Goal: Task Accomplishment & Management: Complete application form

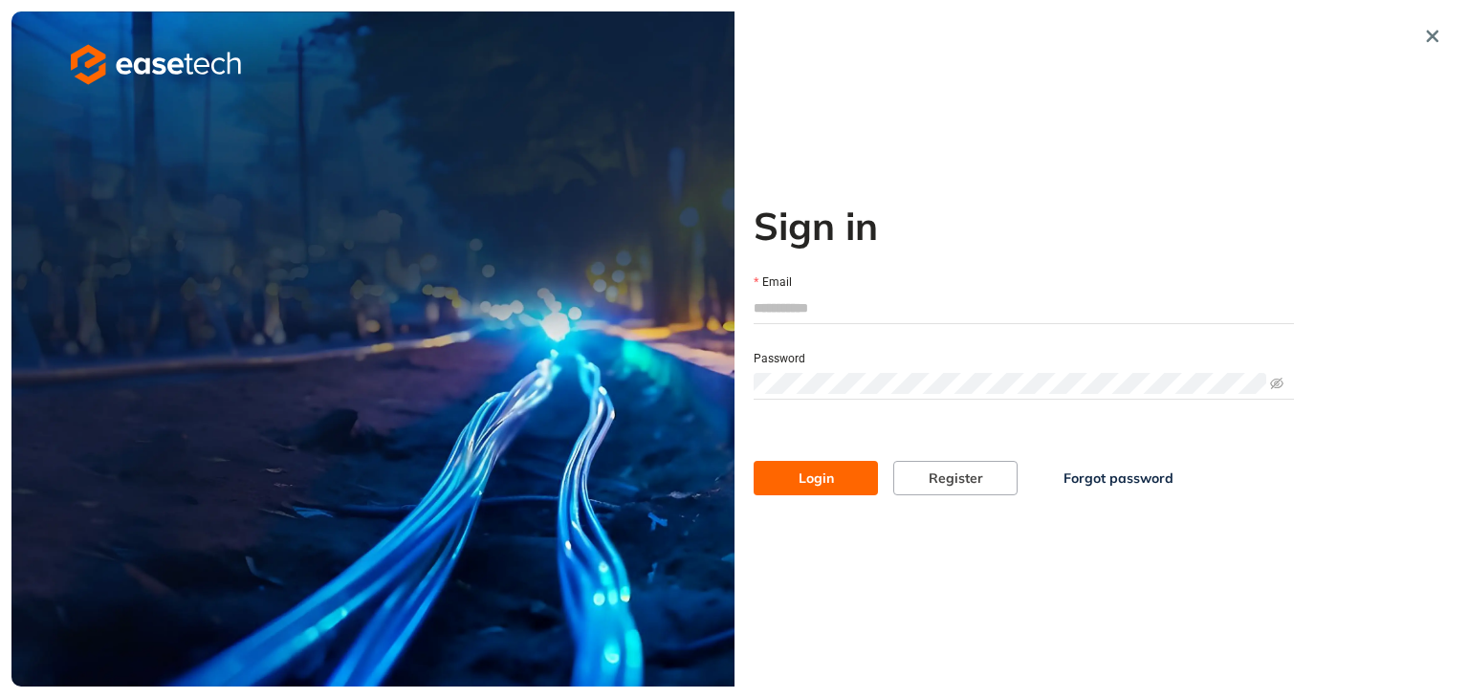
type input "**********"
click at [826, 483] on span "Login" at bounding box center [816, 478] width 35 height 21
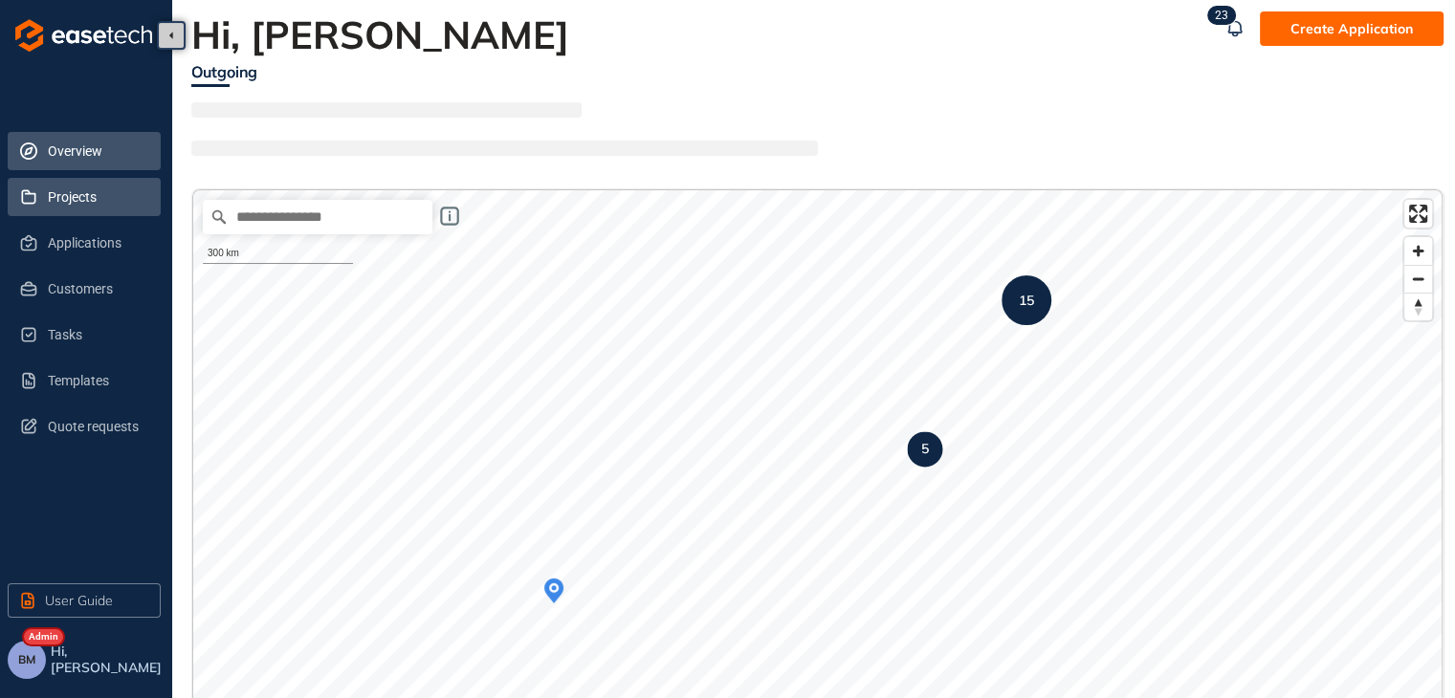
click at [41, 191] on li "Projects" at bounding box center [84, 197] width 153 height 38
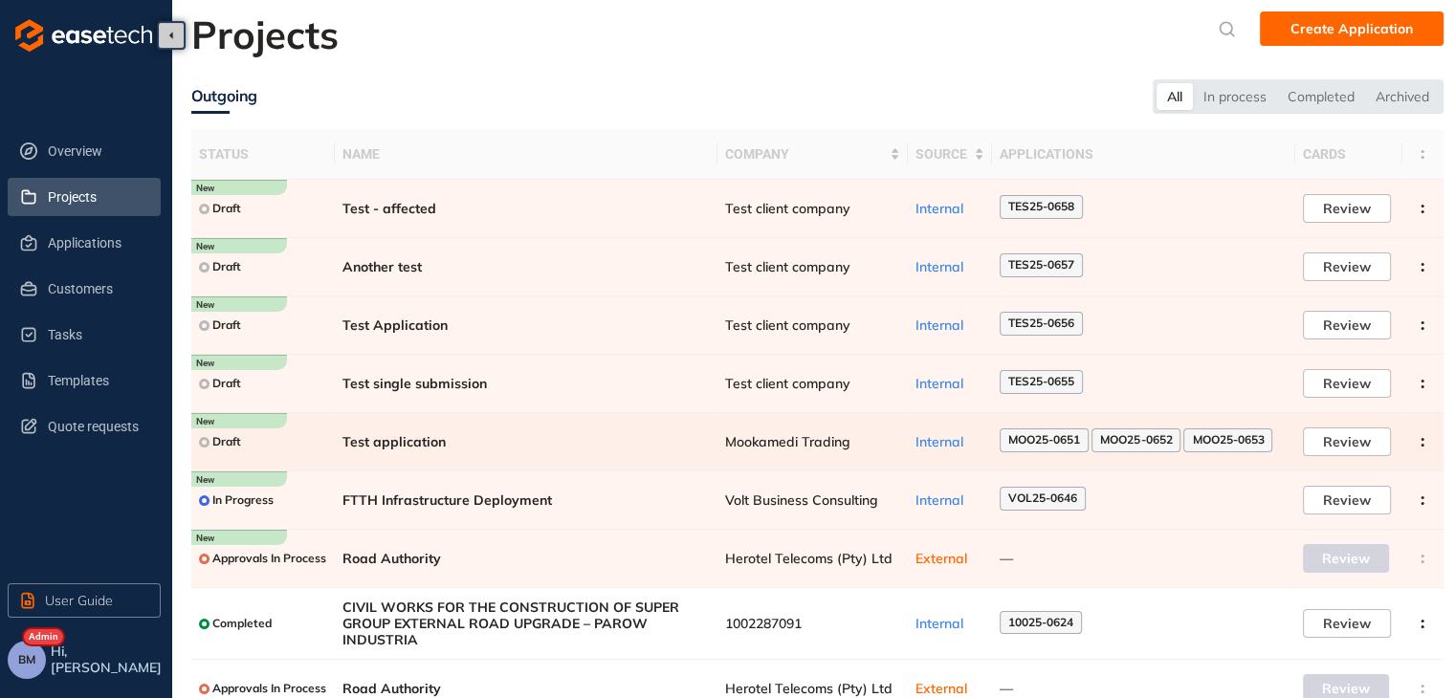
scroll to position [138, 0]
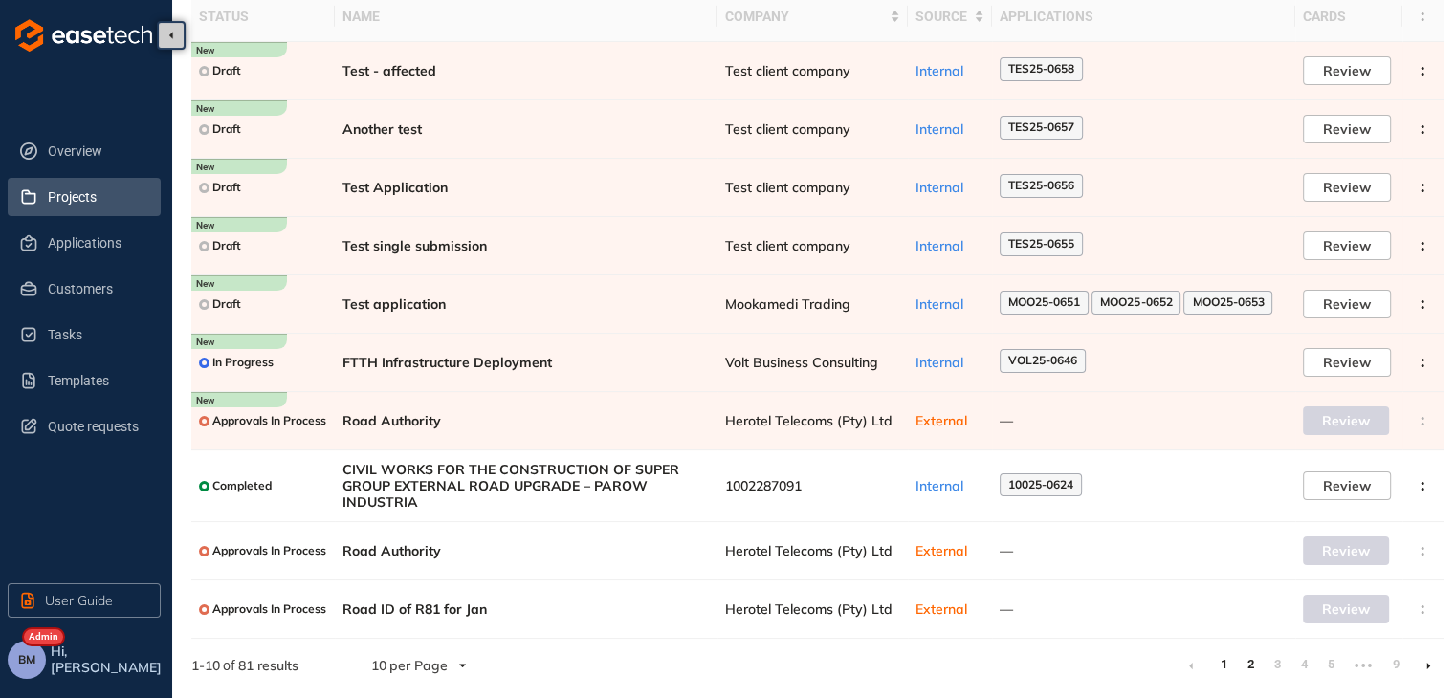
click at [1252, 663] on link "2" at bounding box center [1250, 664] width 19 height 29
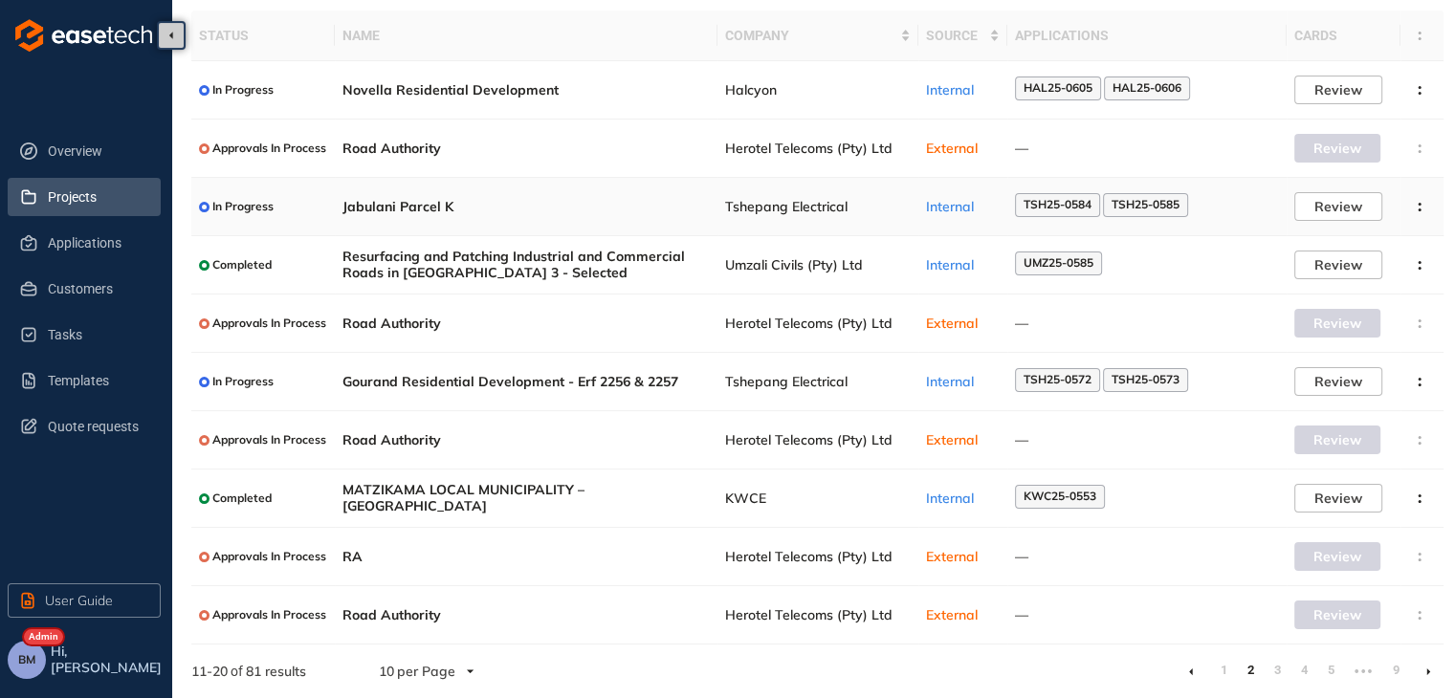
scroll to position [124, 0]
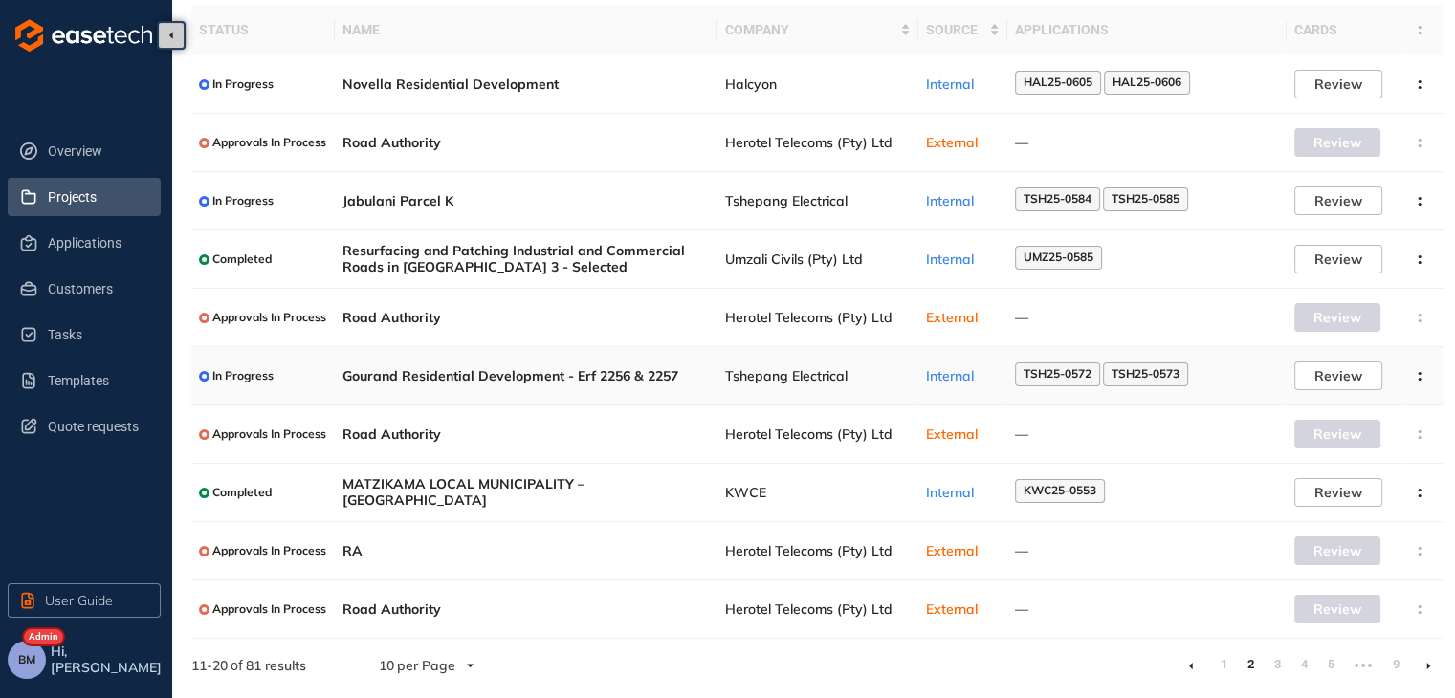
click at [799, 377] on span "Tshepang Electrical" at bounding box center [818, 376] width 186 height 16
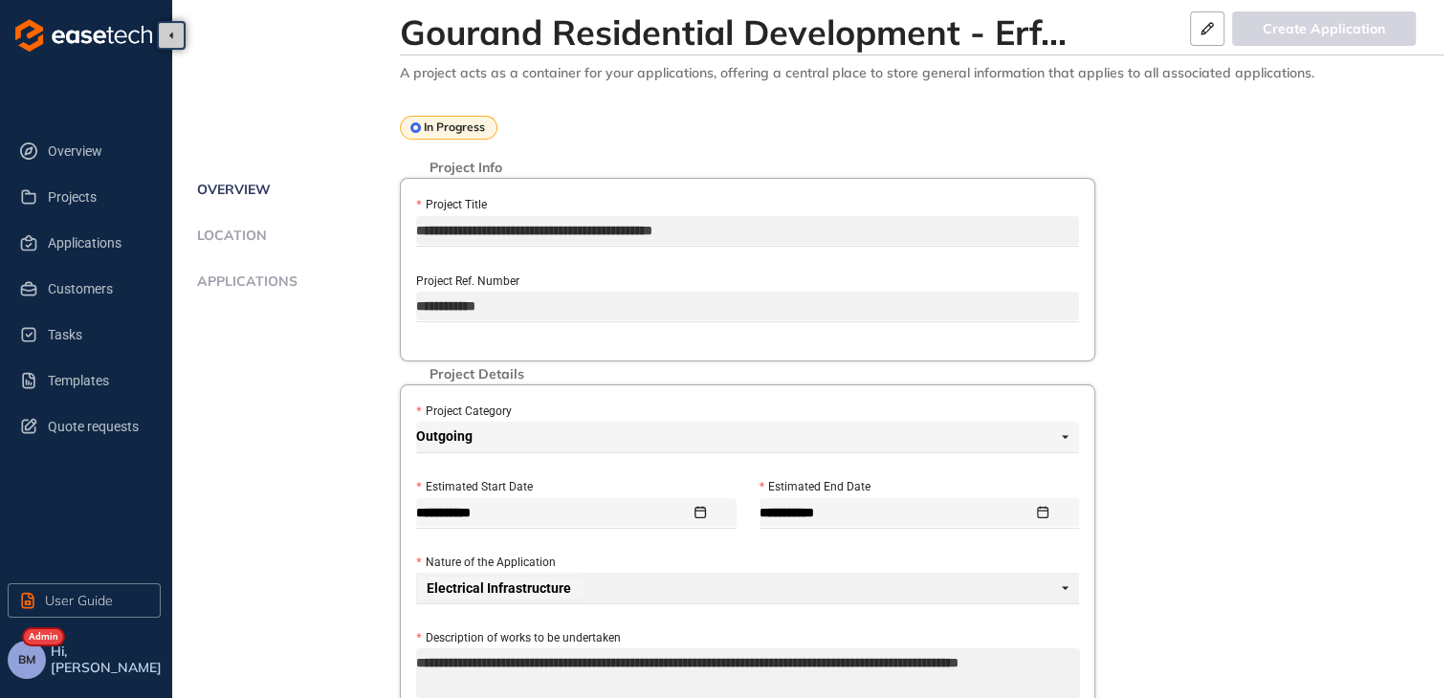
click at [233, 282] on span "Applications" at bounding box center [244, 282] width 106 height 16
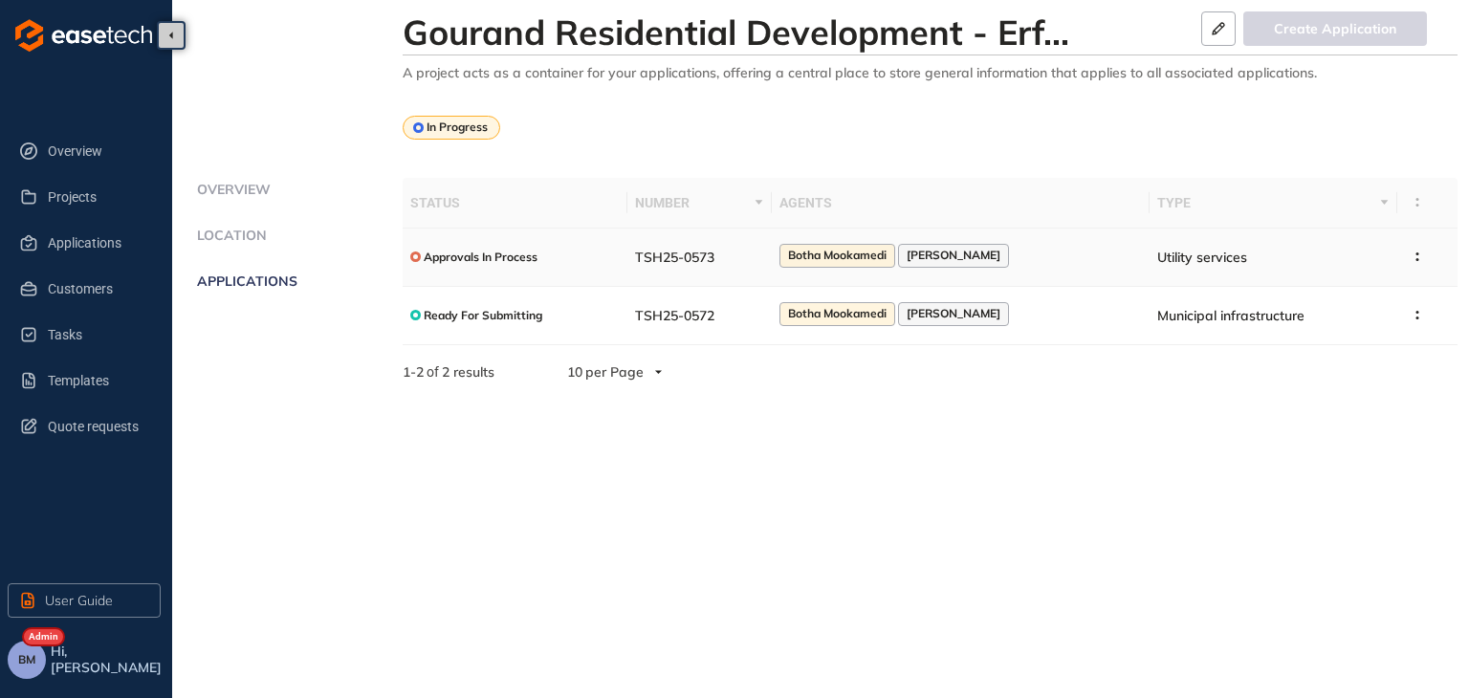
click at [708, 261] on span "TSH25-0573" at bounding box center [674, 257] width 79 height 17
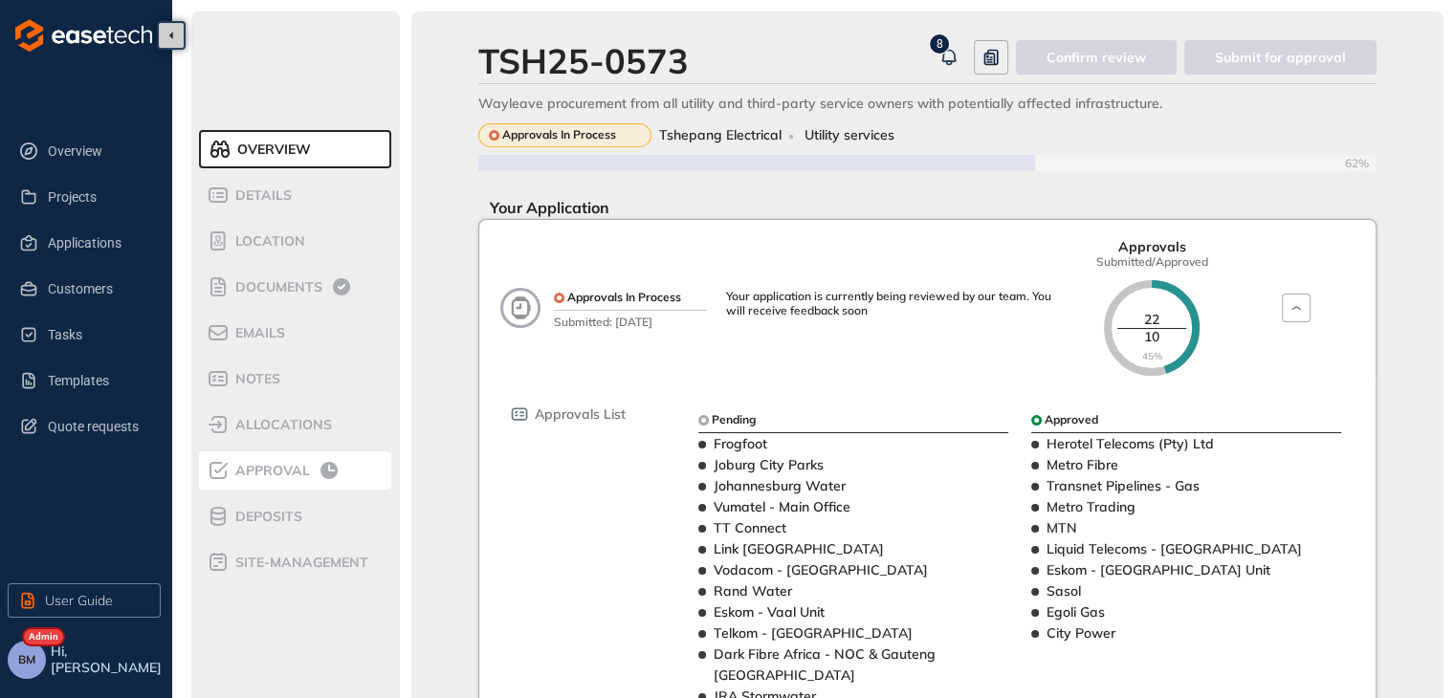
click at [265, 478] on span "Approval" at bounding box center [270, 471] width 80 height 16
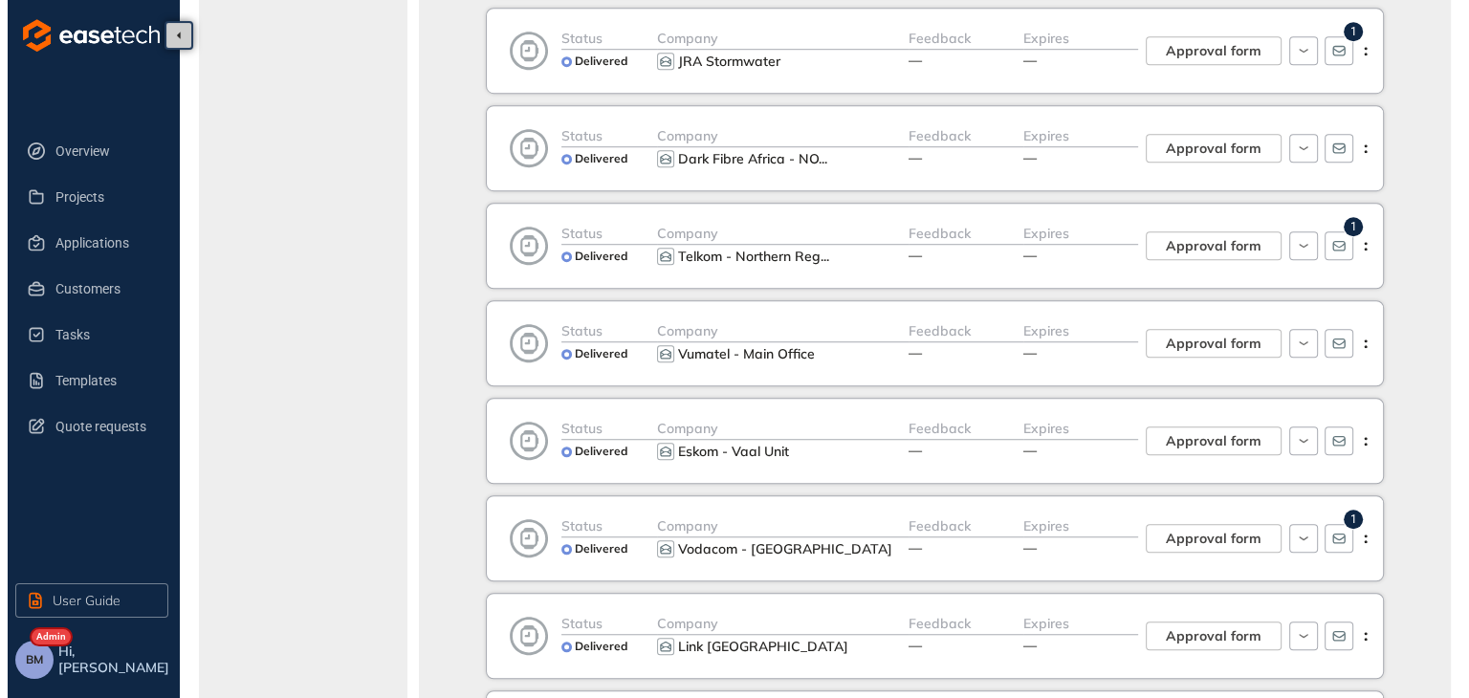
scroll to position [1213, 0]
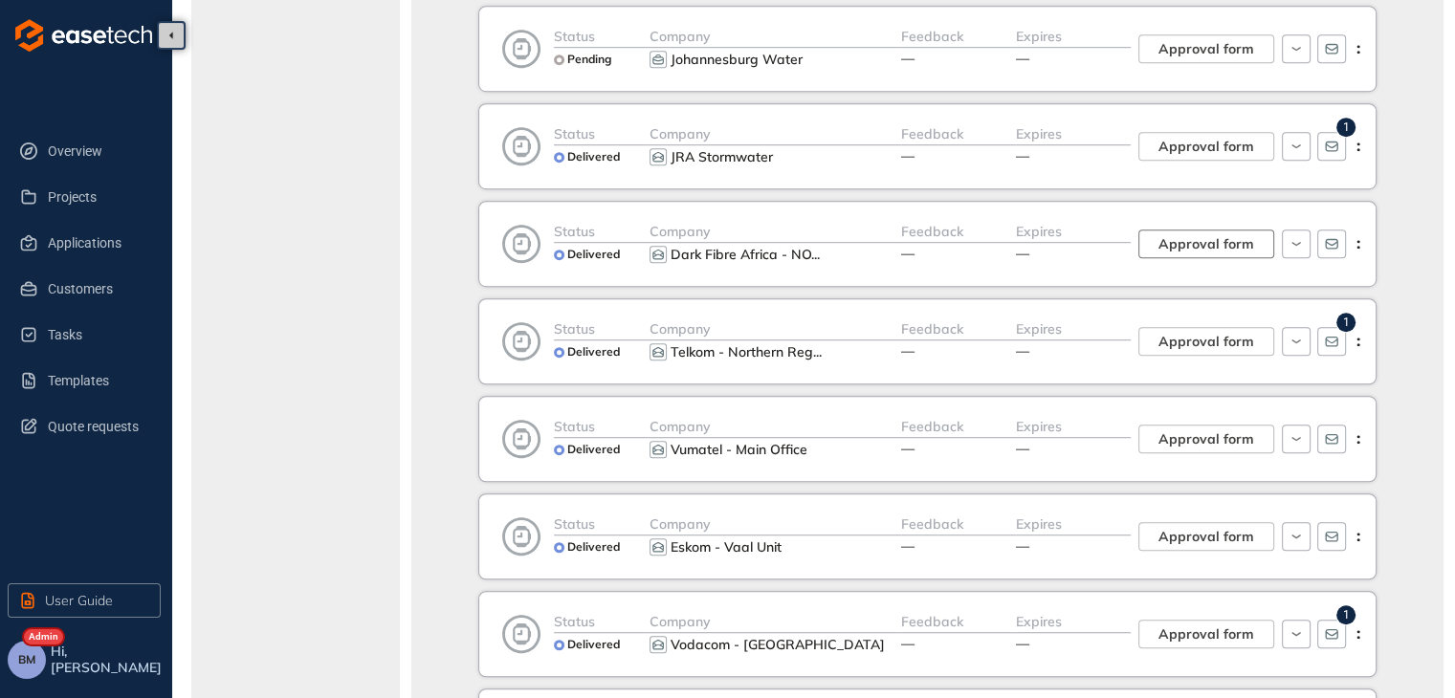
click at [1174, 245] on span "Approval form" at bounding box center [1206, 243] width 96 height 21
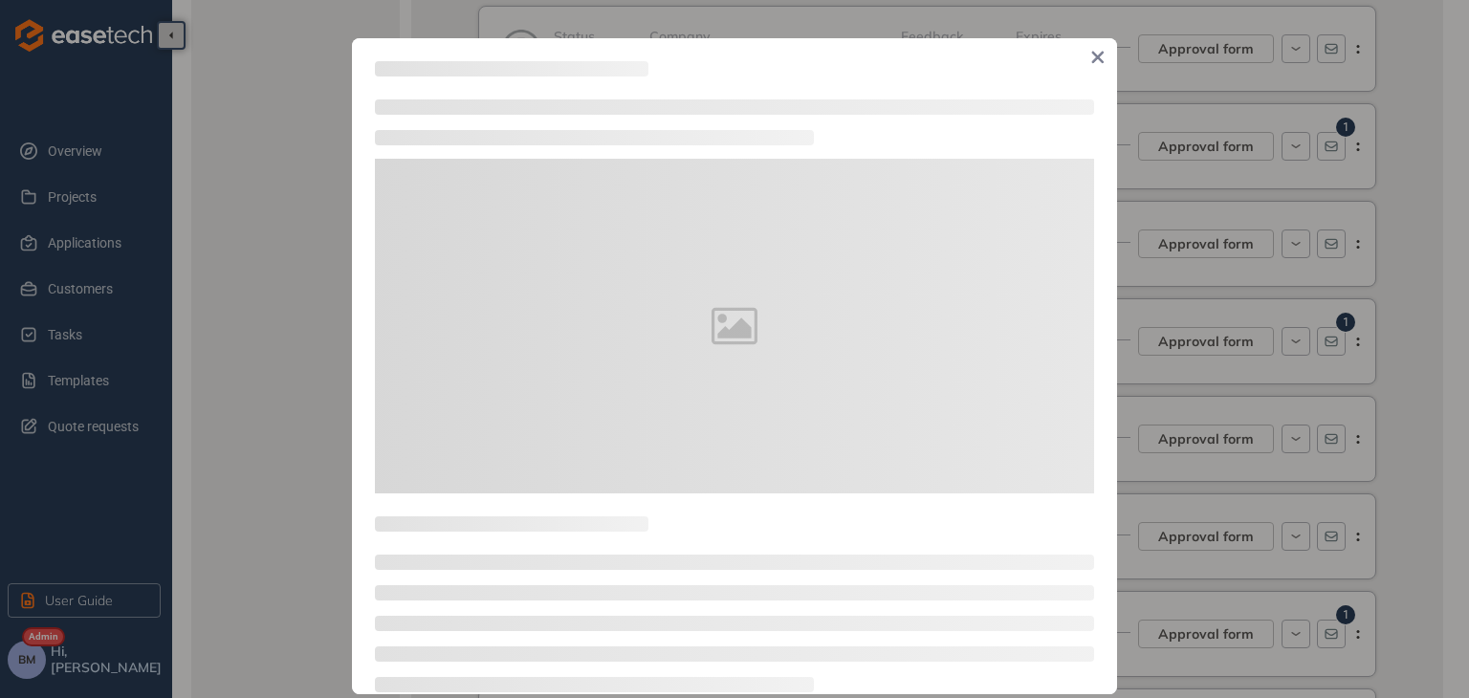
type textarea "**********"
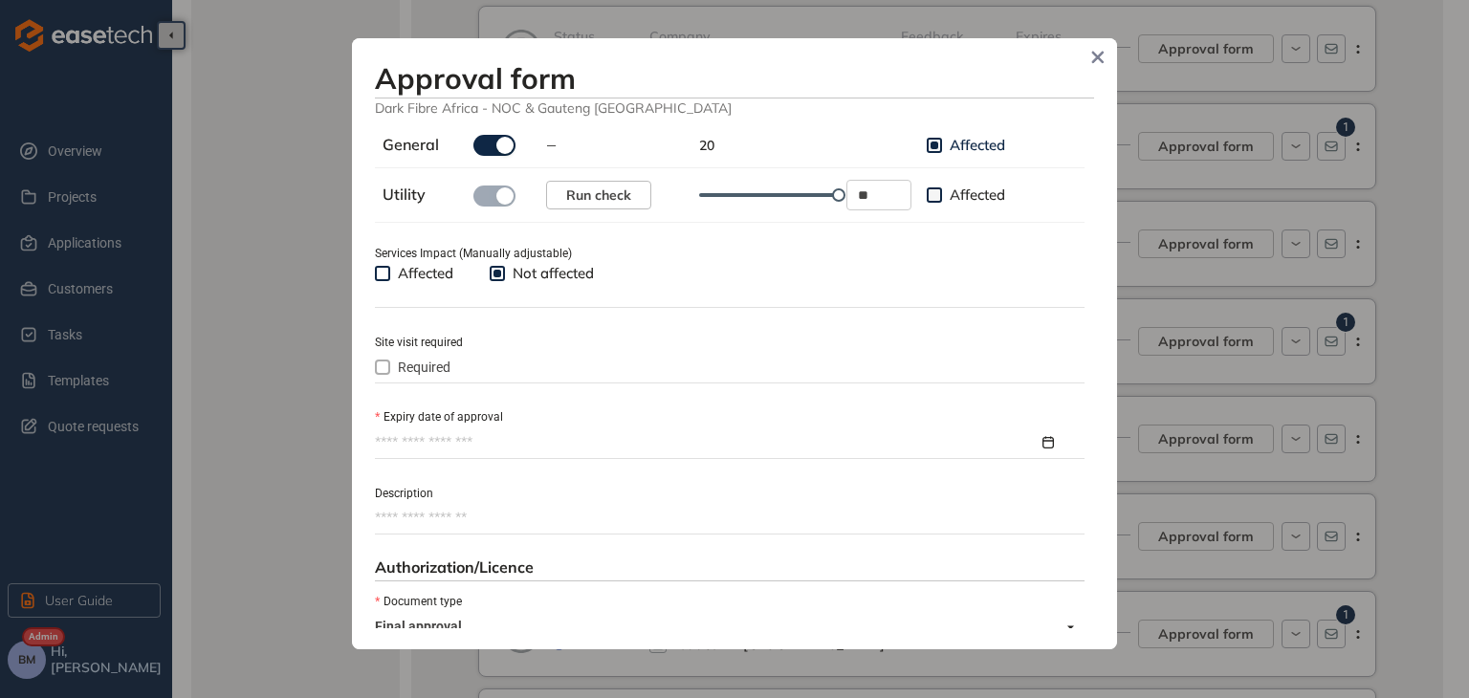
scroll to position [670, 0]
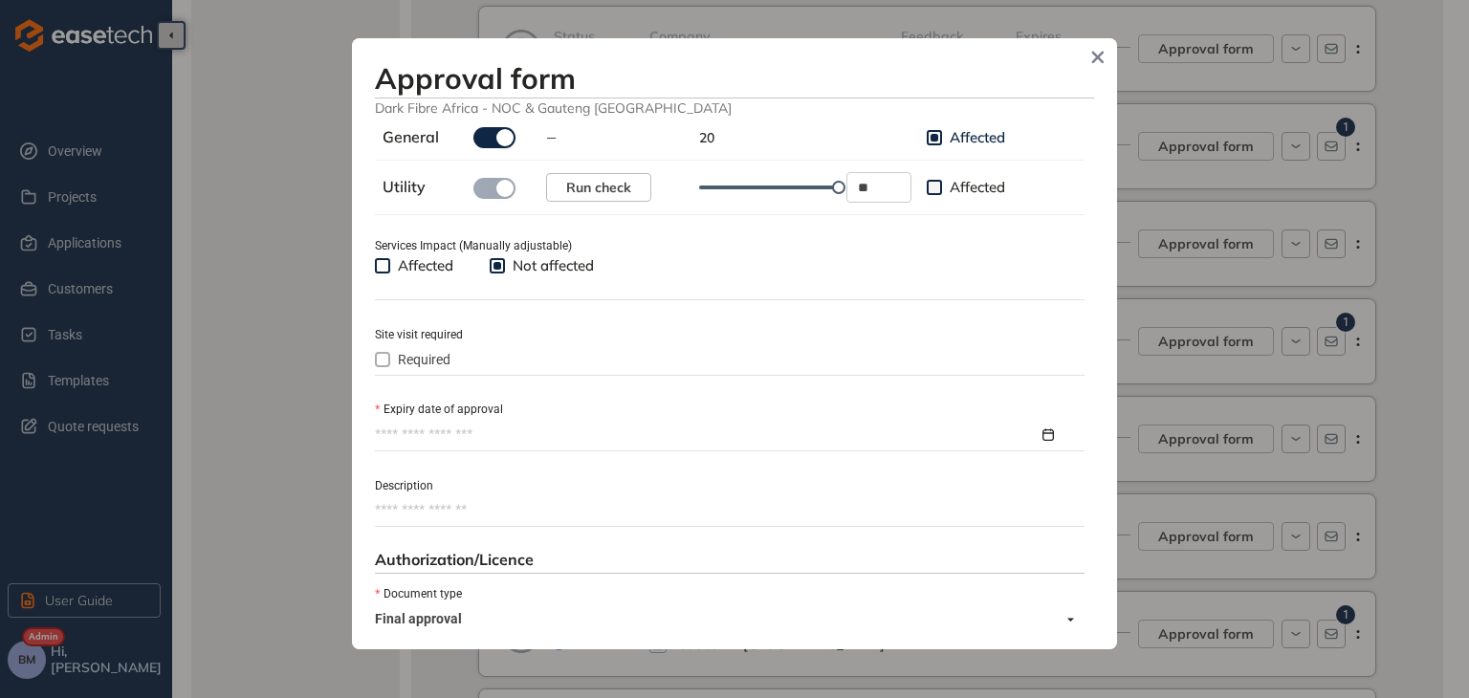
click at [451, 439] on input "Expiry date of approval" at bounding box center [707, 435] width 664 height 21
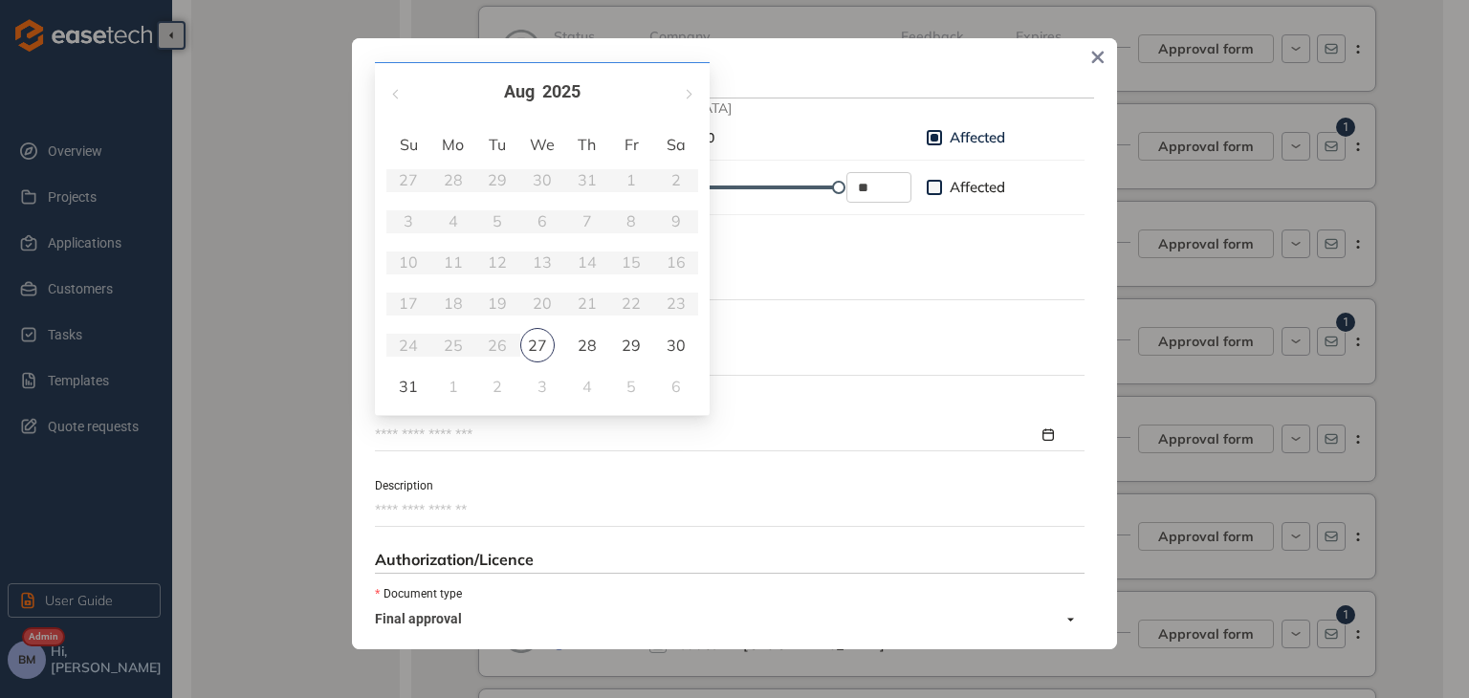
type input "**********"
click at [683, 95] on span "button" at bounding box center [688, 94] width 10 height 10
type input "**********"
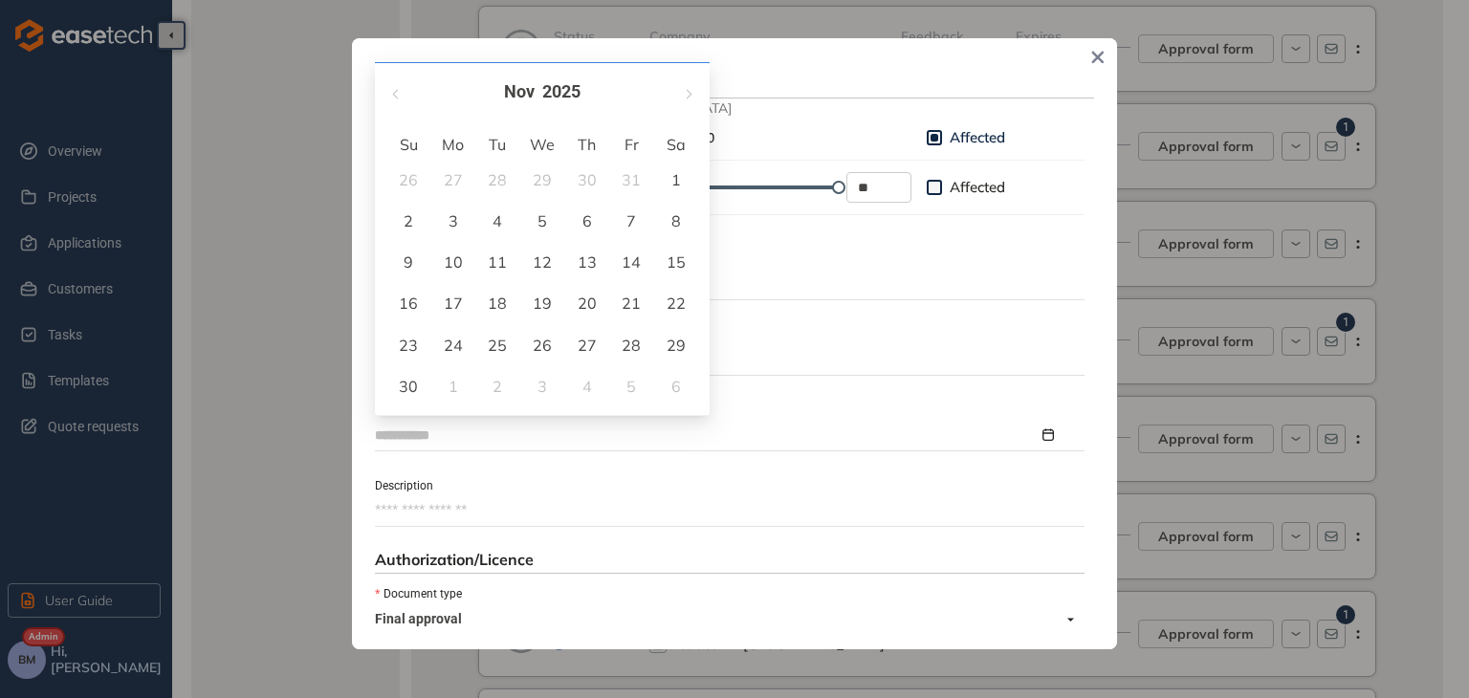
click at [505, 347] on div "25" at bounding box center [497, 345] width 23 height 23
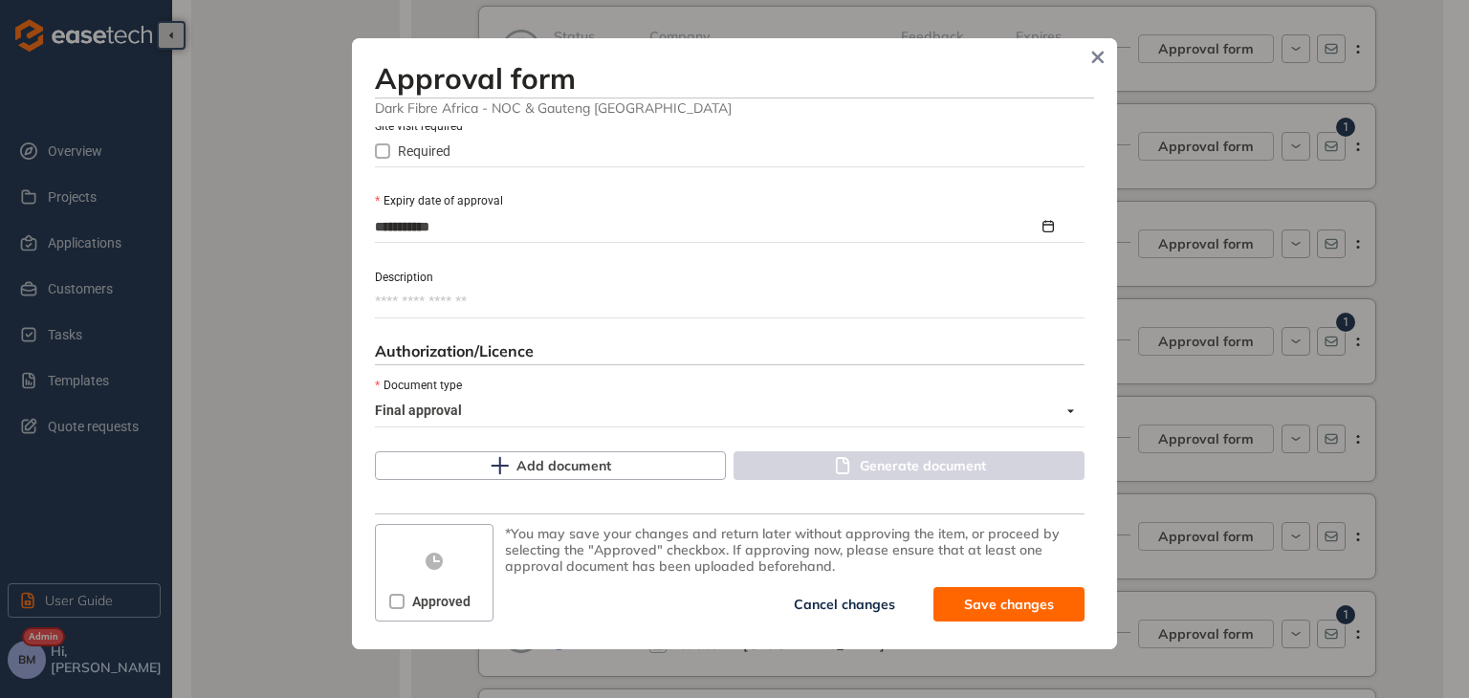
scroll to position [879, 0]
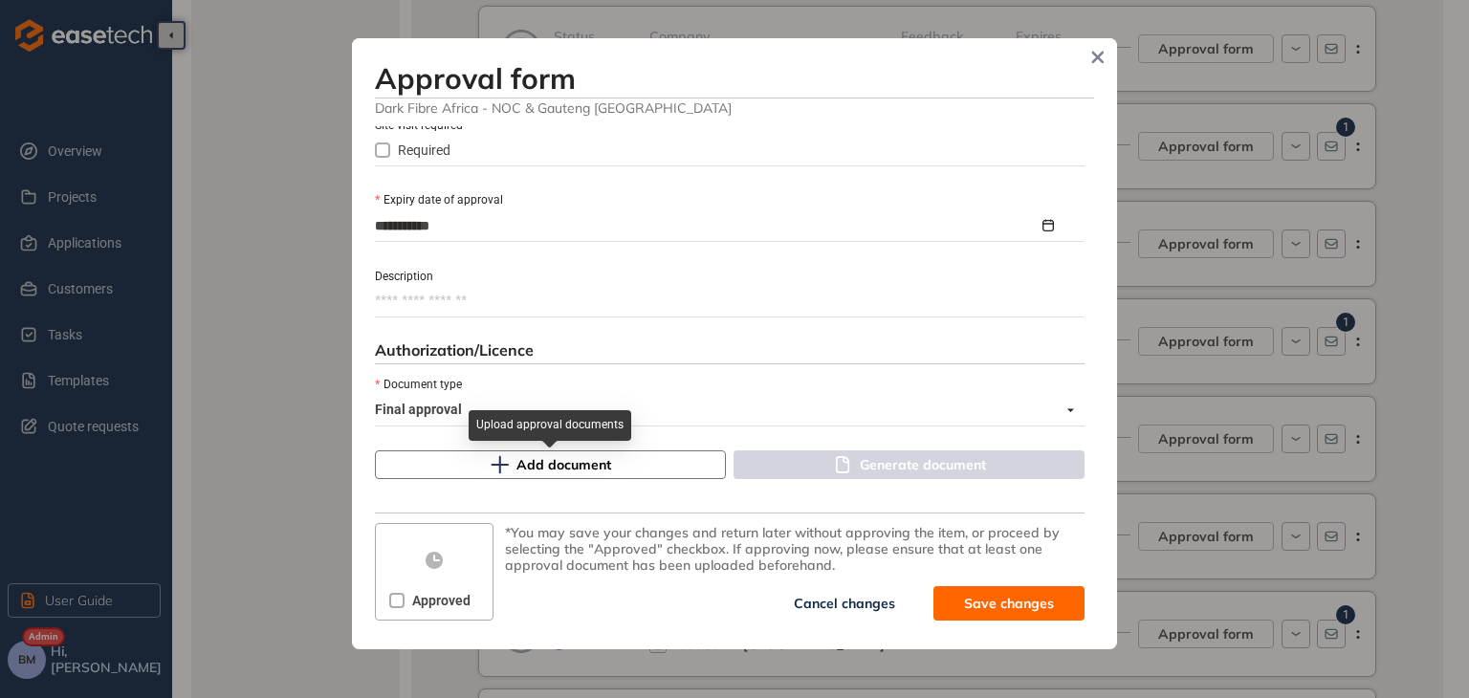
click at [549, 472] on span "Add document" at bounding box center [563, 464] width 95 height 21
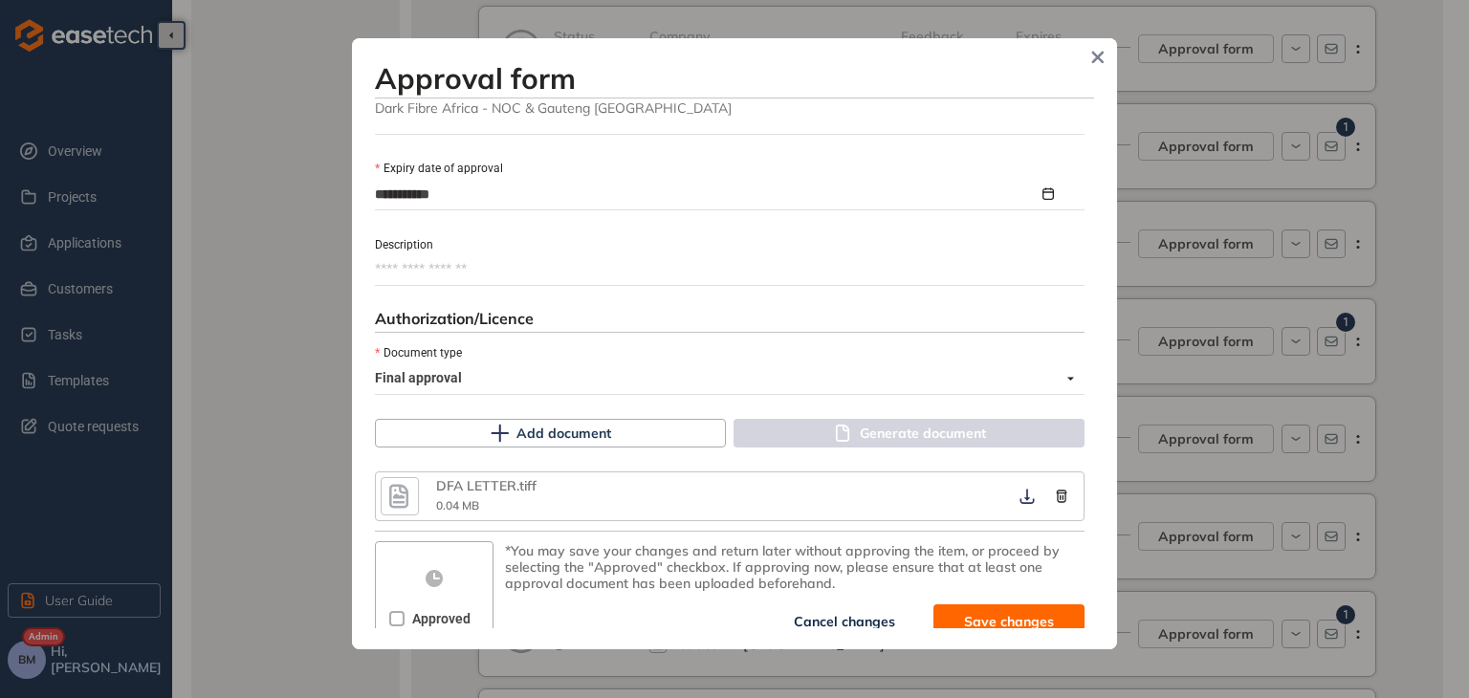
scroll to position [929, 0]
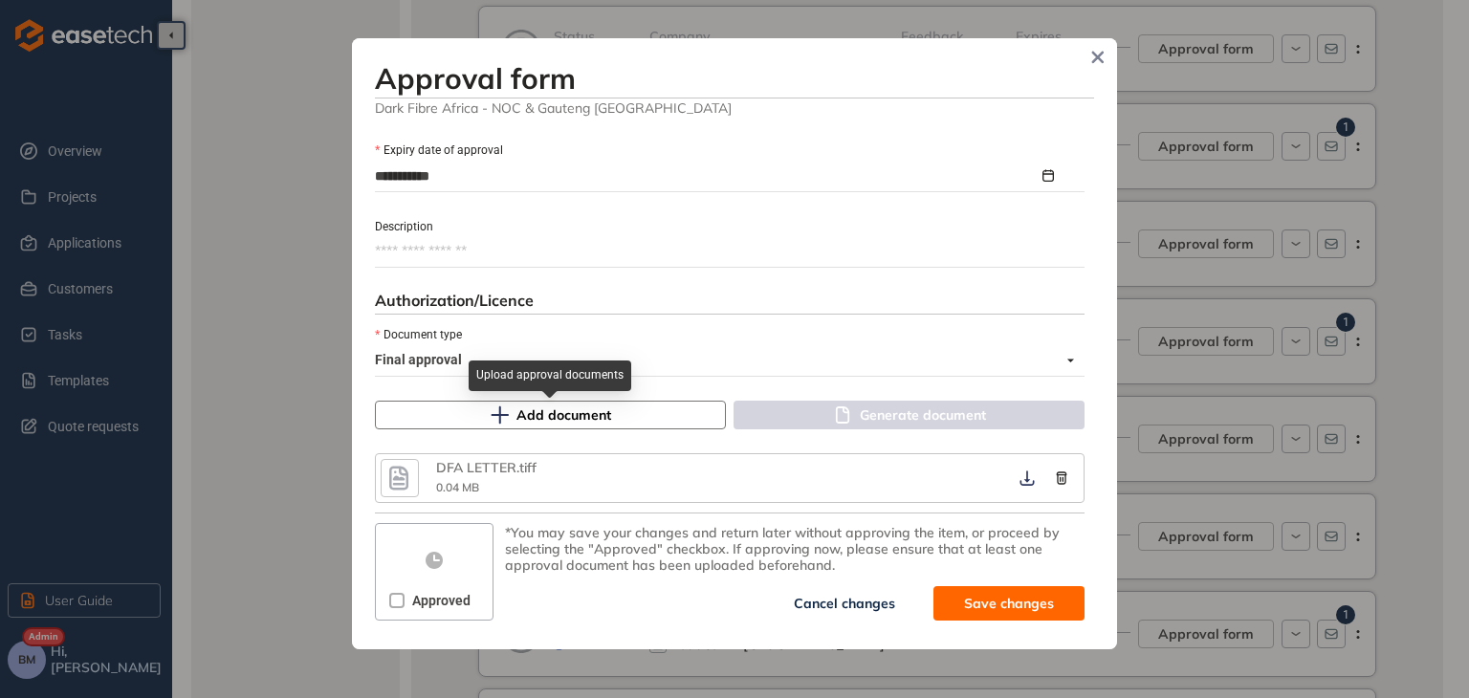
click at [582, 410] on span "Add document" at bounding box center [563, 415] width 95 height 21
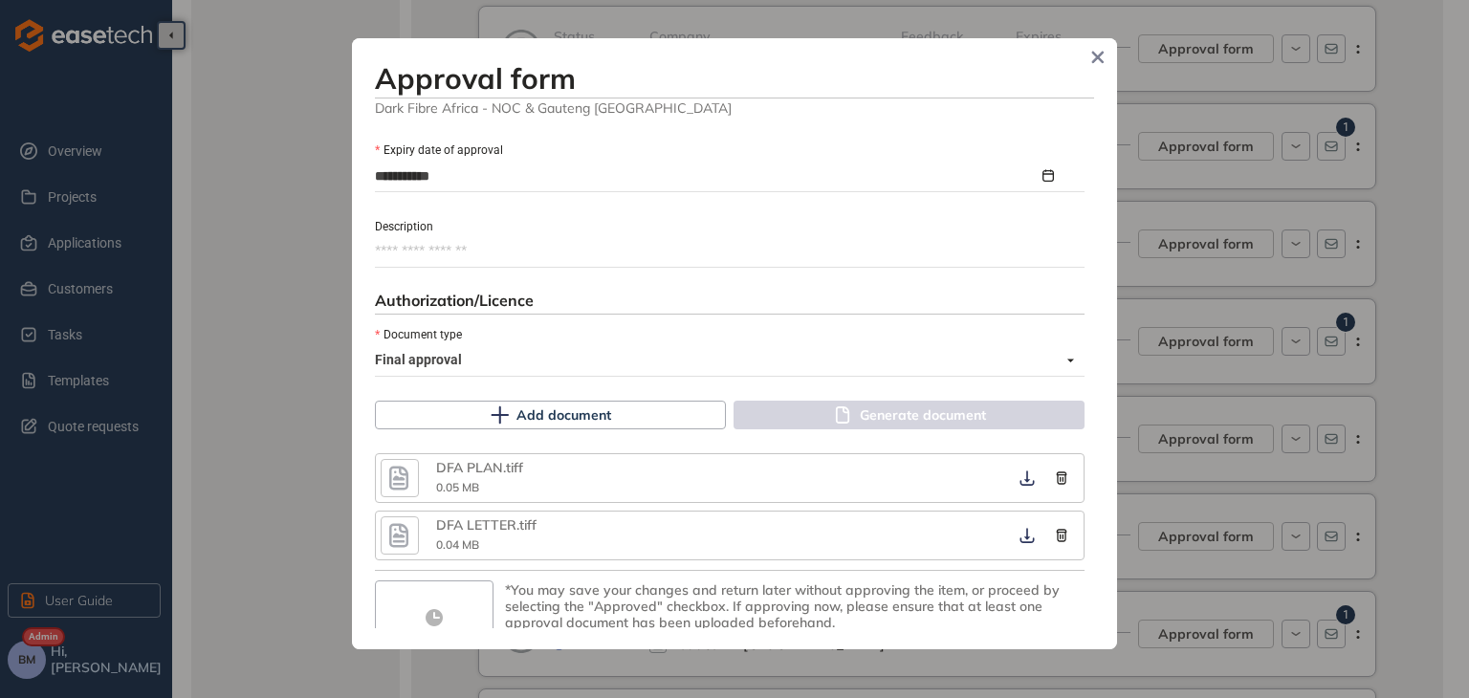
scroll to position [985, 0]
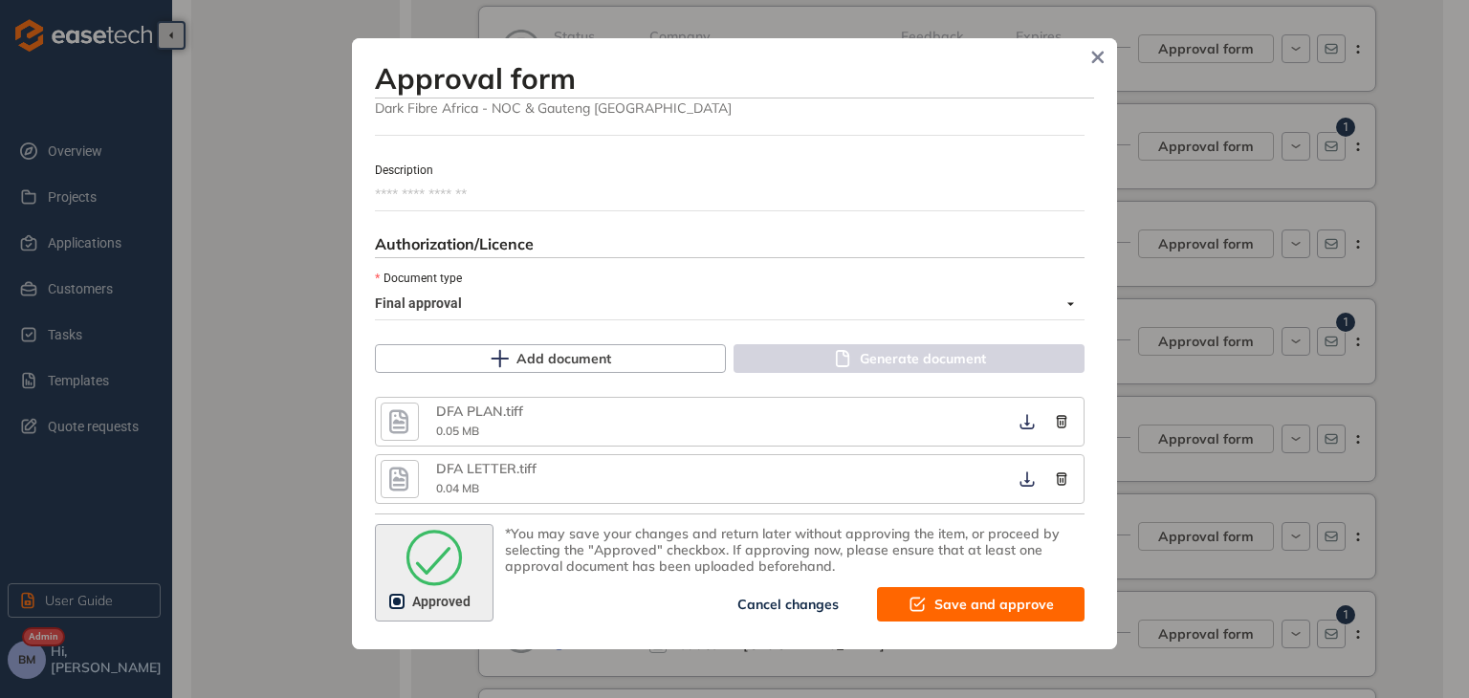
click at [921, 587] on button "Save and approve" at bounding box center [981, 604] width 208 height 34
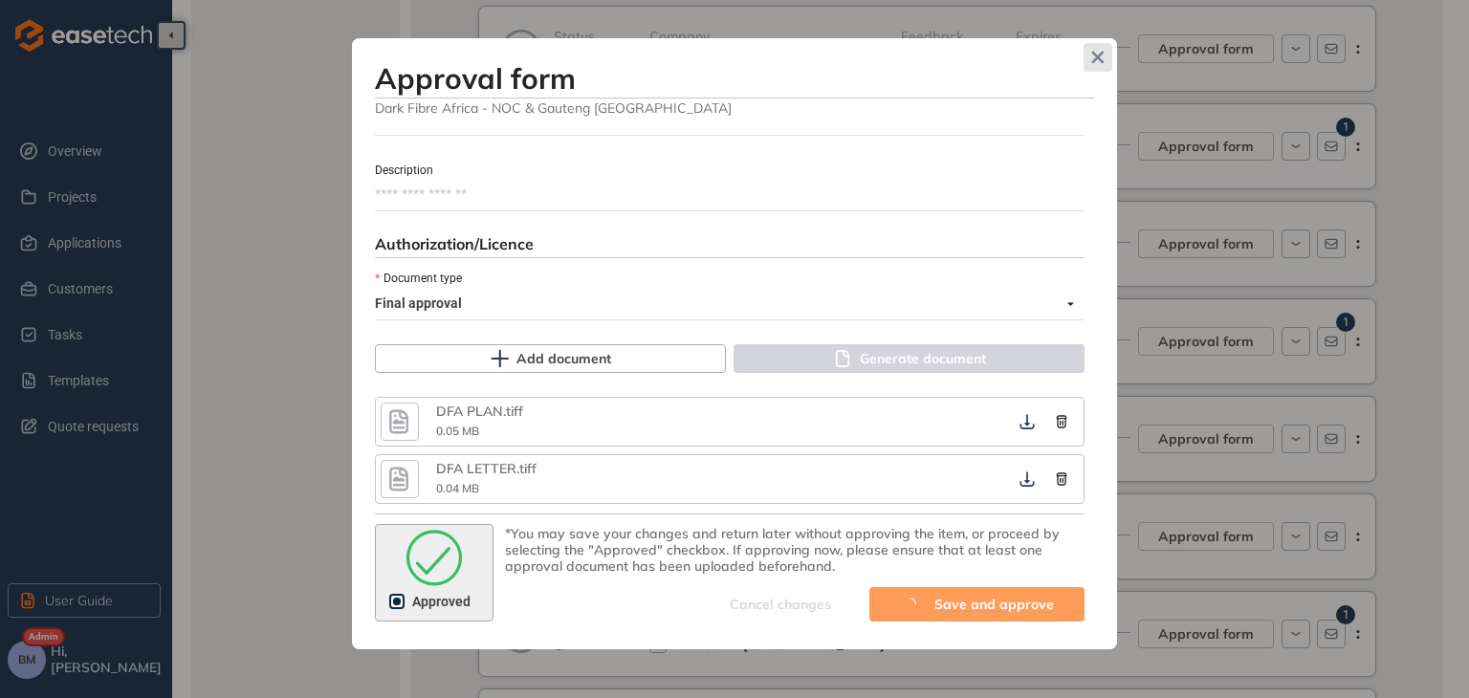
click at [1093, 59] on icon "Close" at bounding box center [1097, 57] width 13 height 13
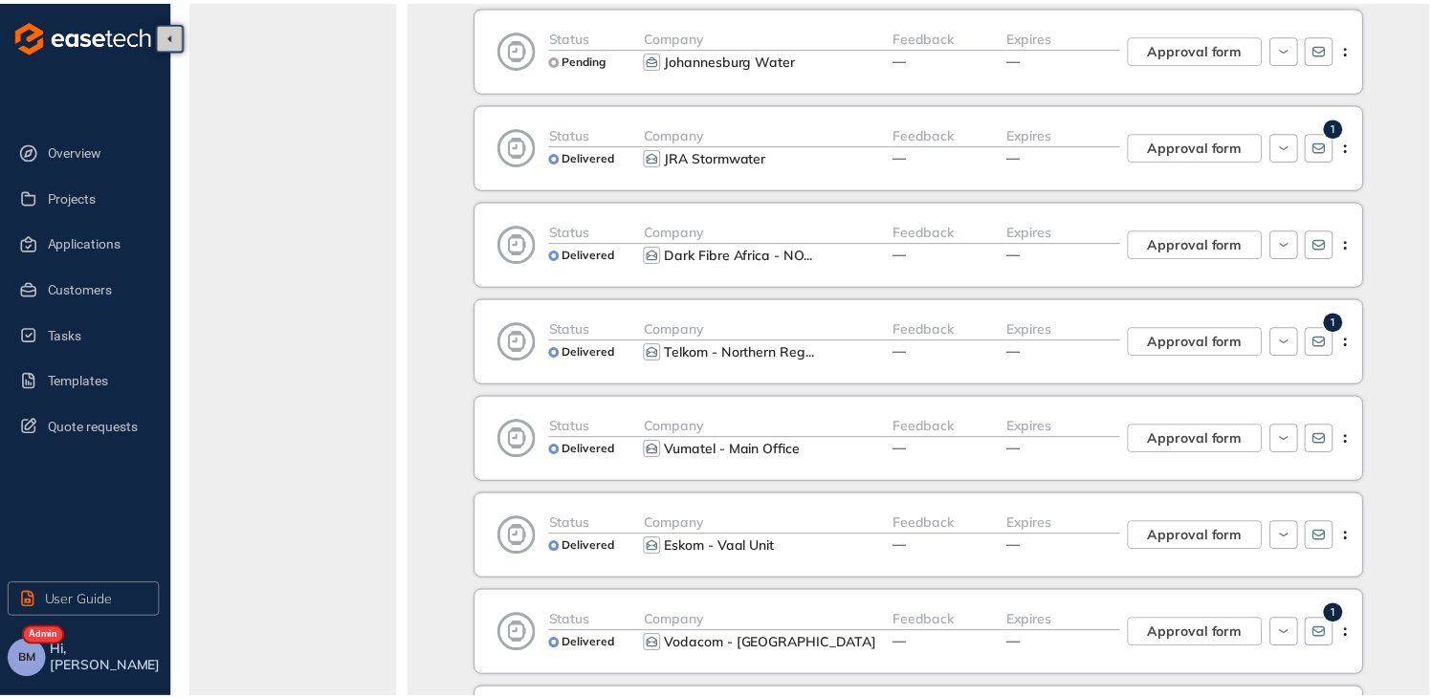
scroll to position [1228, 0]
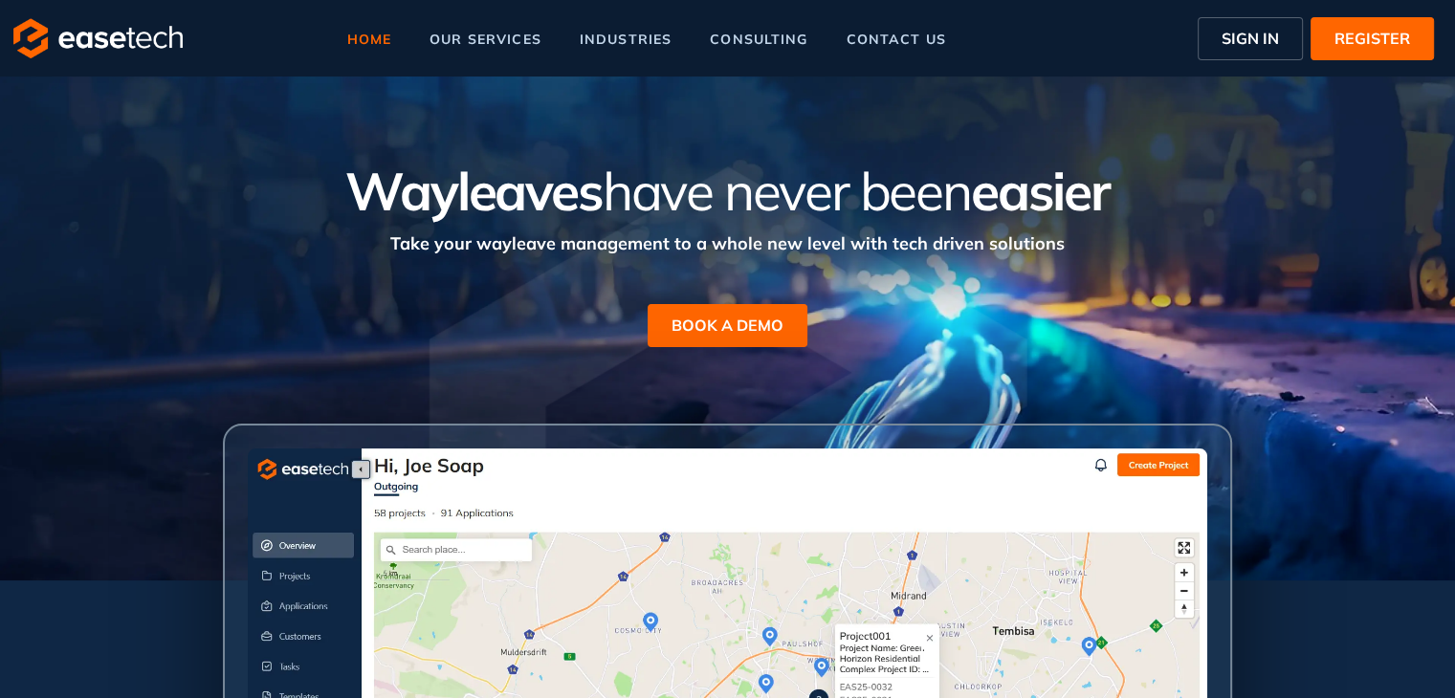
click at [1231, 28] on span "SIGN IN" at bounding box center [1249, 38] width 57 height 23
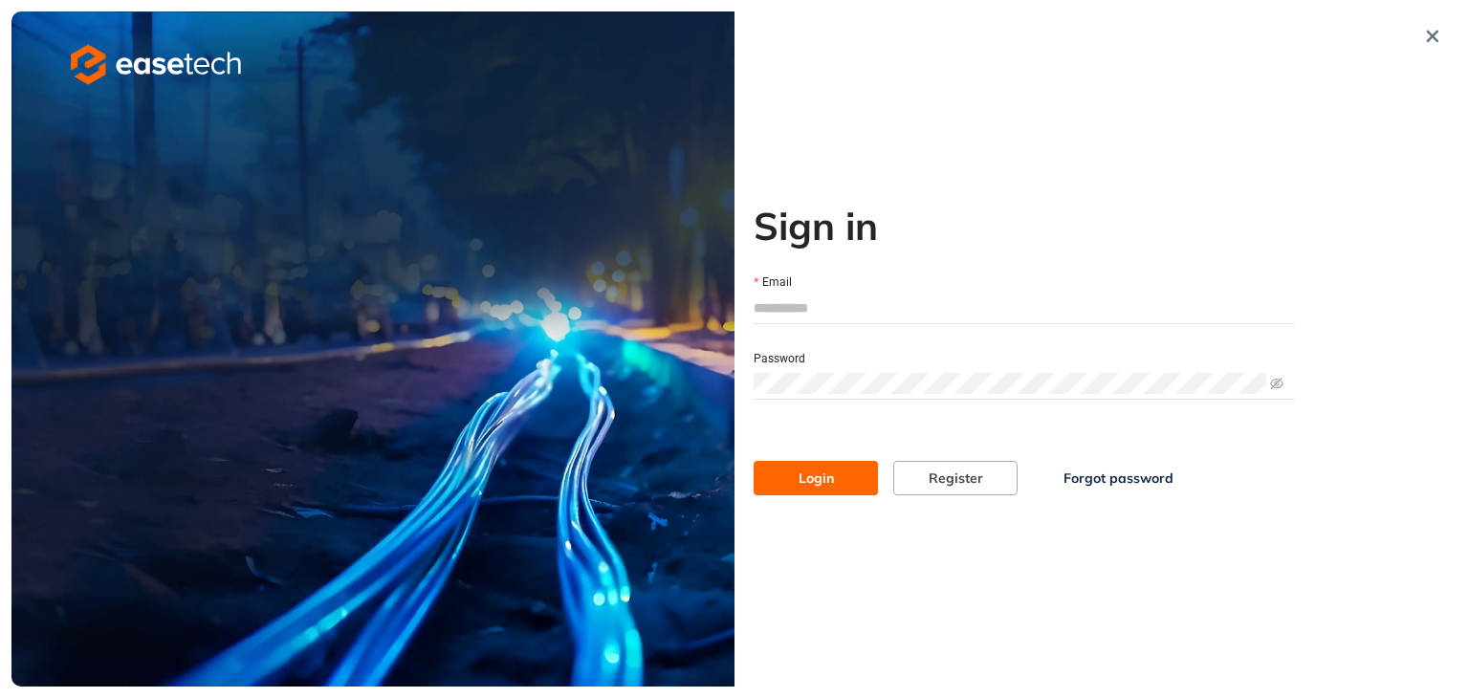
type input "**********"
click at [815, 483] on span "Login" at bounding box center [816, 478] width 35 height 21
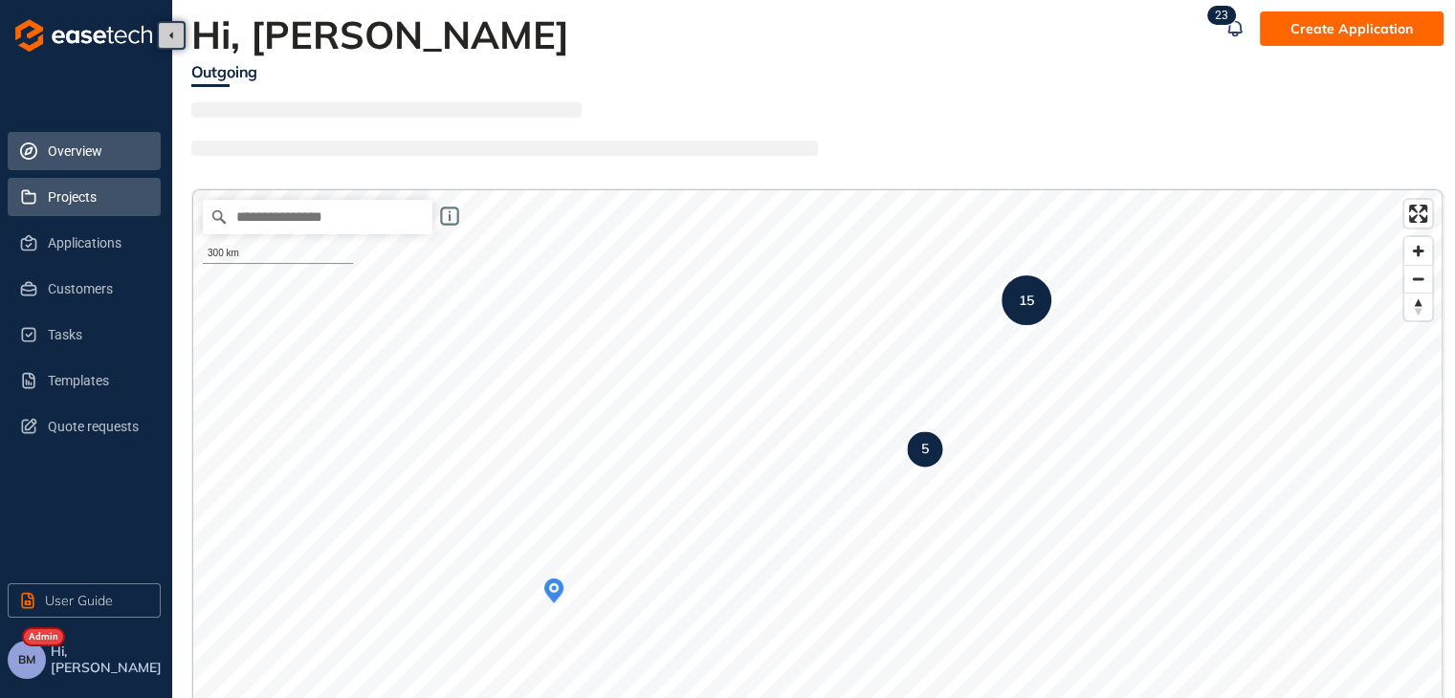
click at [60, 202] on span "Projects" at bounding box center [97, 197] width 98 height 38
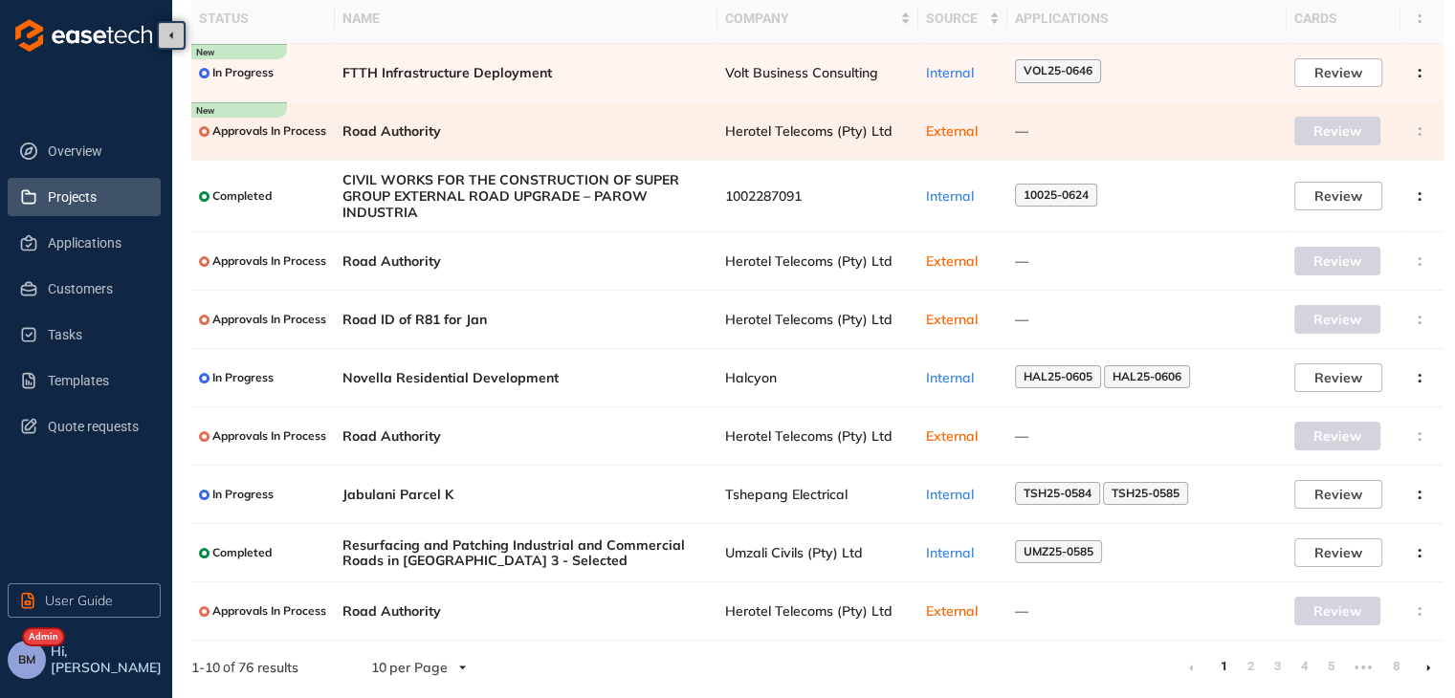
scroll to position [138, 0]
click at [1250, 663] on link "2" at bounding box center [1250, 664] width 19 height 29
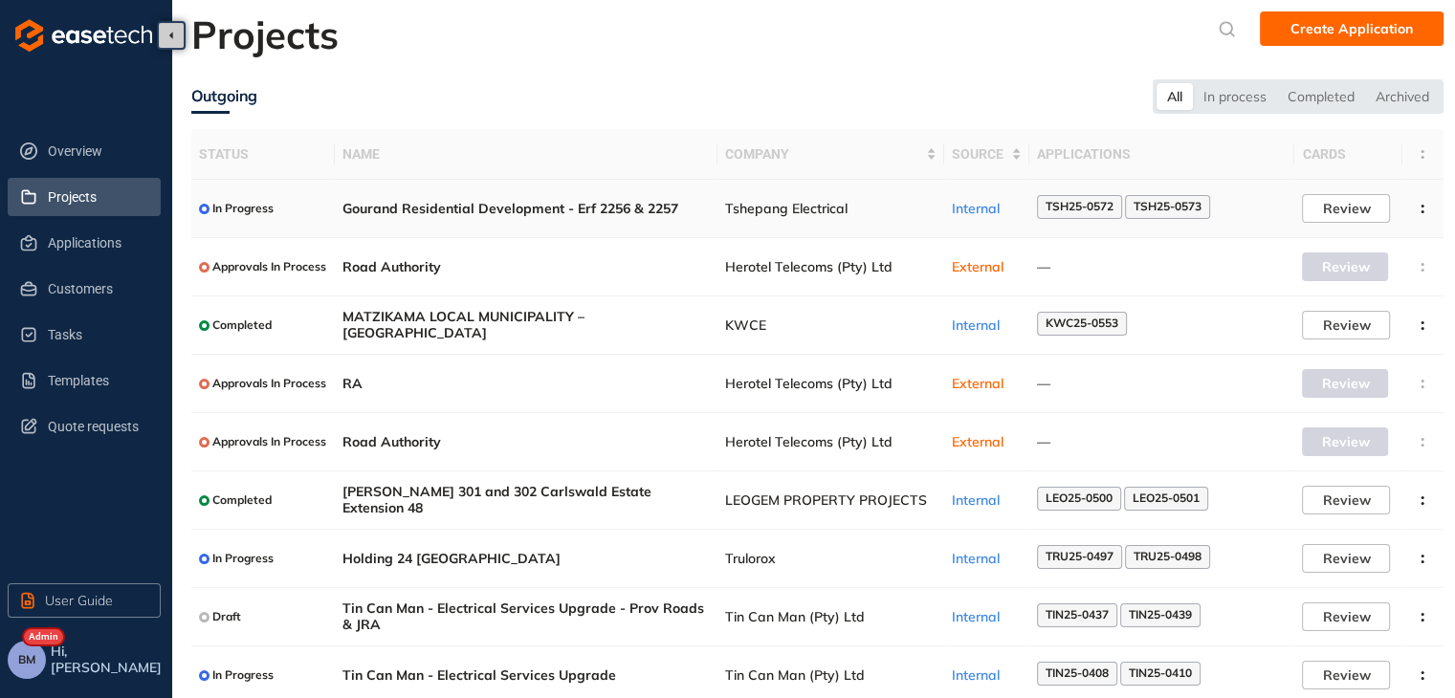
click at [758, 220] on td "Tshepang Electrical" at bounding box center [830, 209] width 227 height 58
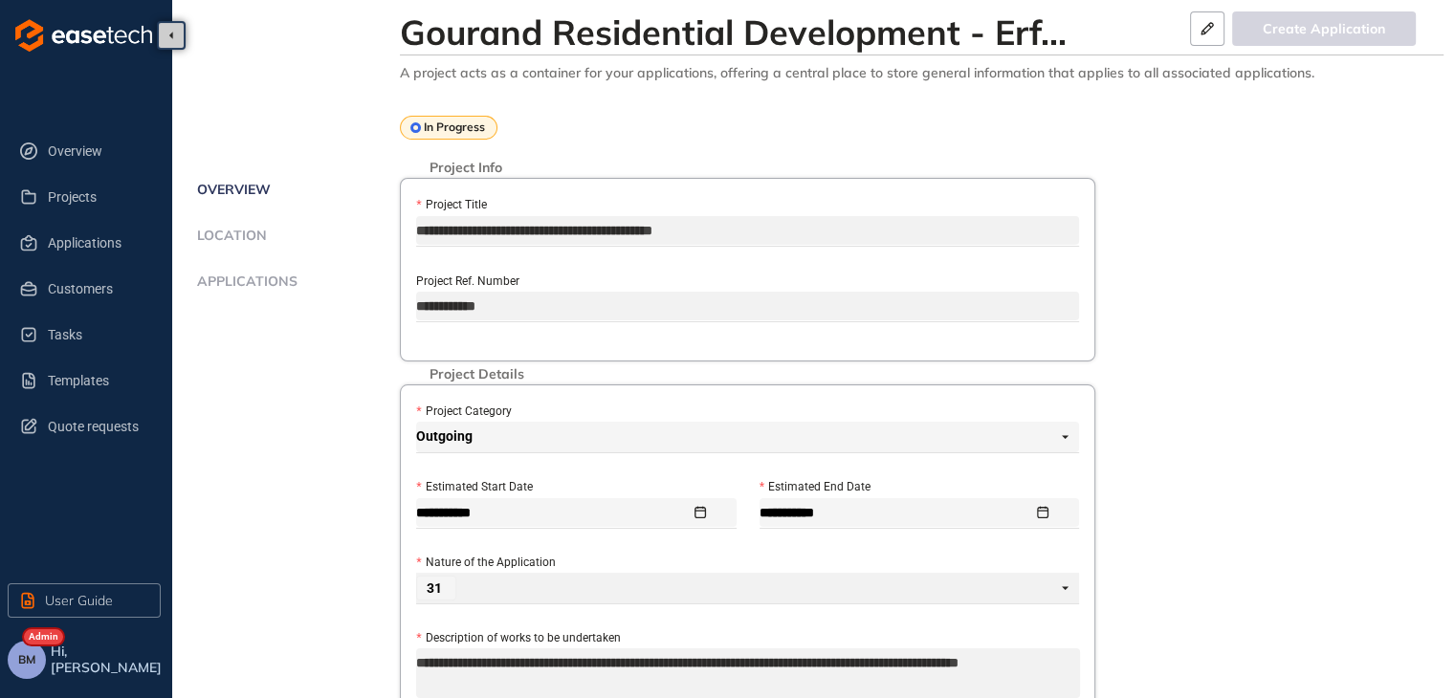
click at [273, 283] on span "Applications" at bounding box center [244, 282] width 106 height 16
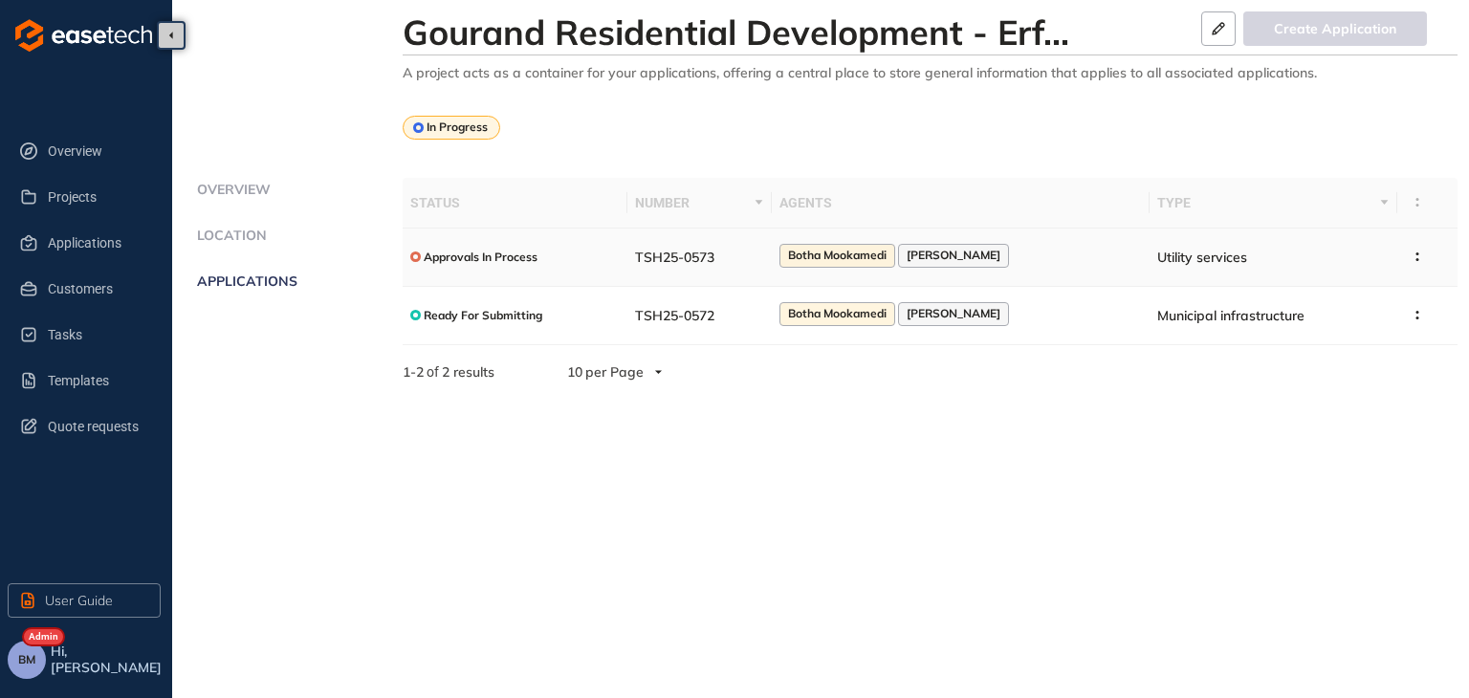
click at [504, 265] on div "Approvals In Process" at bounding box center [473, 257] width 127 height 24
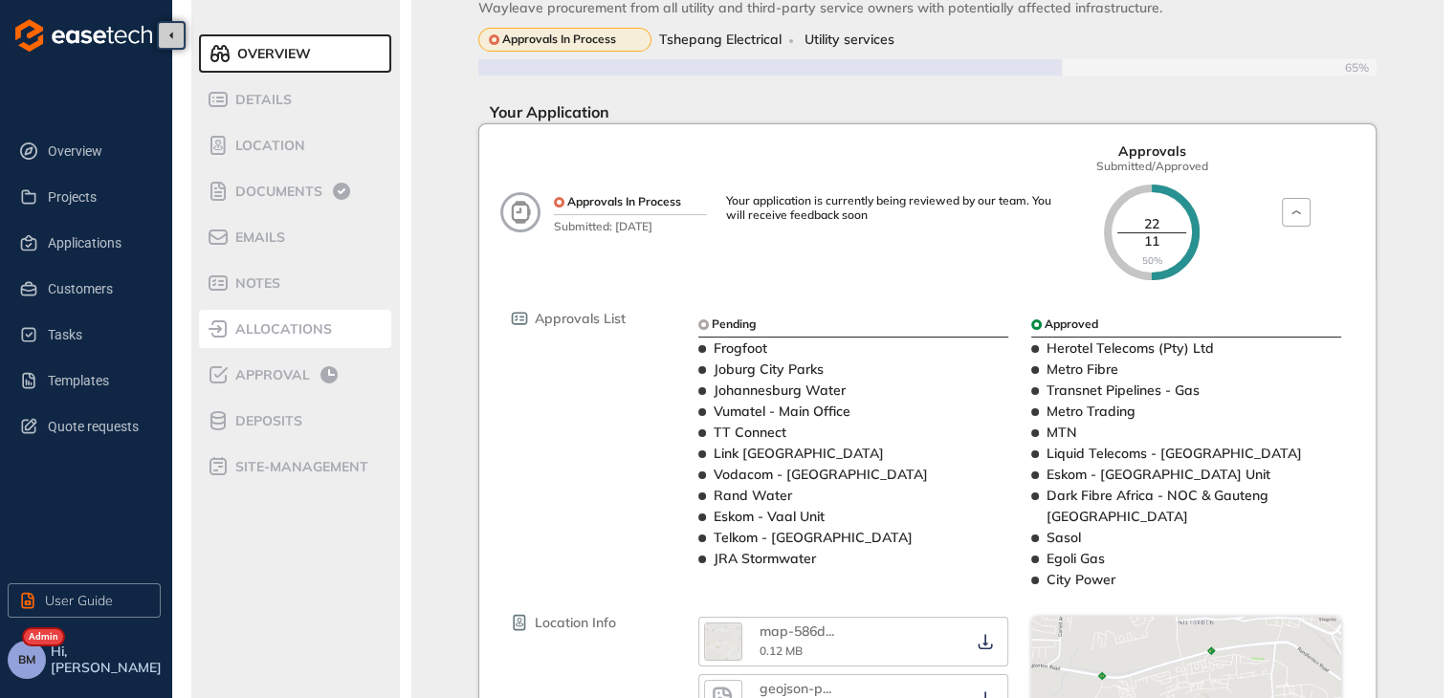
scroll to position [96, 0]
click at [277, 376] on span "Approval" at bounding box center [270, 375] width 80 height 16
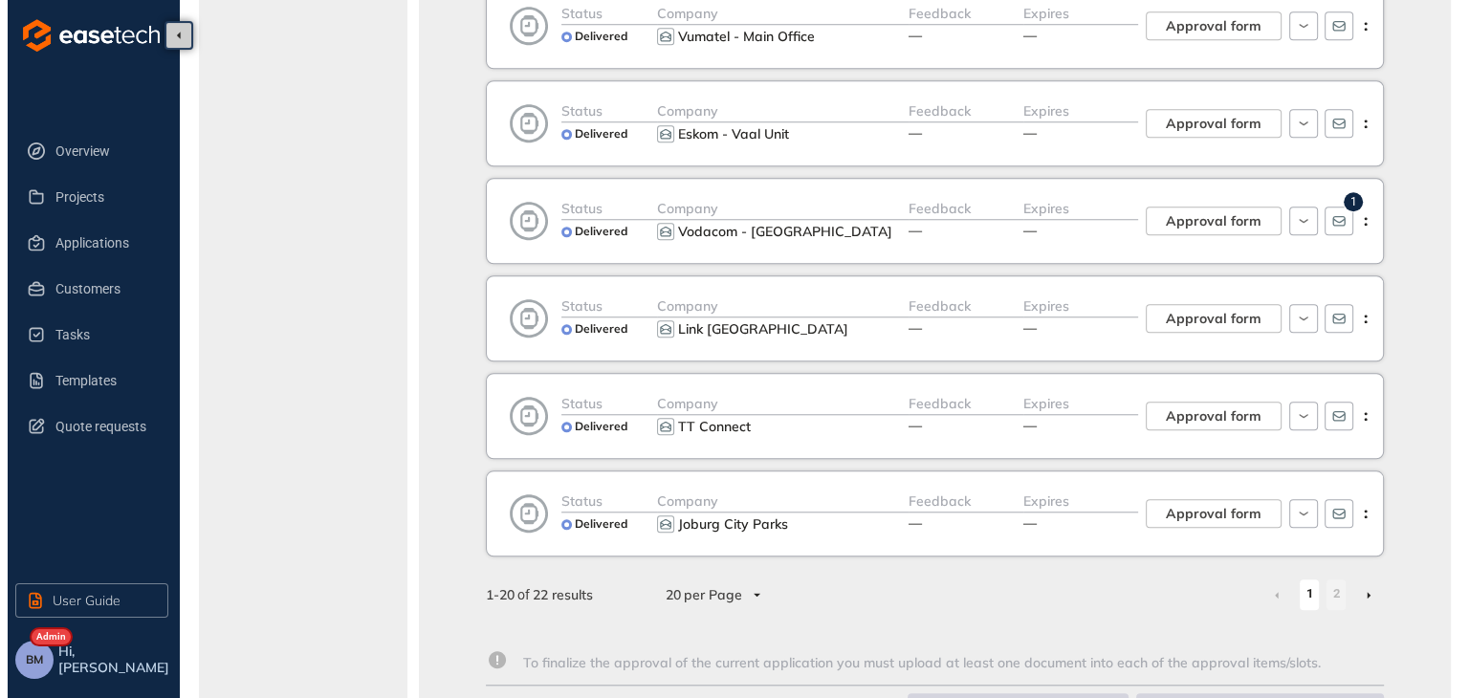
scroll to position [1595, 0]
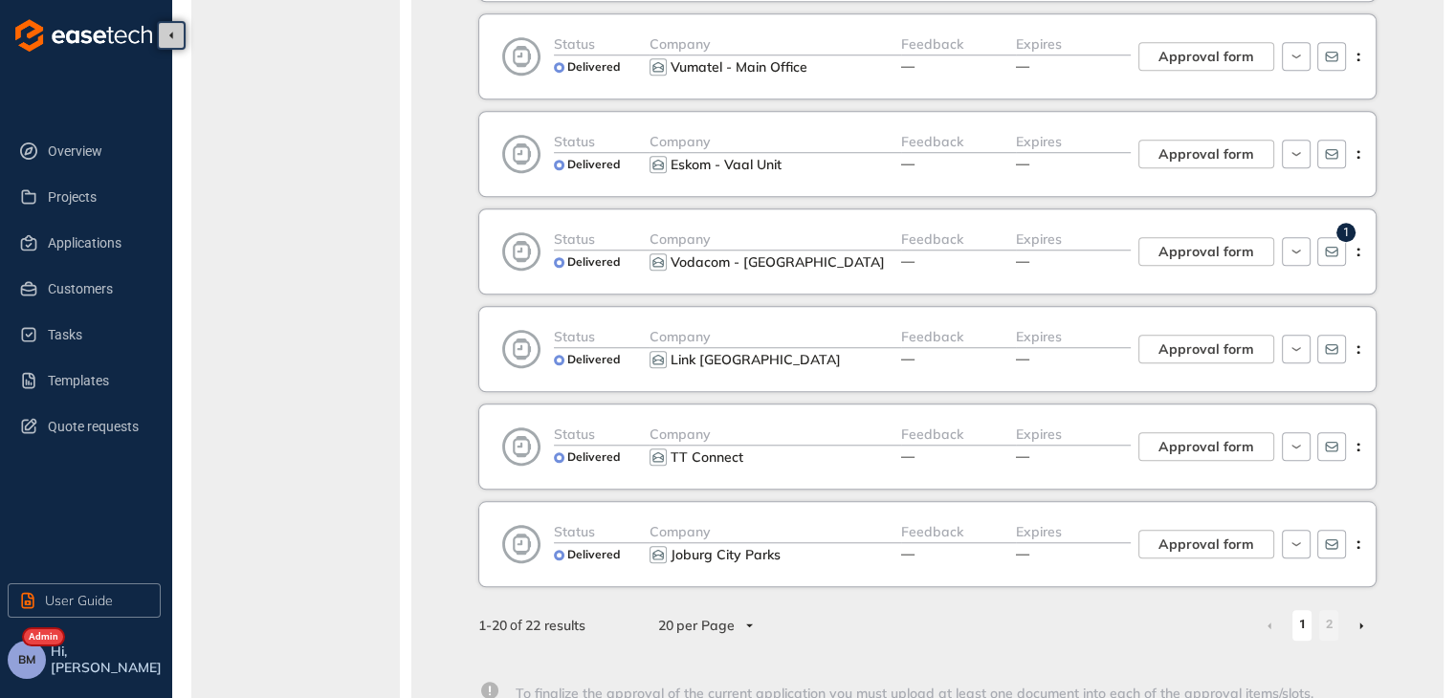
click at [1343, 226] on span "1" at bounding box center [1346, 232] width 7 height 13
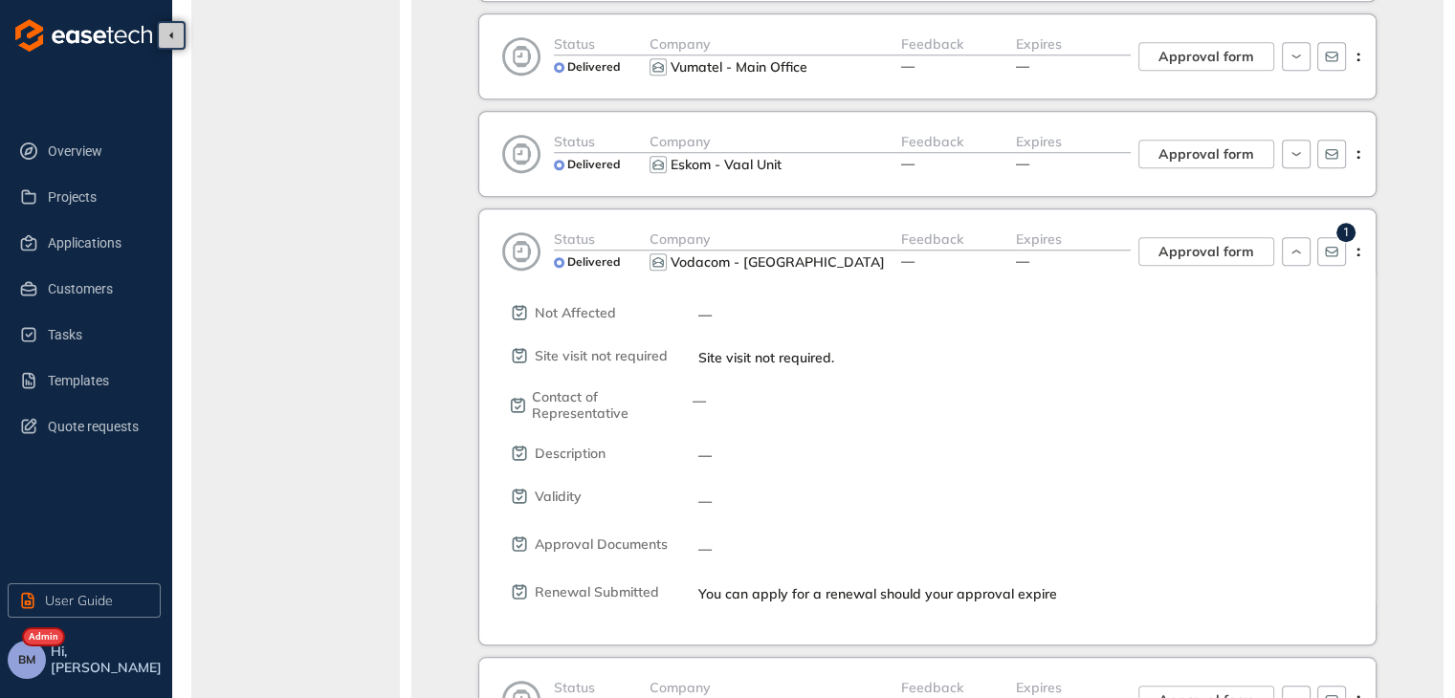
click at [1351, 223] on sup "1" at bounding box center [1345, 232] width 19 height 19
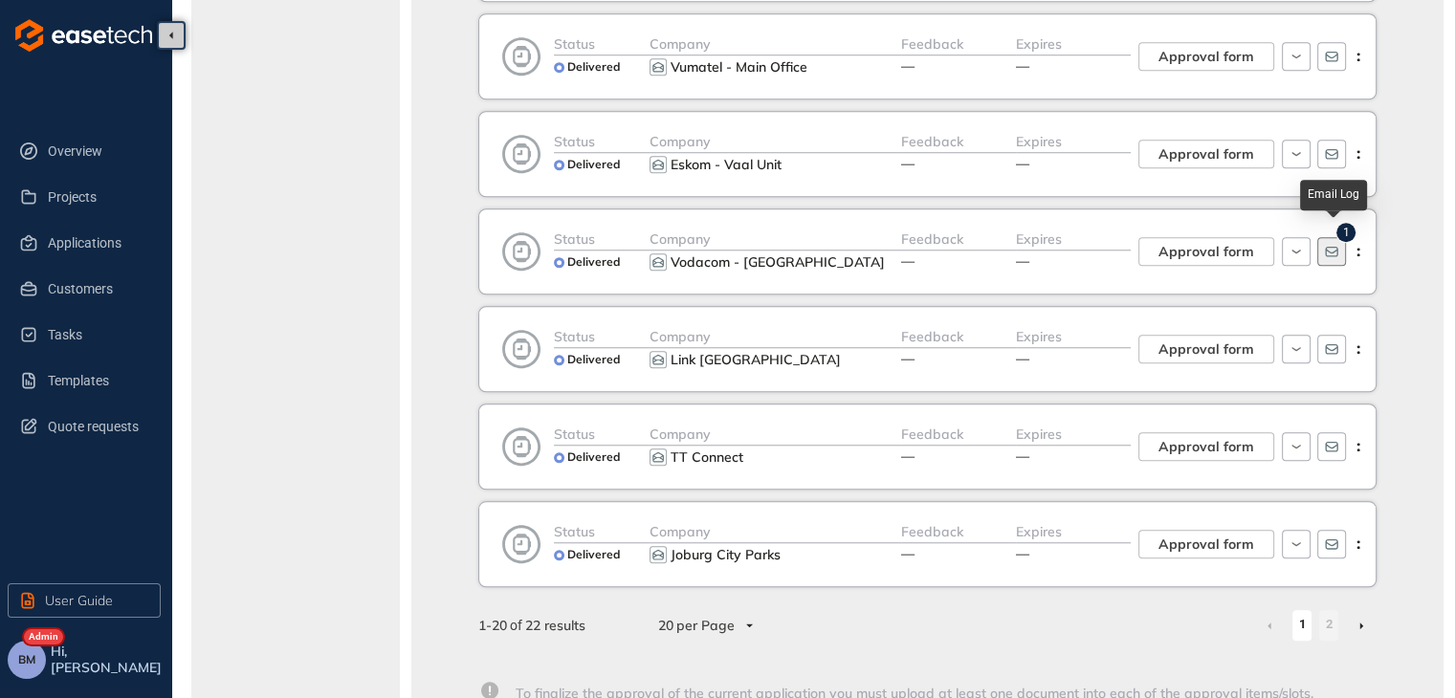
click at [1330, 237] on button "button" at bounding box center [1331, 251] width 29 height 29
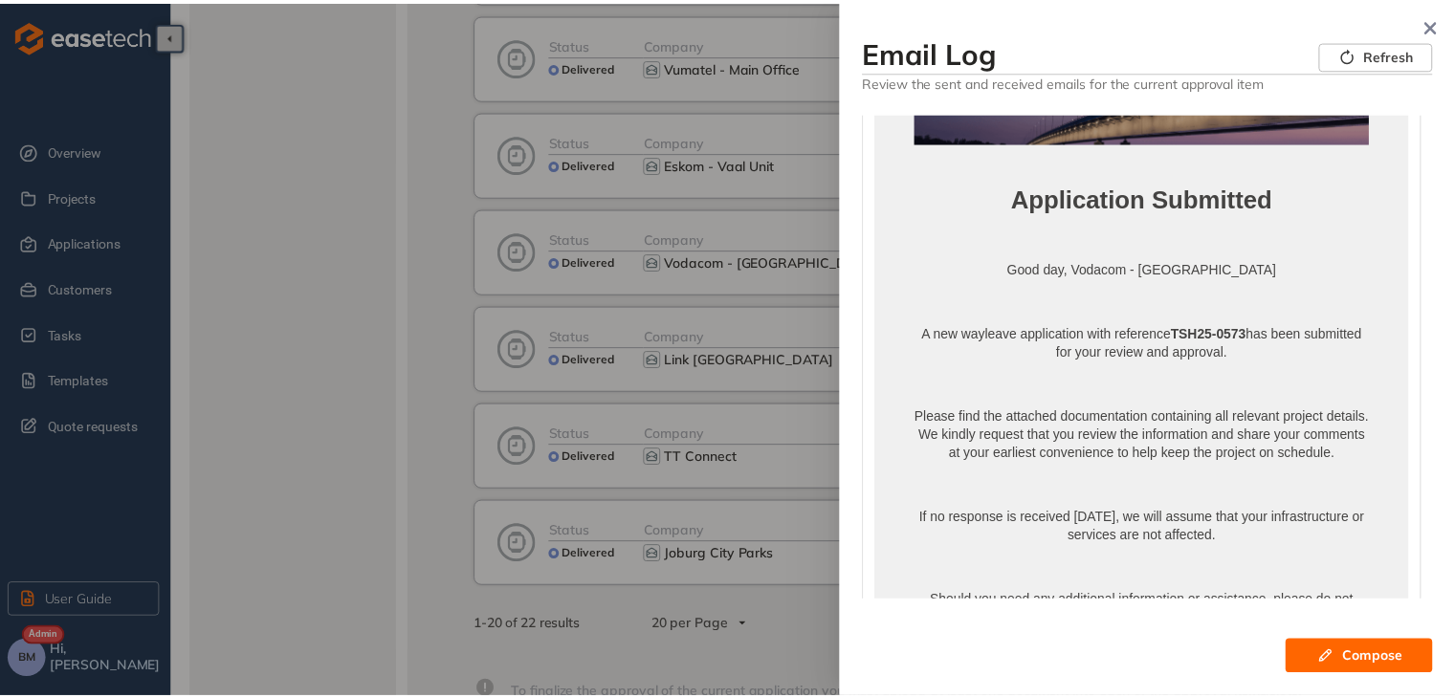
scroll to position [478, 0]
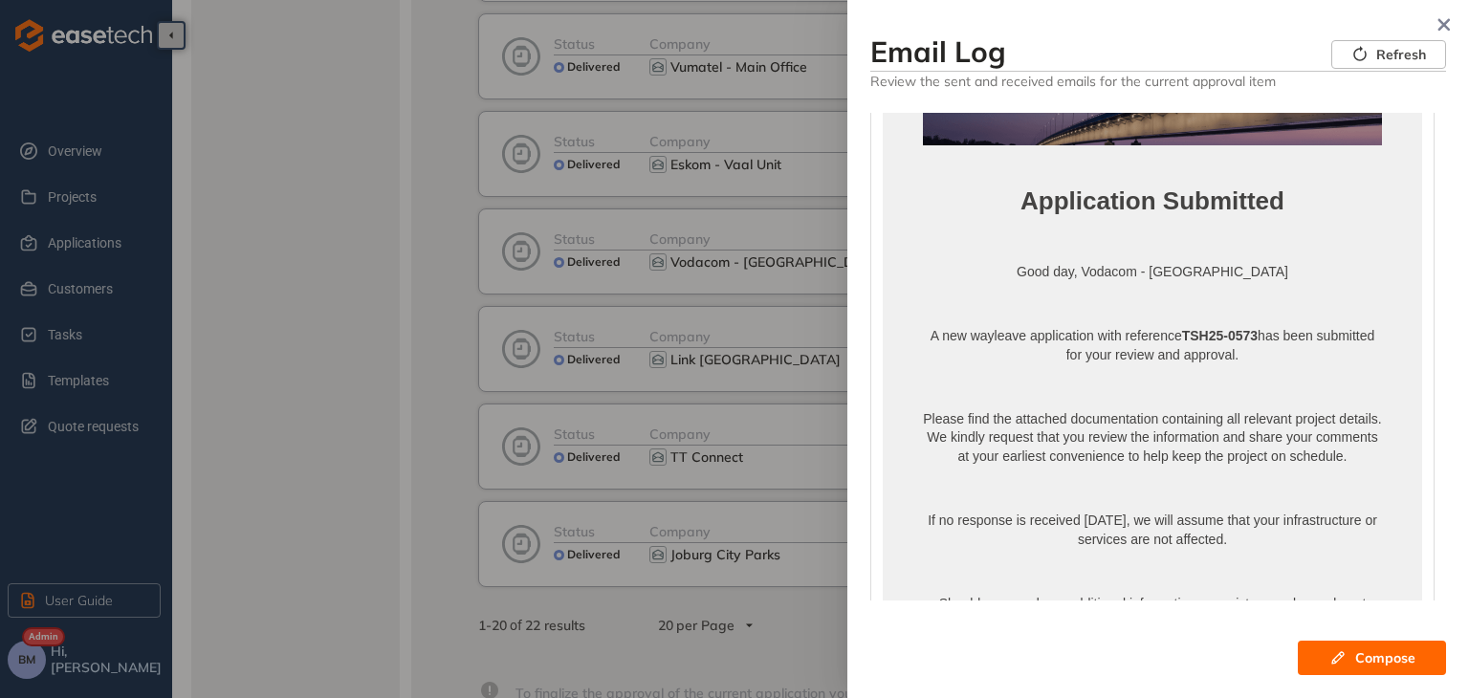
click at [348, 242] on div at bounding box center [734, 349] width 1469 height 698
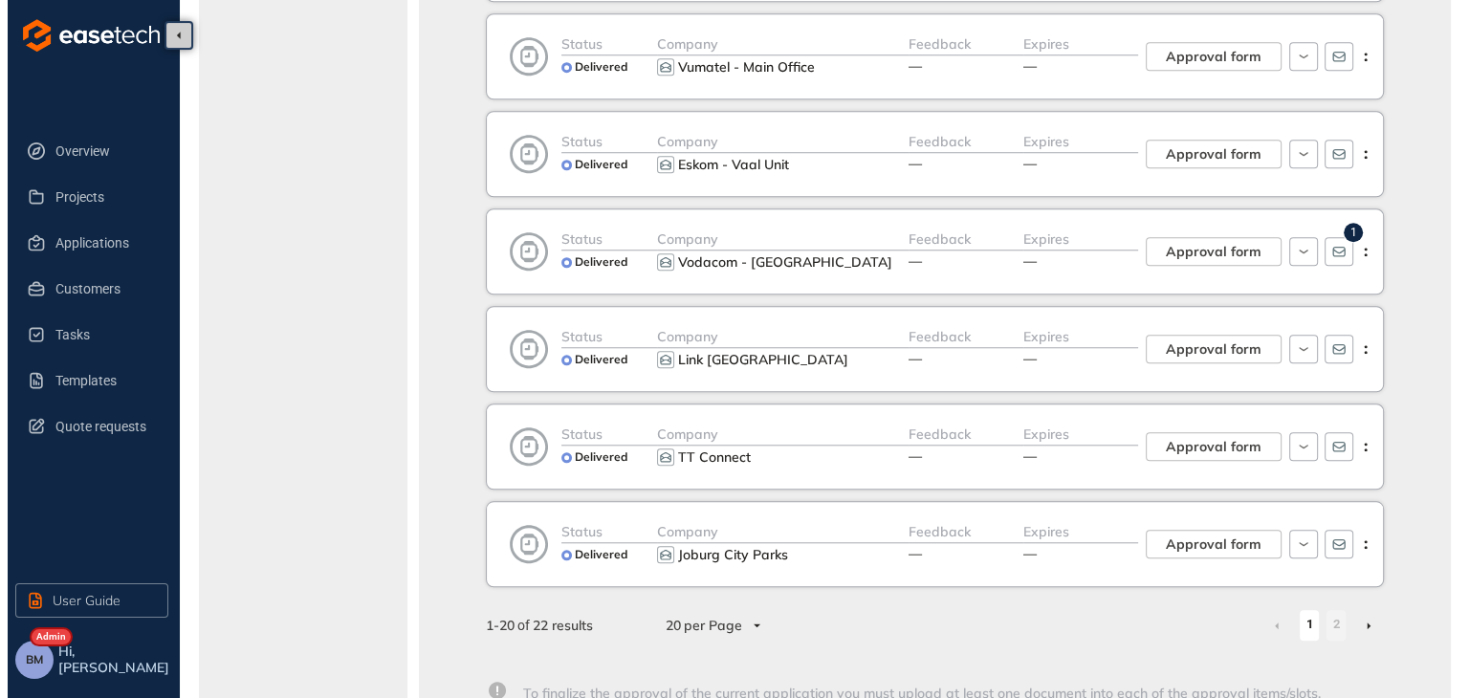
scroll to position [1691, 0]
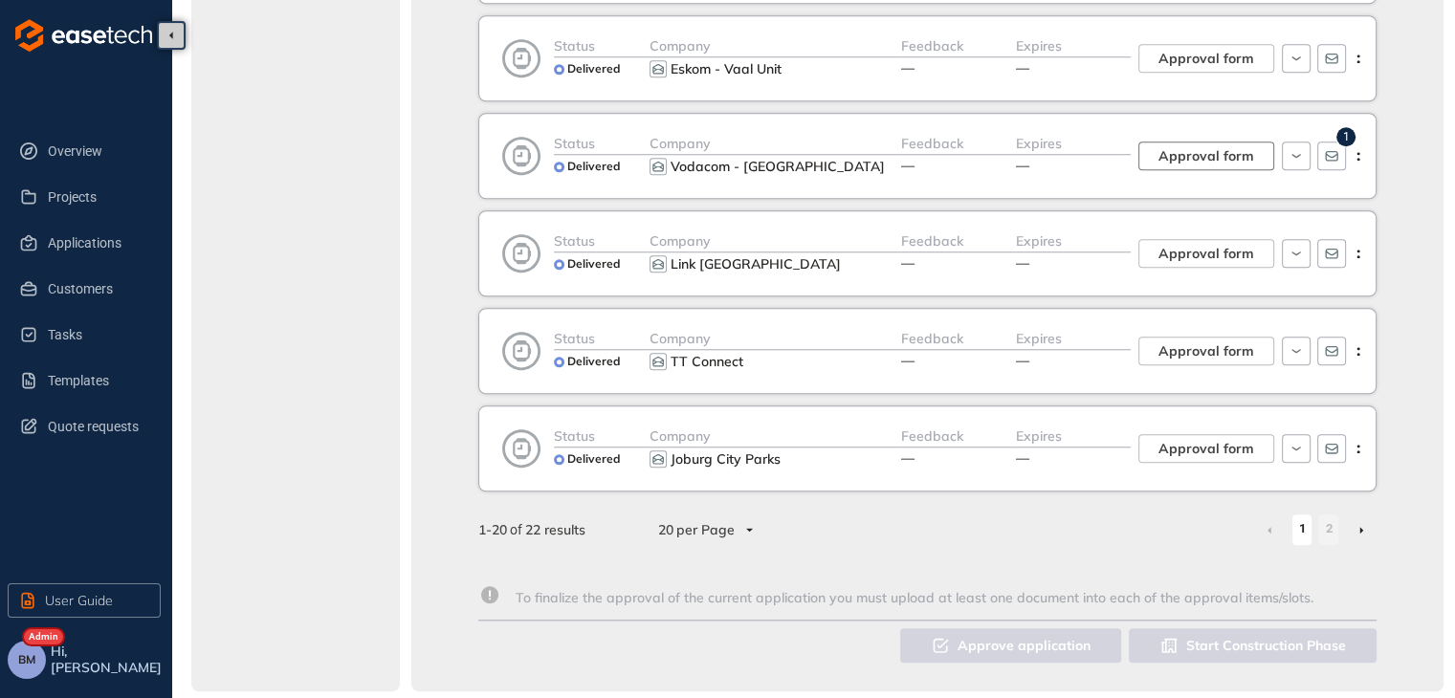
click at [1167, 150] on span "Approval form" at bounding box center [1206, 155] width 96 height 21
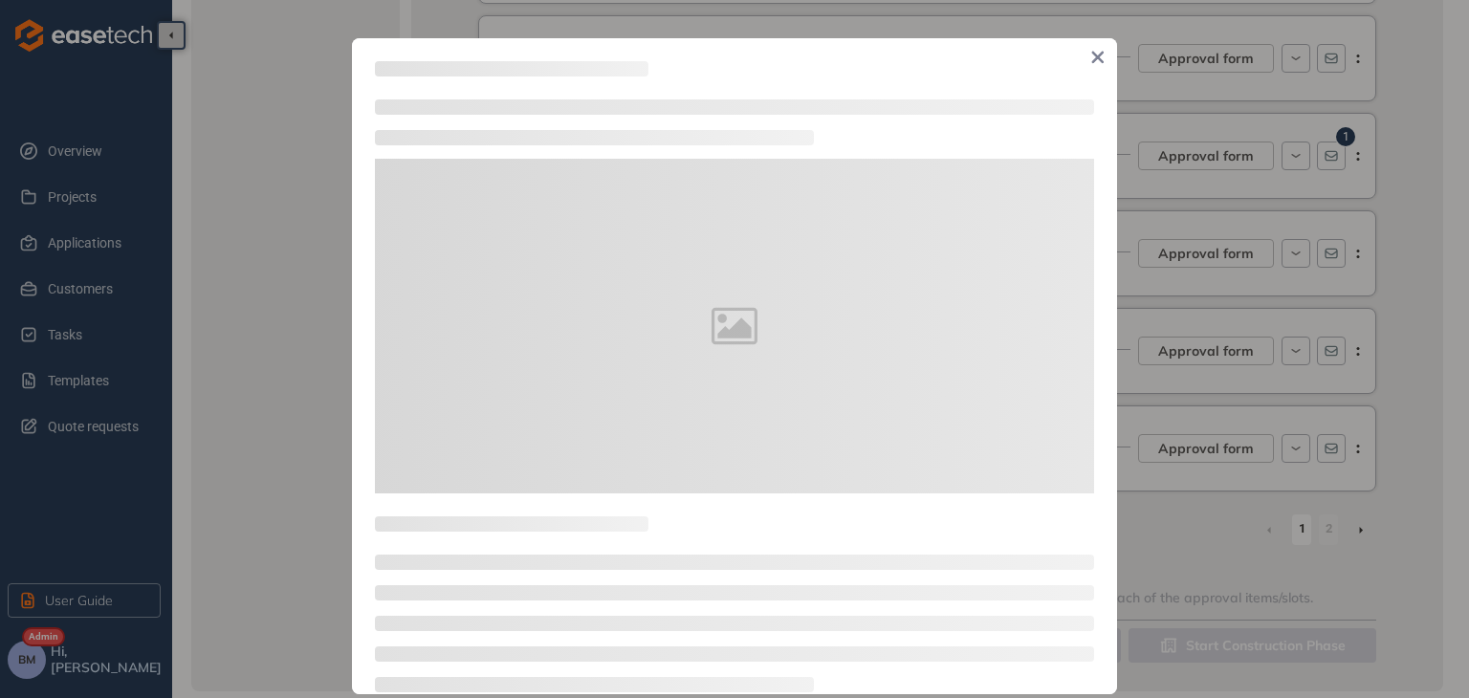
type textarea "**********"
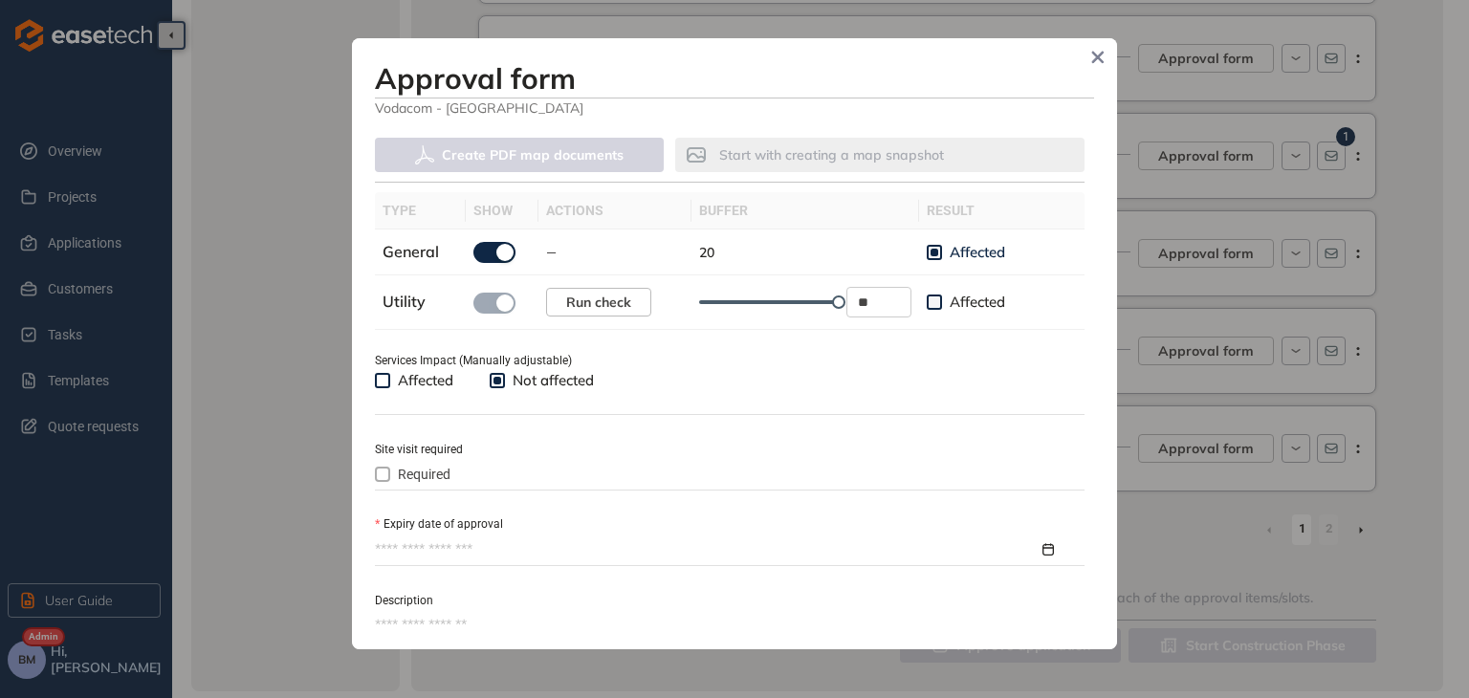
scroll to position [670, 0]
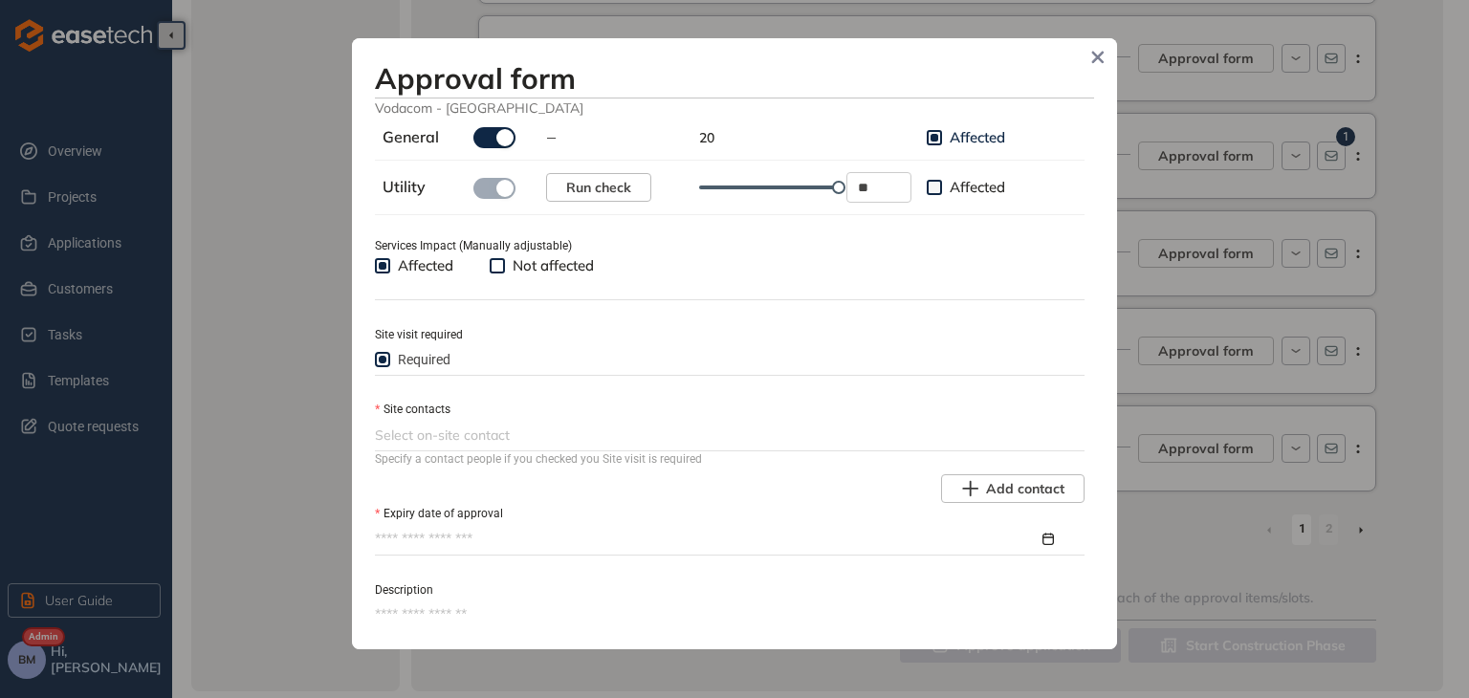
click at [490, 265] on div "Affected Not affected" at bounding box center [502, 265] width 255 height 21
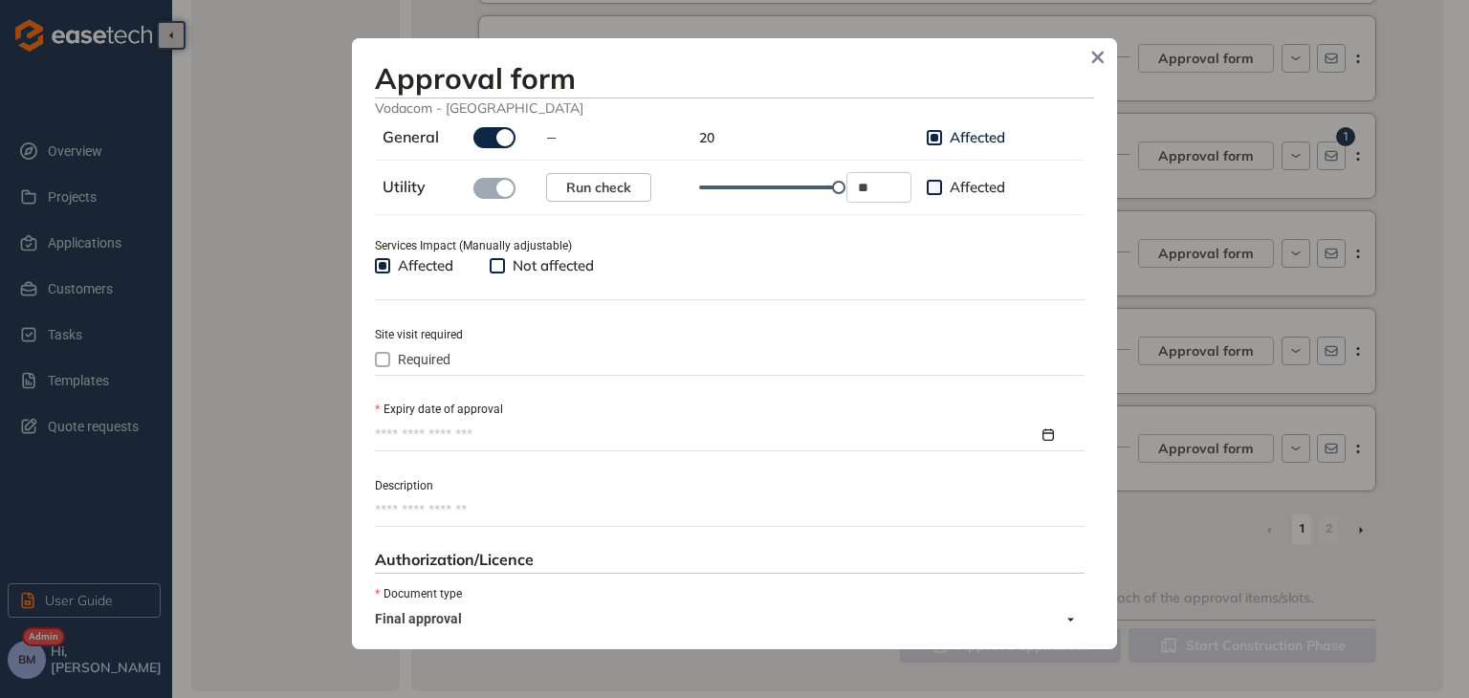
click at [395, 436] on input "Expiry date of approval" at bounding box center [707, 435] width 664 height 21
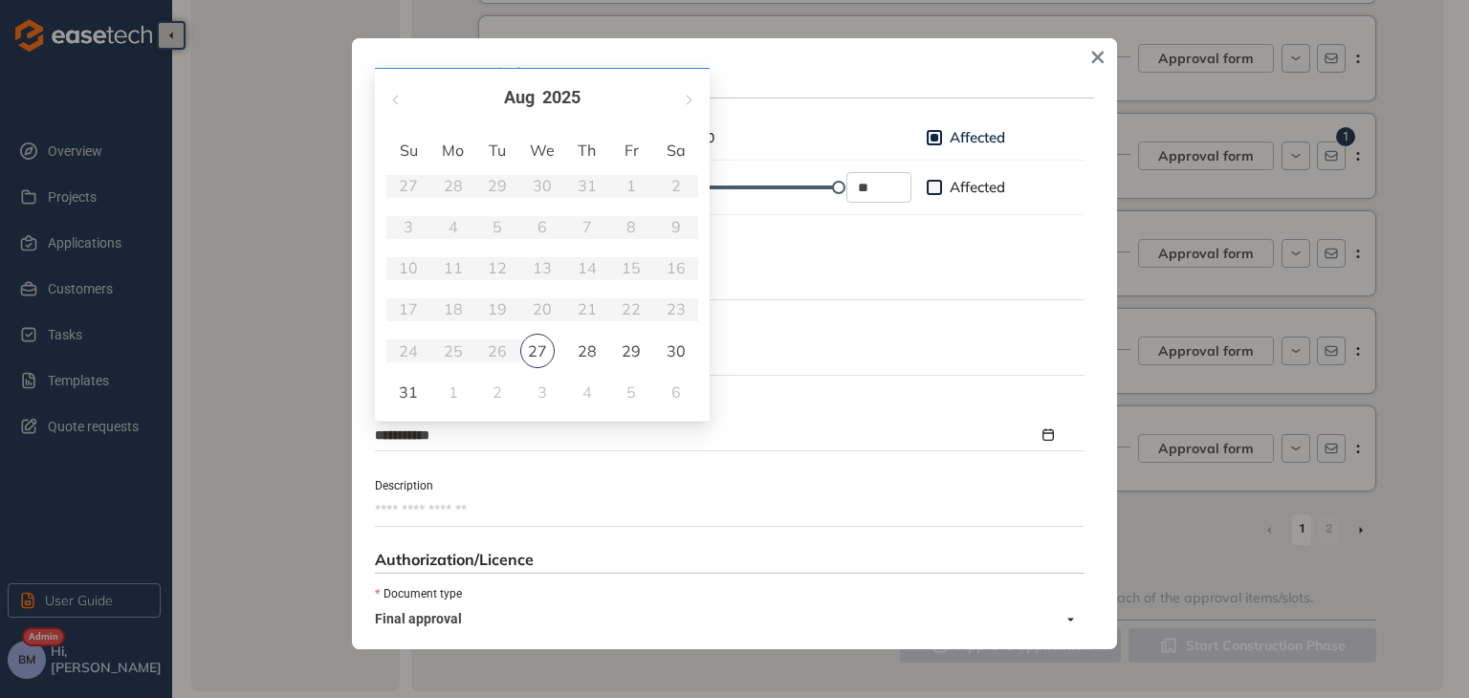
type input "**********"
click at [689, 96] on span "button" at bounding box center [688, 94] width 10 height 10
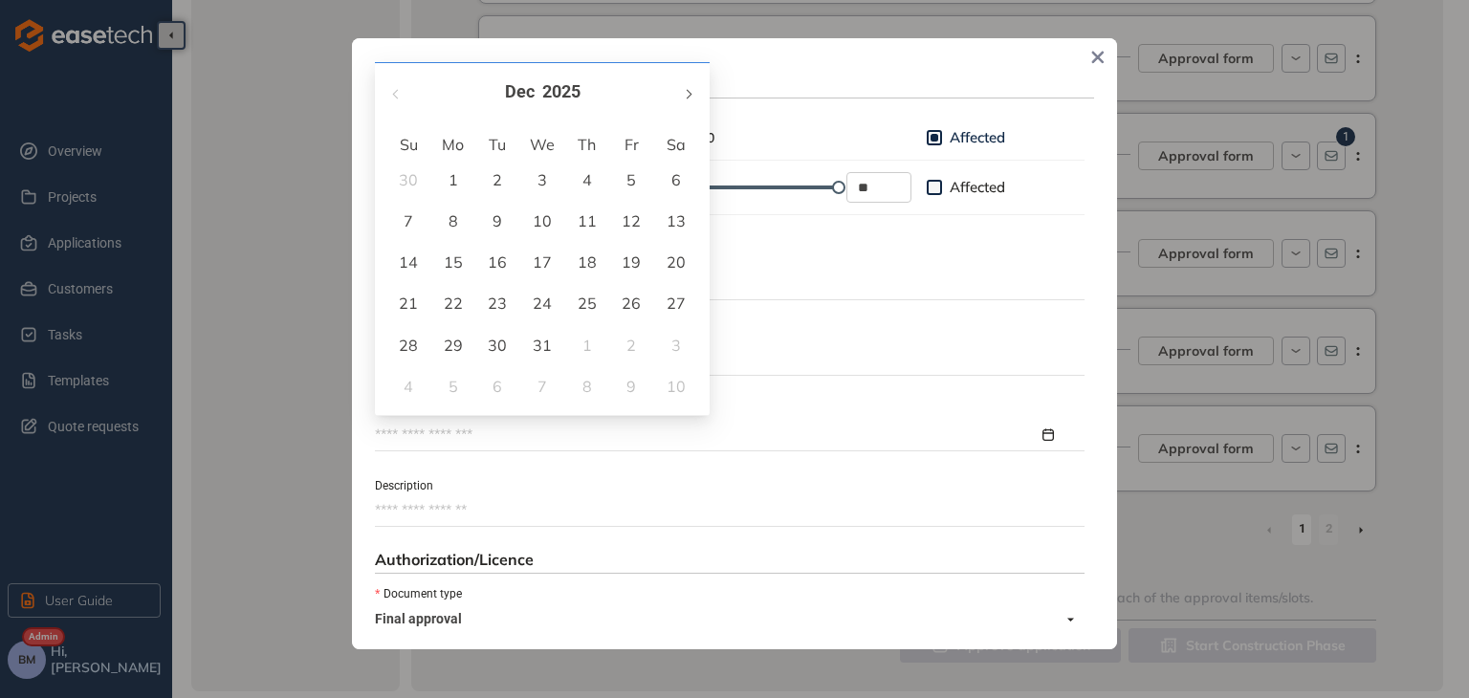
click at [689, 96] on span "button" at bounding box center [688, 94] width 10 height 10
type input "**********"
click at [405, 262] on div "15" at bounding box center [408, 262] width 23 height 23
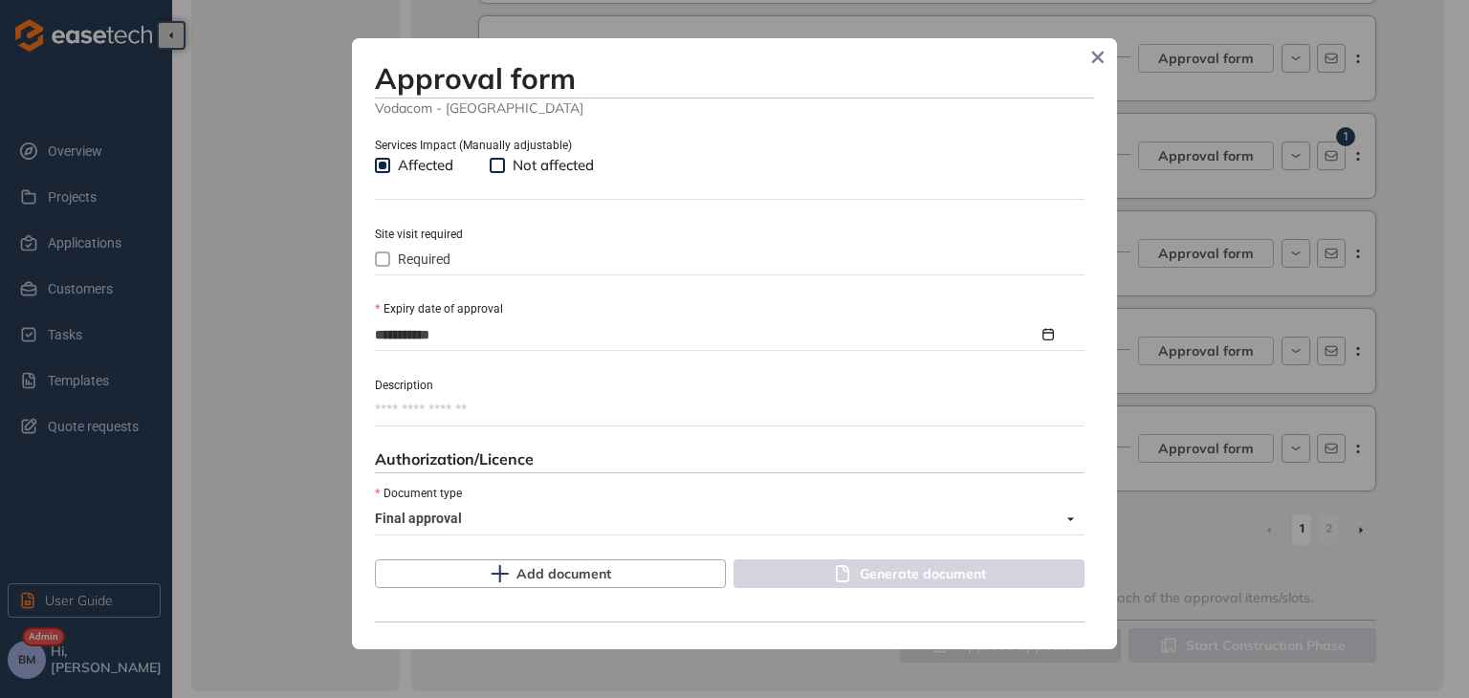
scroll to position [879, 0]
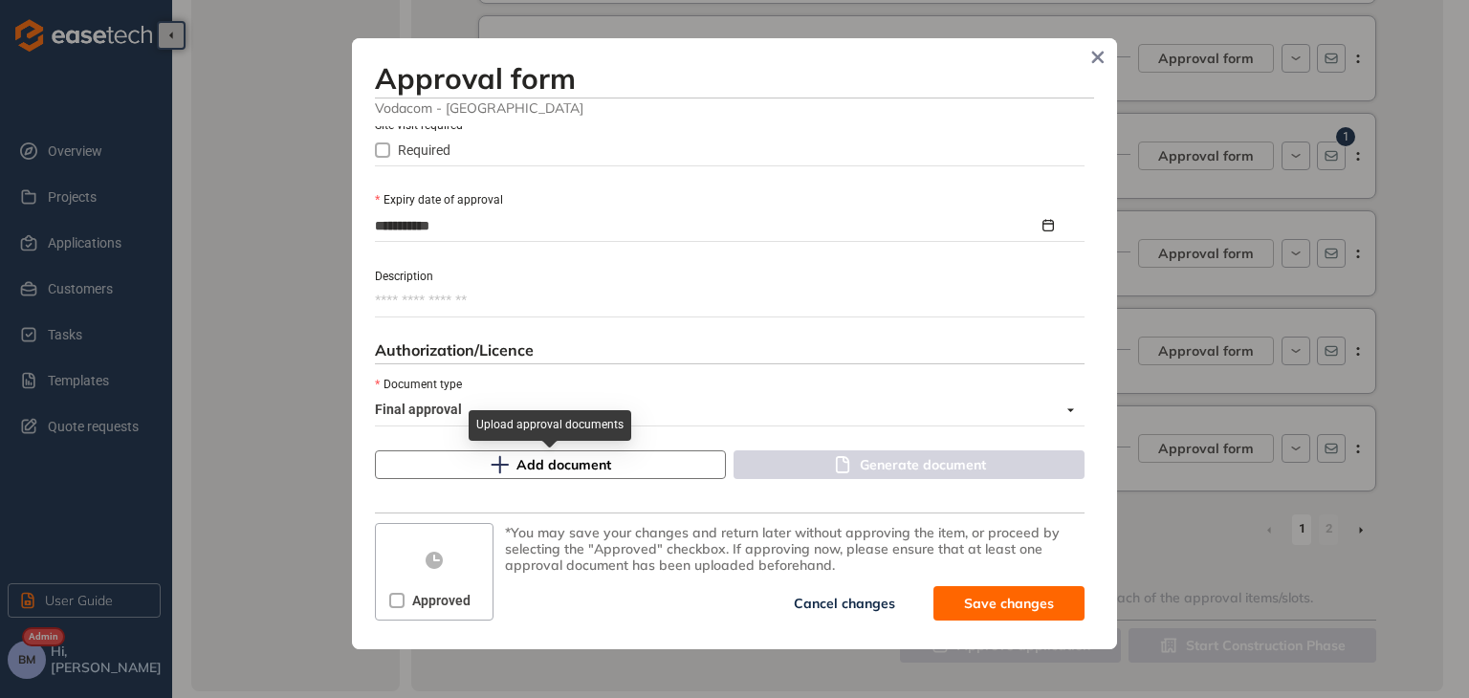
click at [460, 472] on button "Add document" at bounding box center [550, 464] width 351 height 29
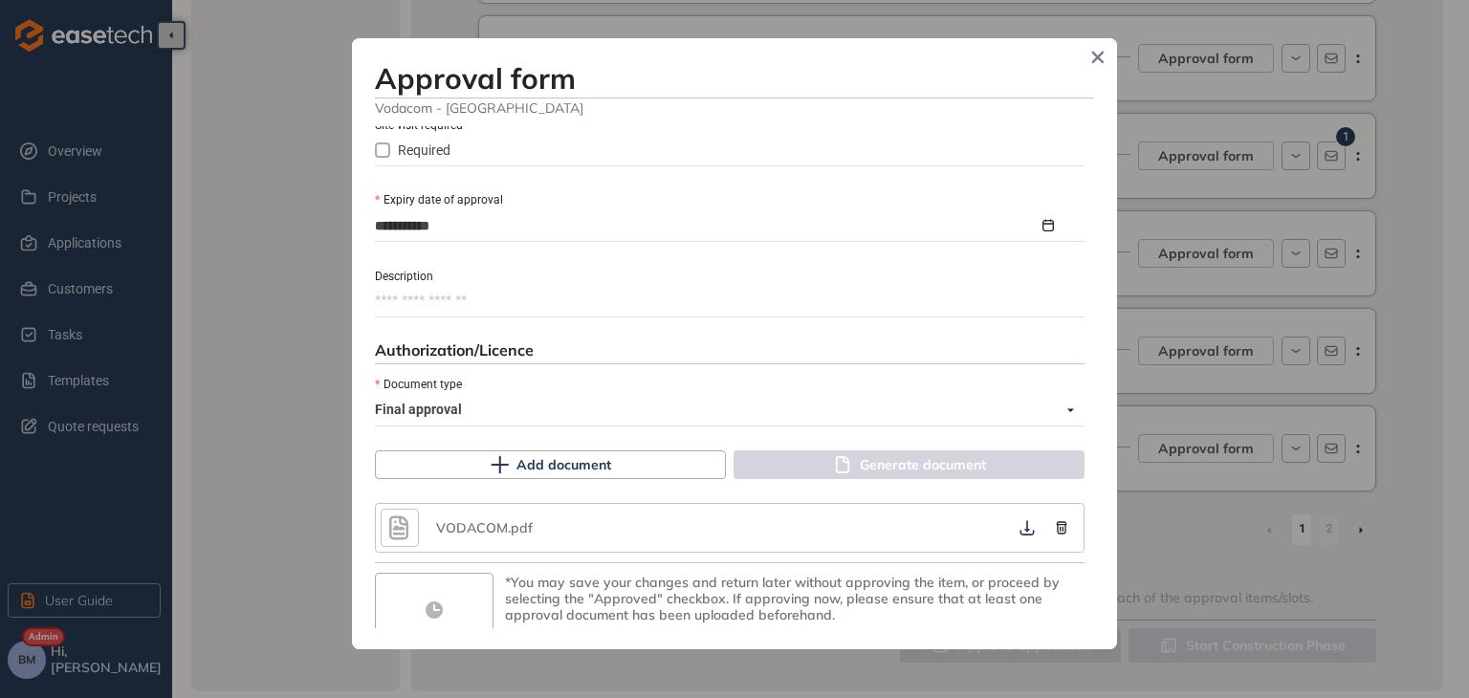
scroll to position [929, 0]
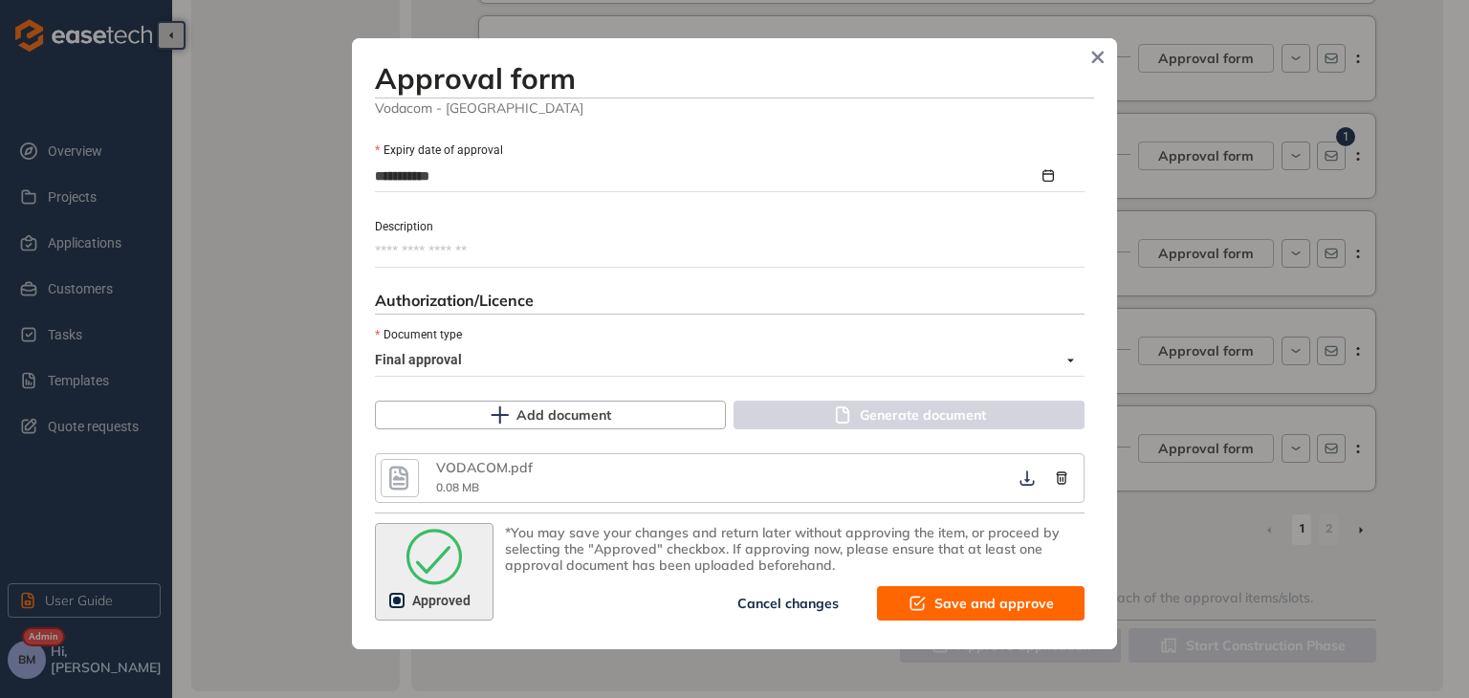
click at [939, 609] on span "Save and approve" at bounding box center [994, 603] width 120 height 21
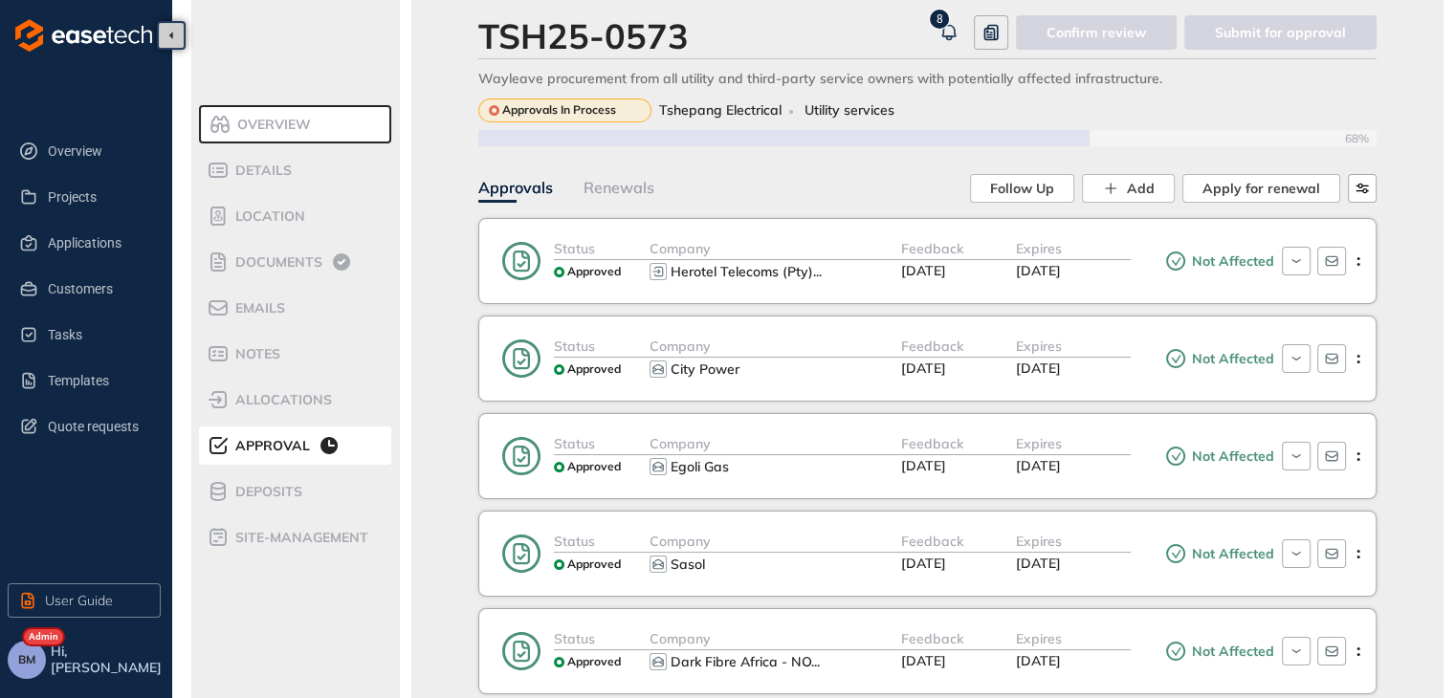
scroll to position [0, 0]
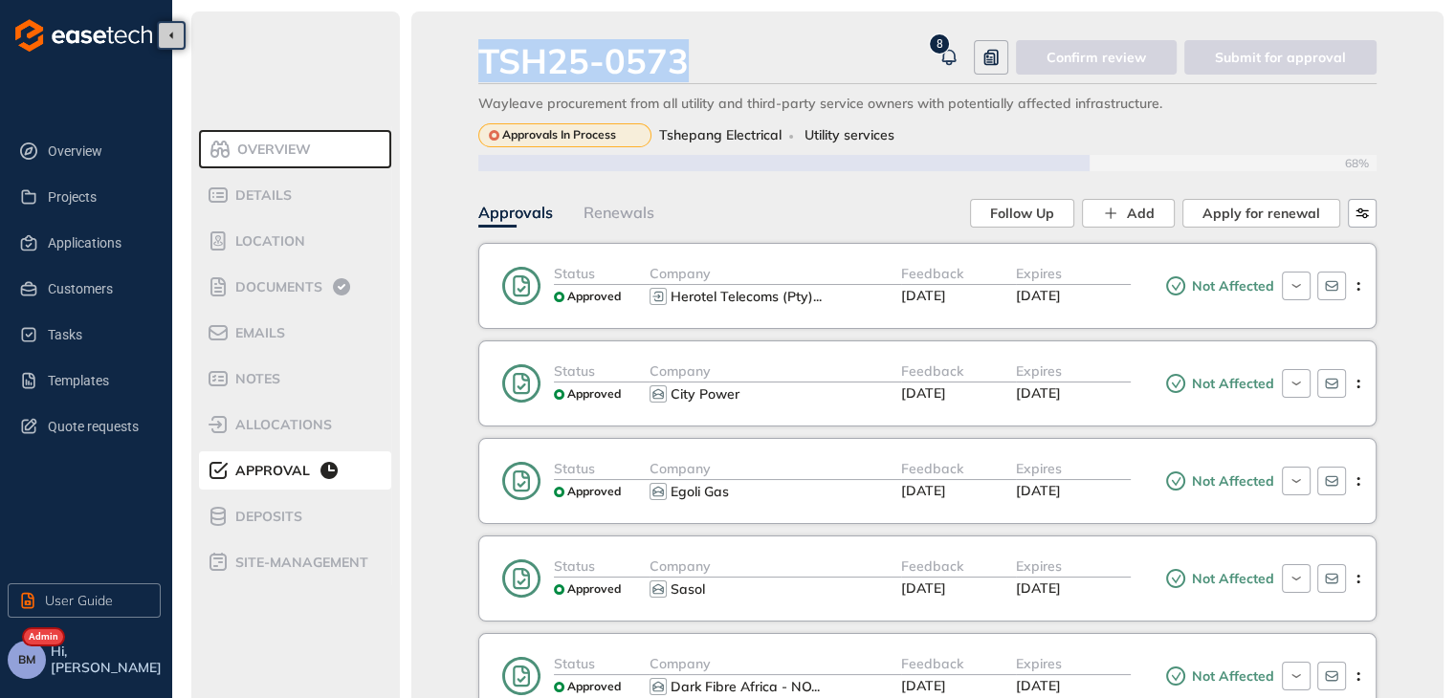
drag, startPoint x: 697, startPoint y: 58, endPoint x: 472, endPoint y: 72, distance: 225.2
copy div "TSH25-0573"
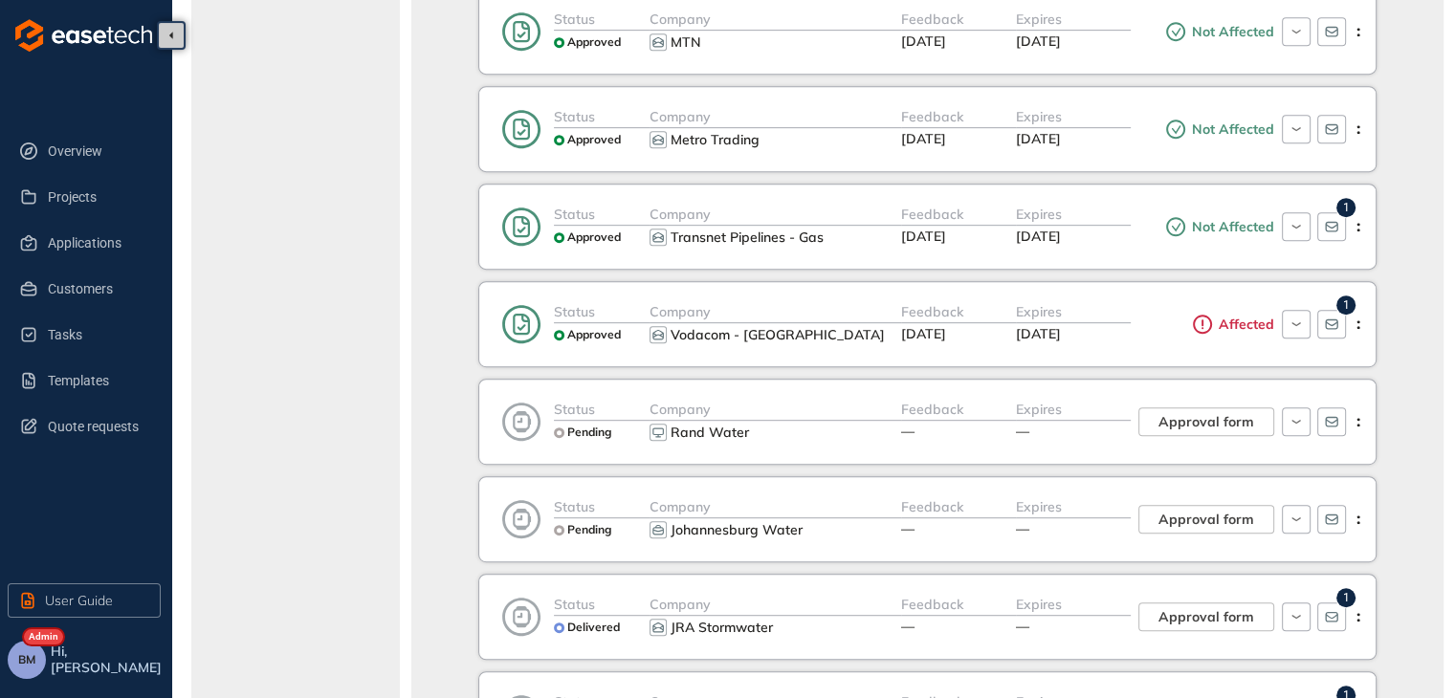
scroll to position [1148, 0]
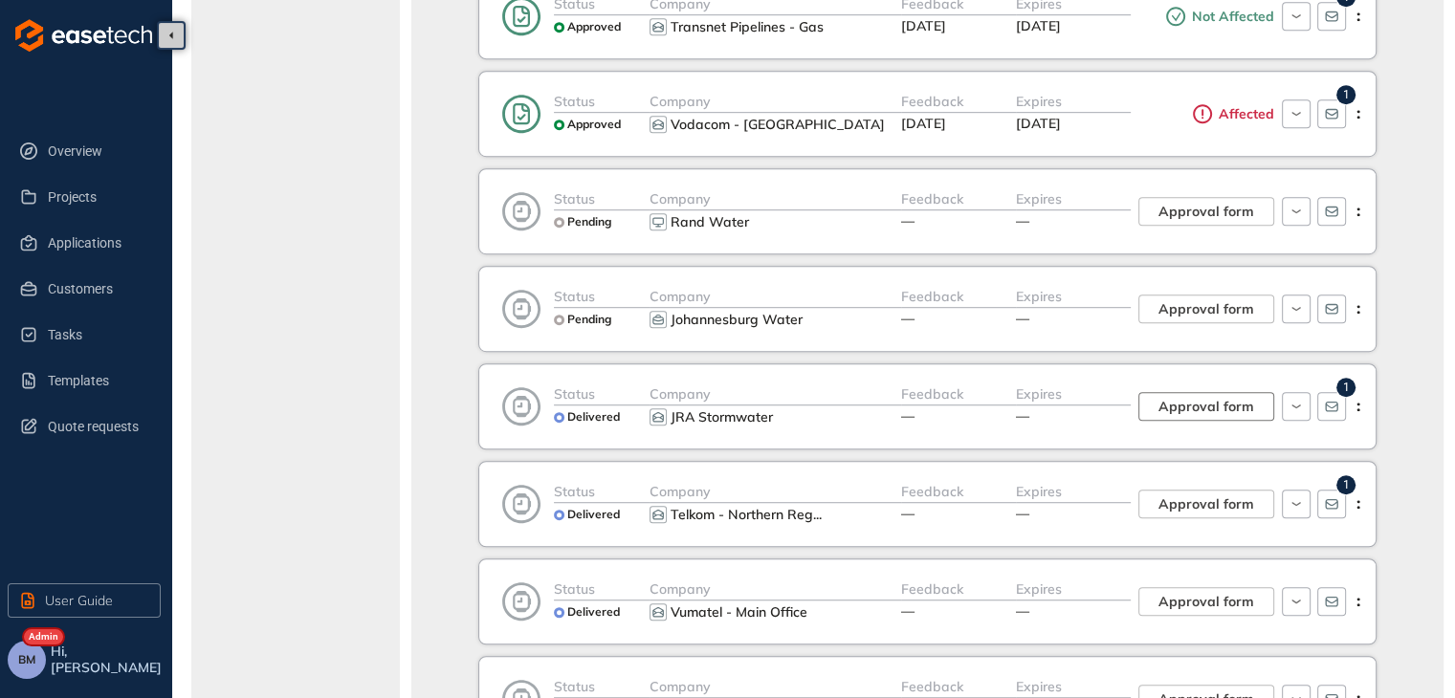
click at [1168, 406] on span "Approval form" at bounding box center [1206, 406] width 96 height 21
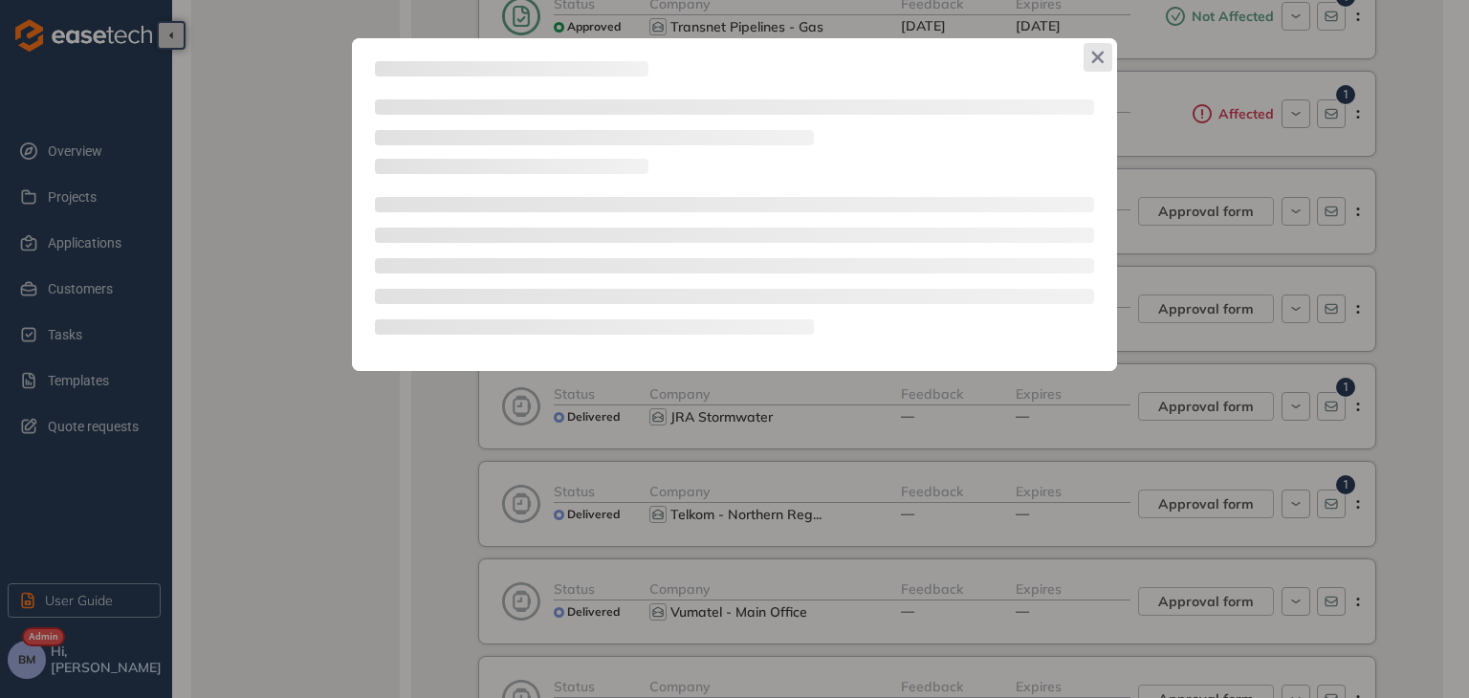
click at [1098, 53] on icon "Close" at bounding box center [1097, 57] width 13 height 13
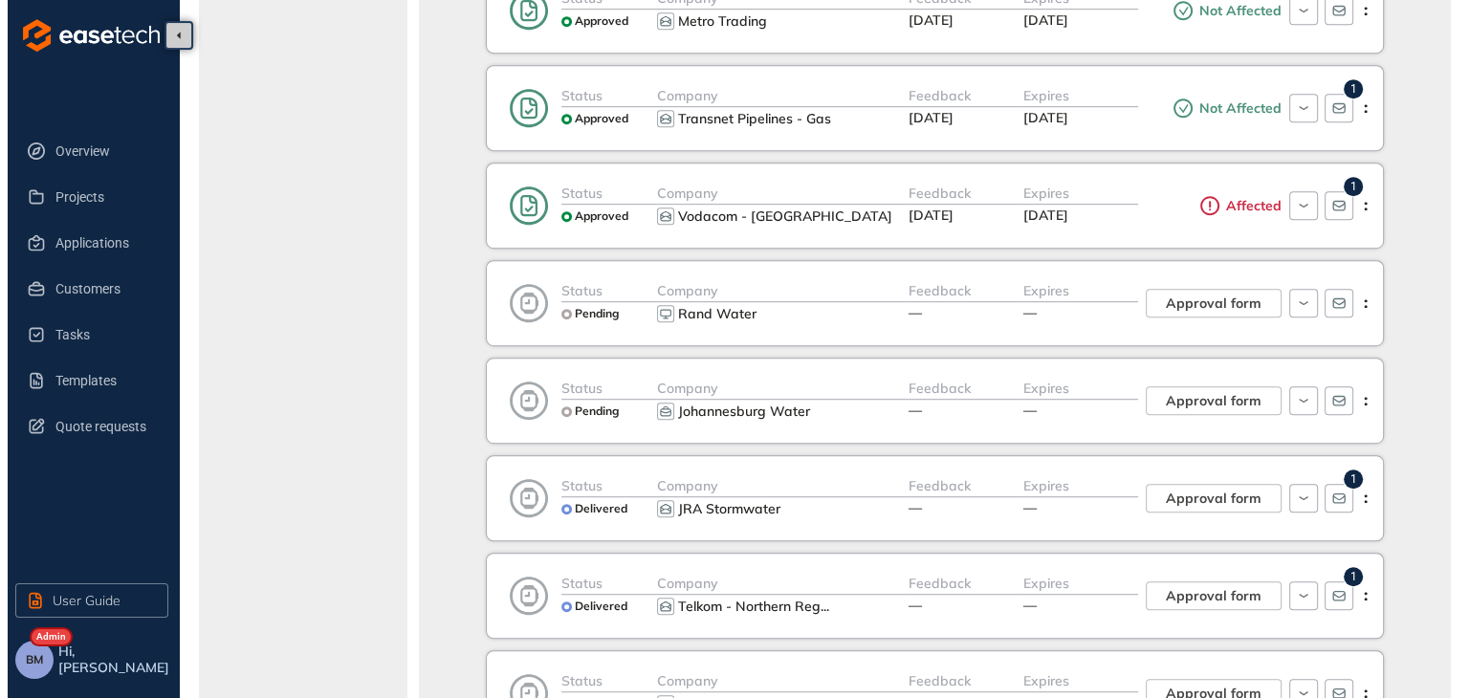
scroll to position [1052, 0]
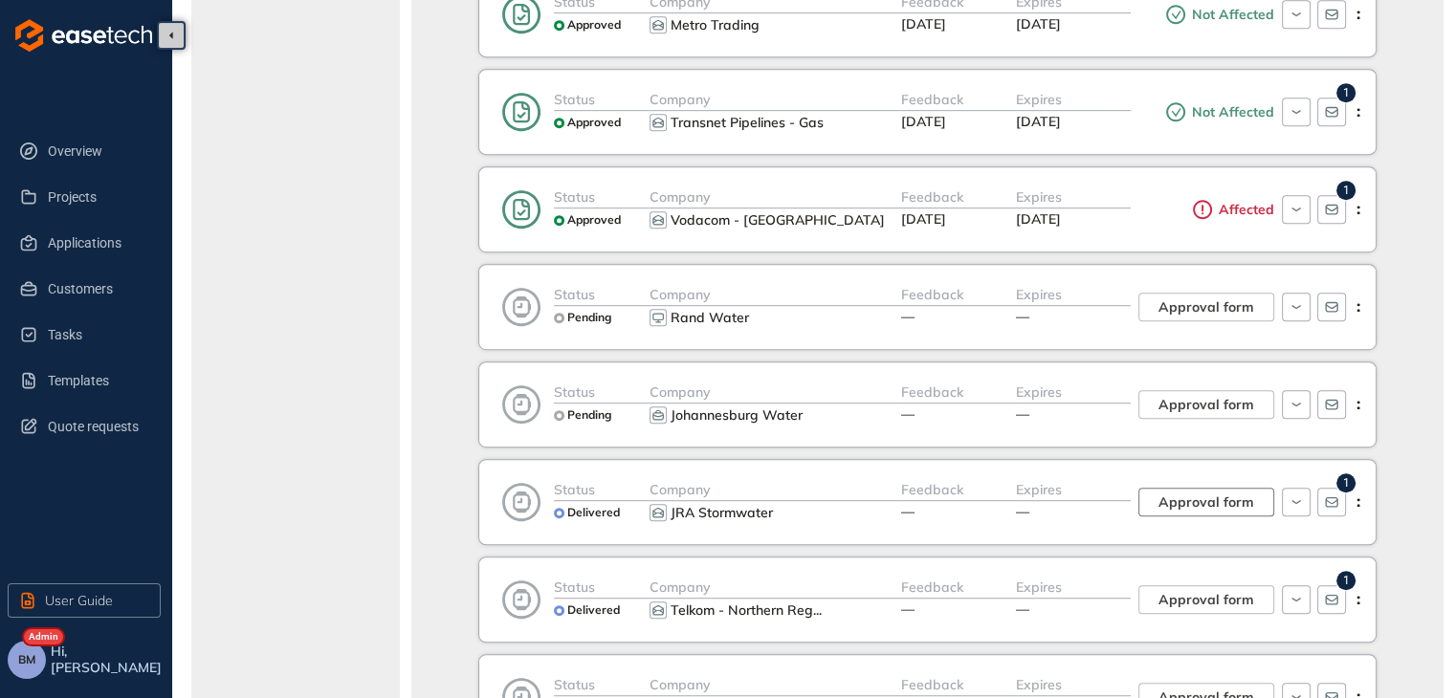
click at [1197, 502] on span "Approval form" at bounding box center [1206, 502] width 96 height 21
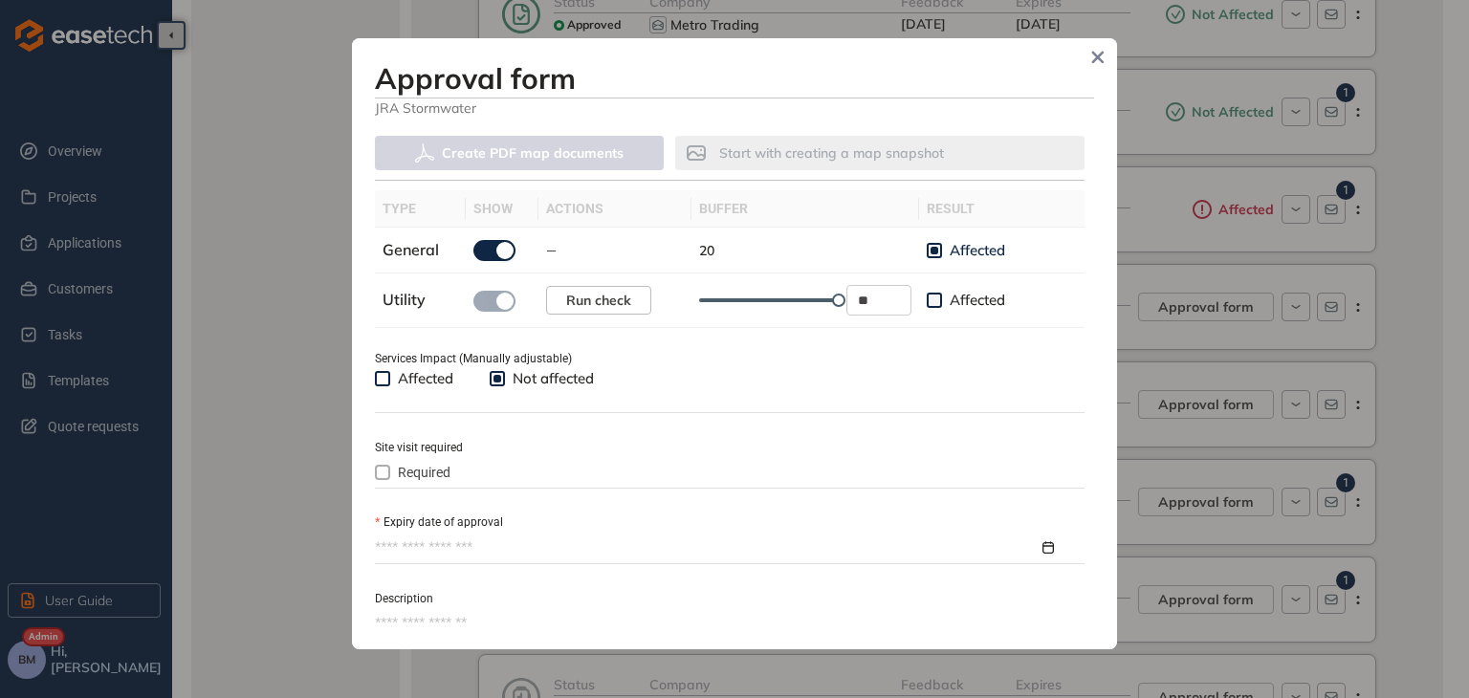
scroll to position [670, 0]
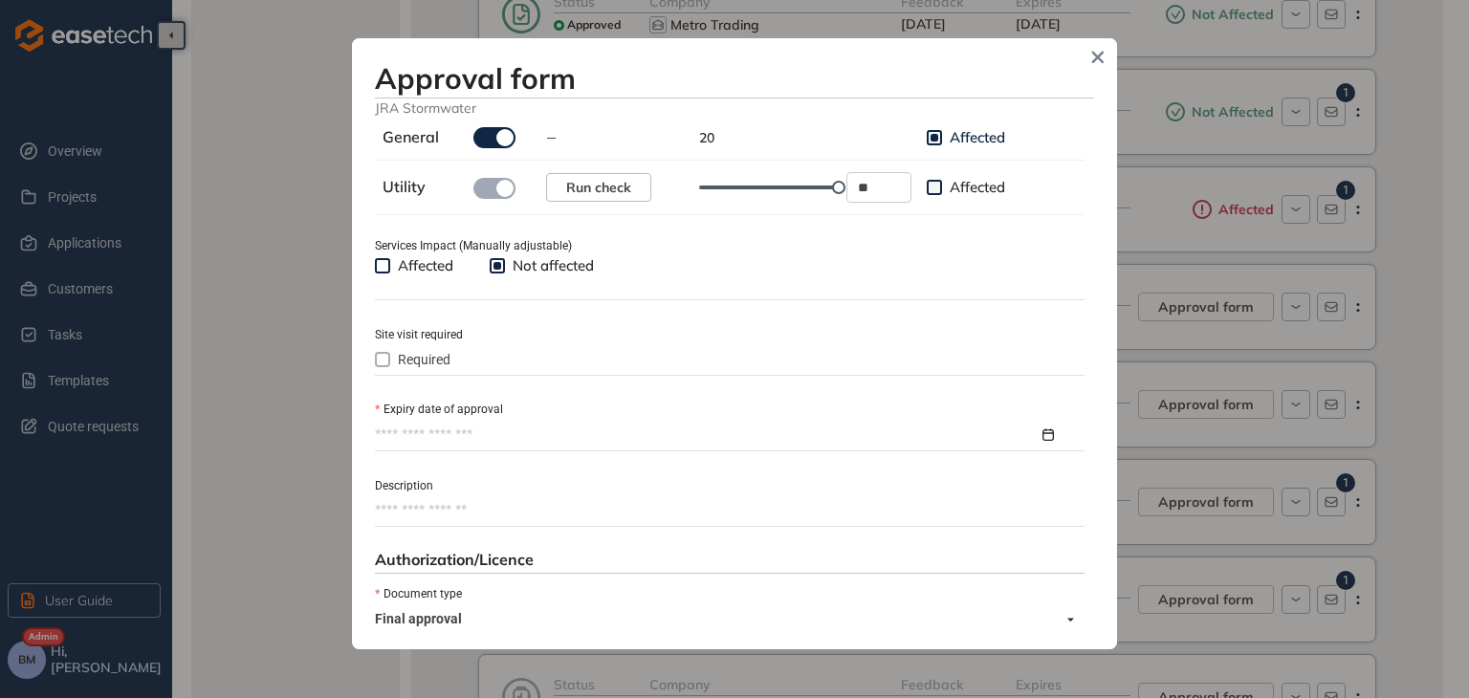
click at [428, 433] on input "Expiry date of approval" at bounding box center [707, 435] width 664 height 21
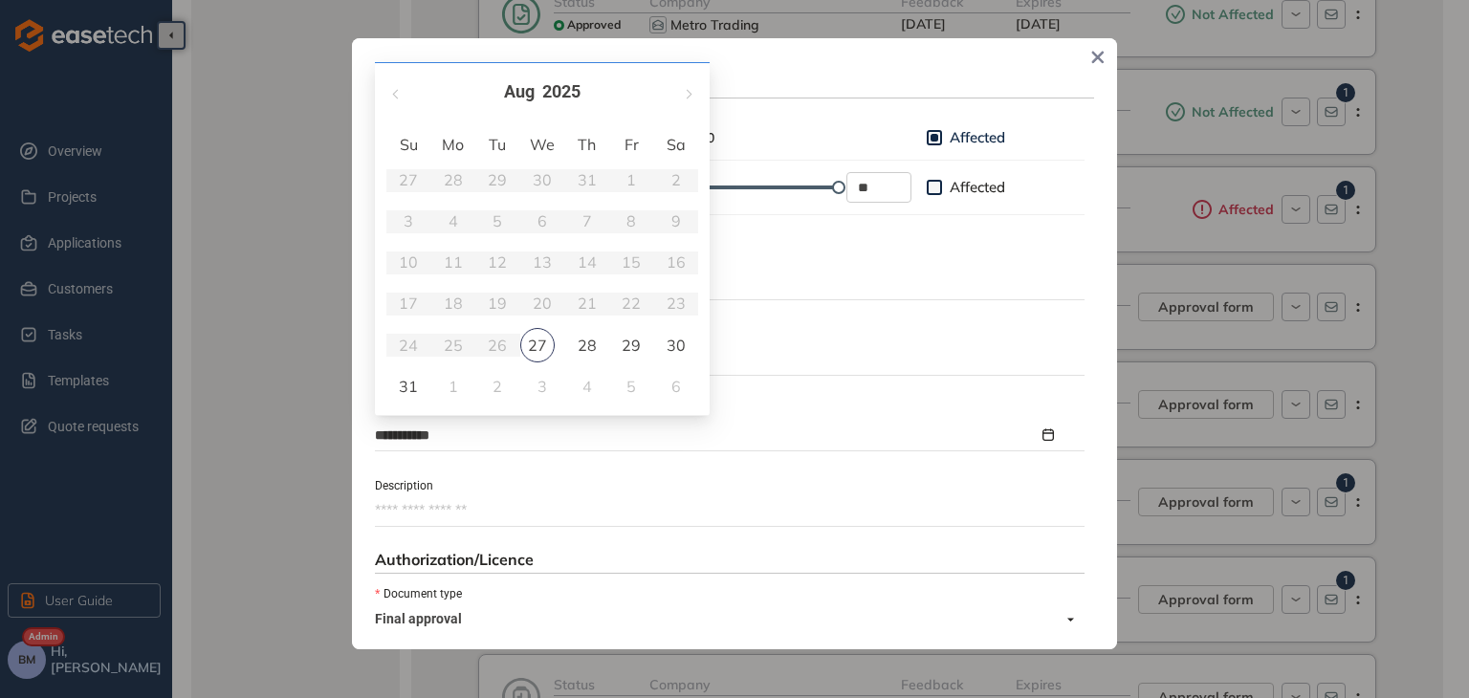
type input "**********"
click at [690, 97] on span "button" at bounding box center [688, 94] width 10 height 10
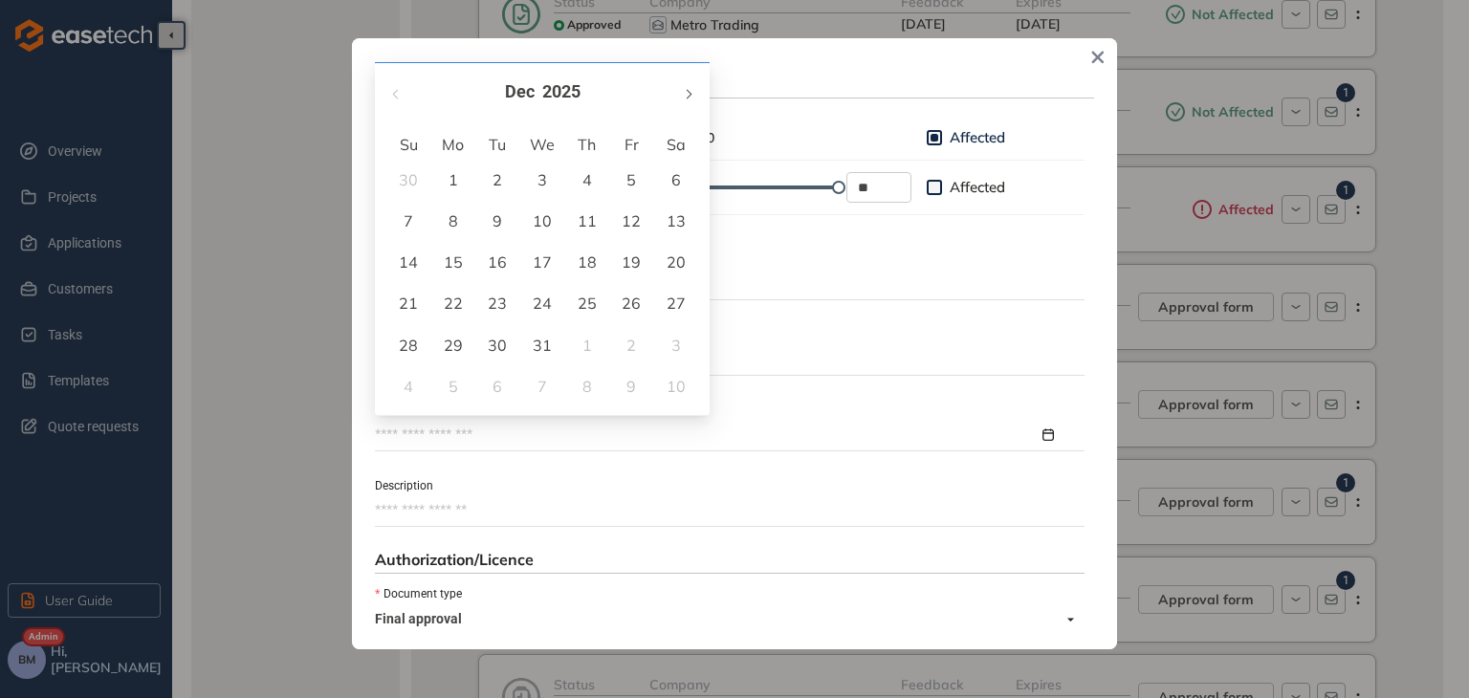
click at [690, 97] on span "button" at bounding box center [688, 94] width 10 height 10
type input "**********"
click at [681, 223] on div "14" at bounding box center [676, 220] width 23 height 23
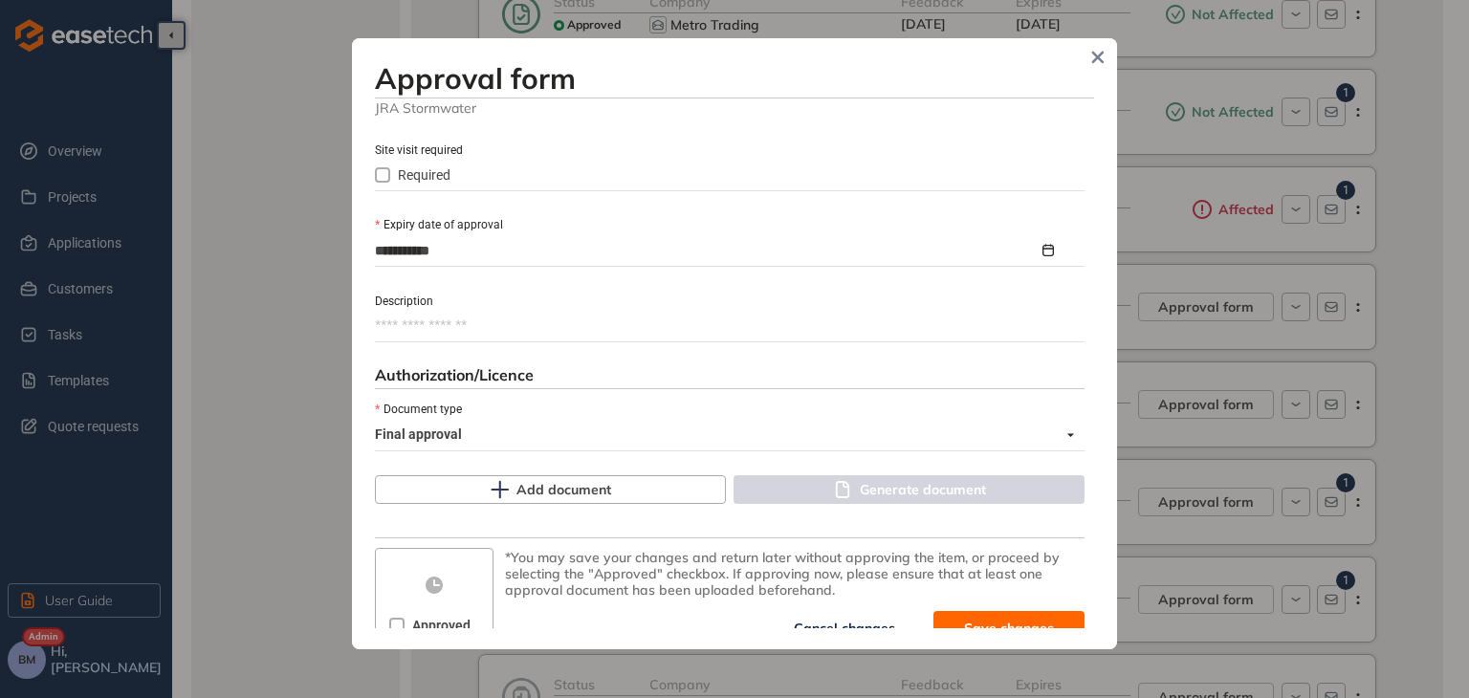
scroll to position [879, 0]
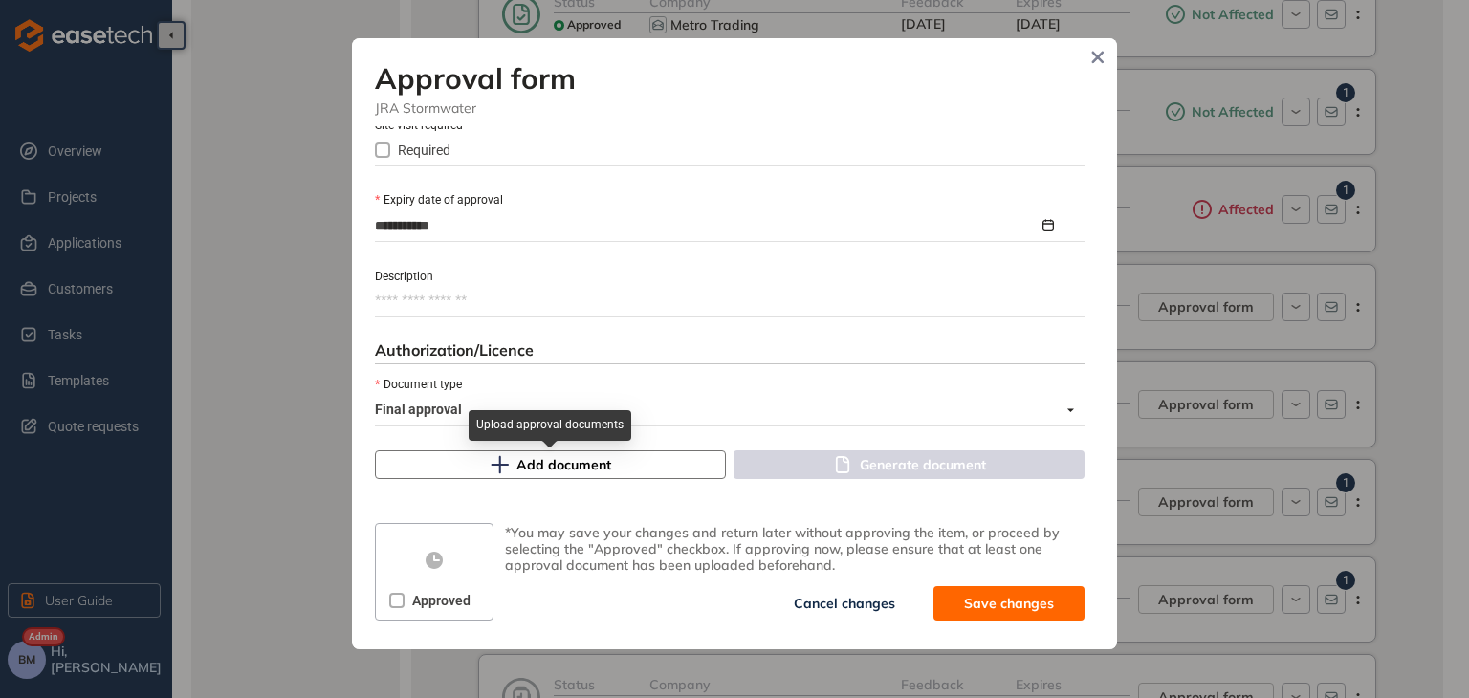
click at [547, 463] on span "Add document" at bounding box center [563, 464] width 95 height 21
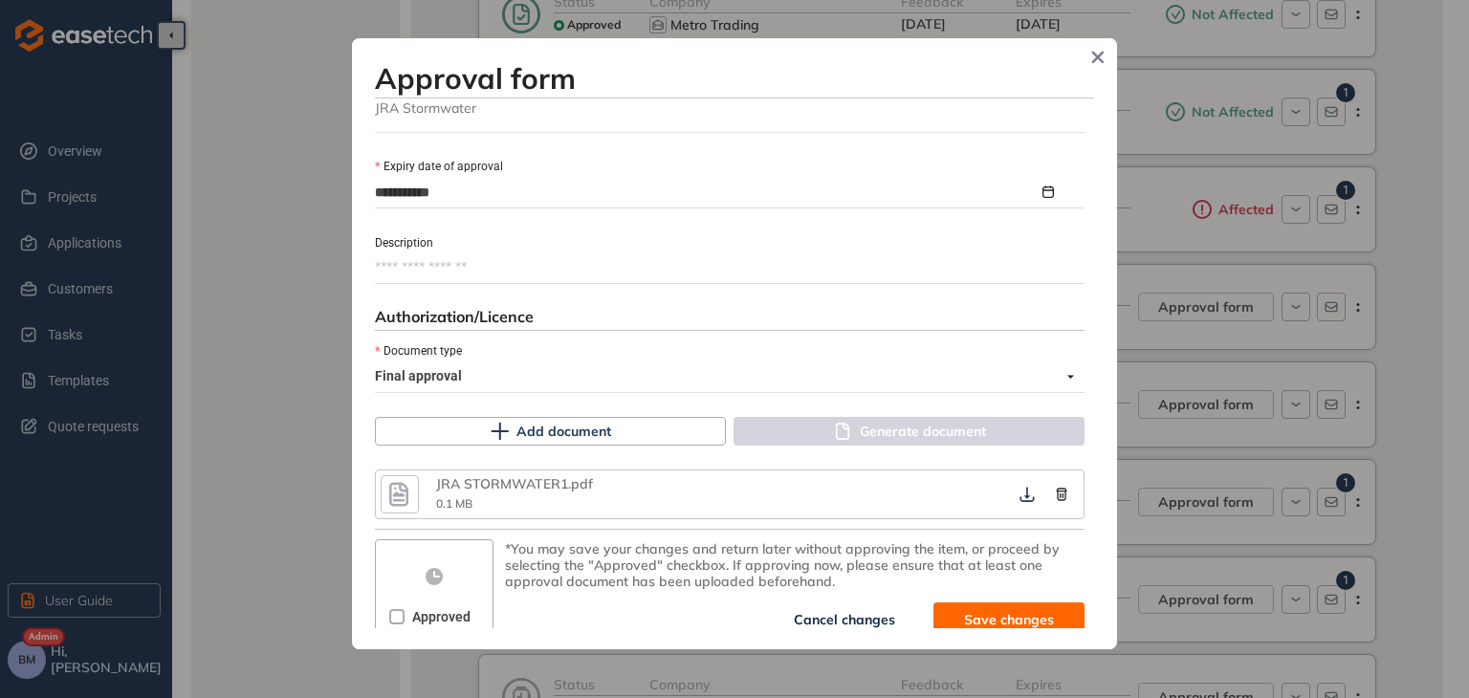
scroll to position [929, 0]
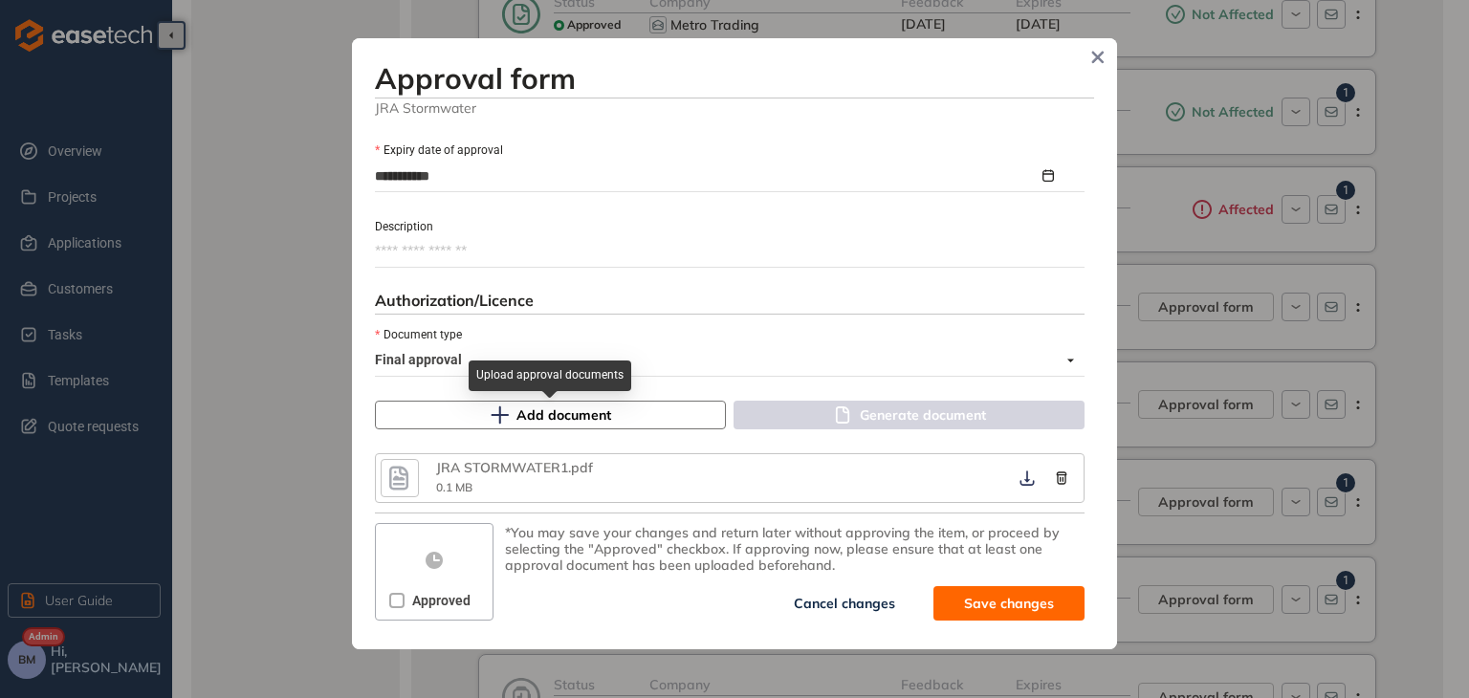
click at [503, 422] on icon "button" at bounding box center [499, 415] width 19 height 19
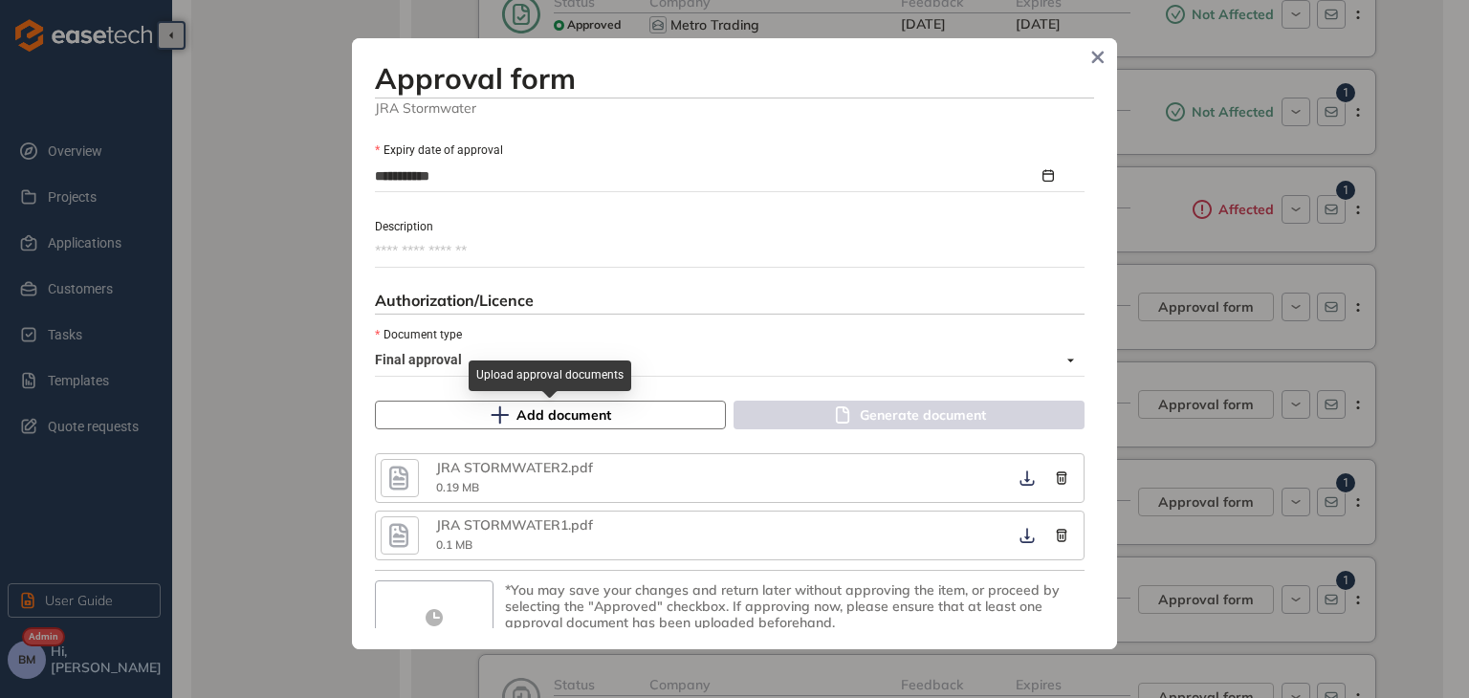
click at [541, 420] on span "Add document" at bounding box center [563, 415] width 95 height 21
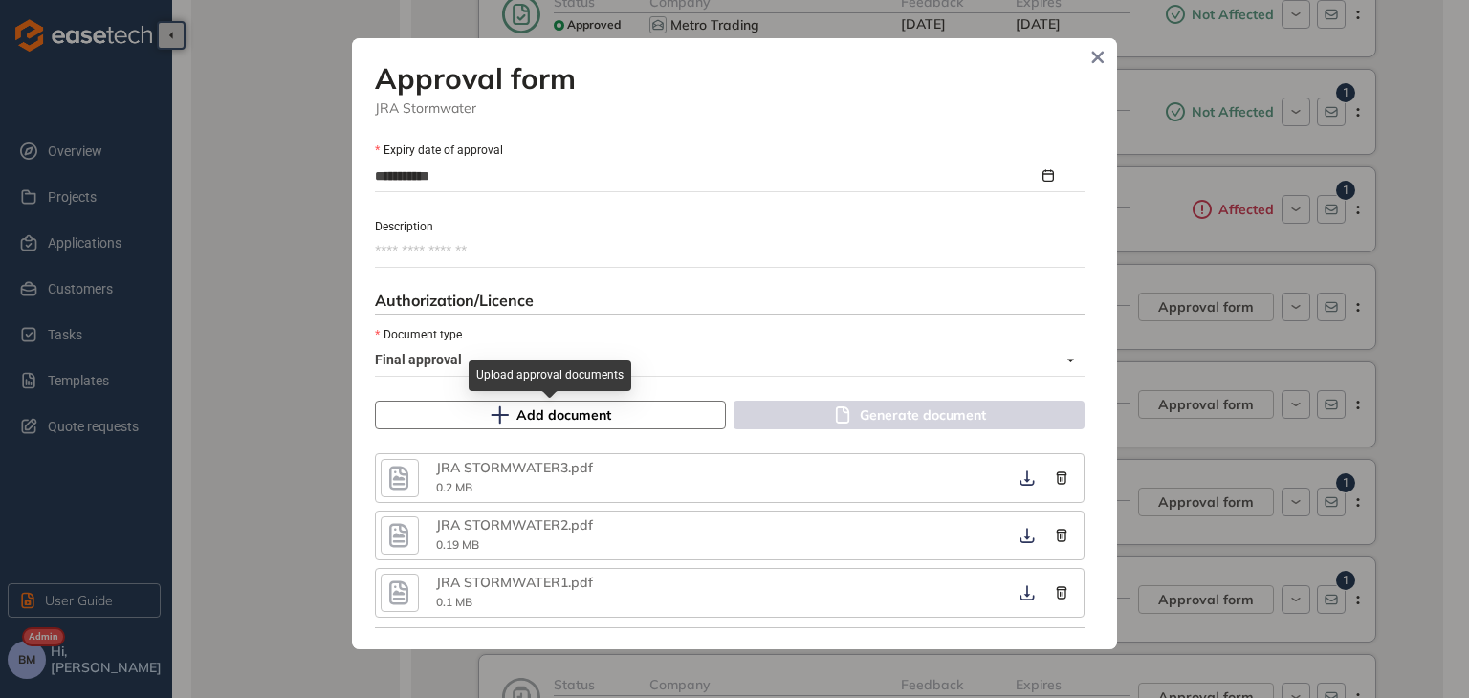
click at [582, 411] on span "Add document" at bounding box center [563, 415] width 95 height 21
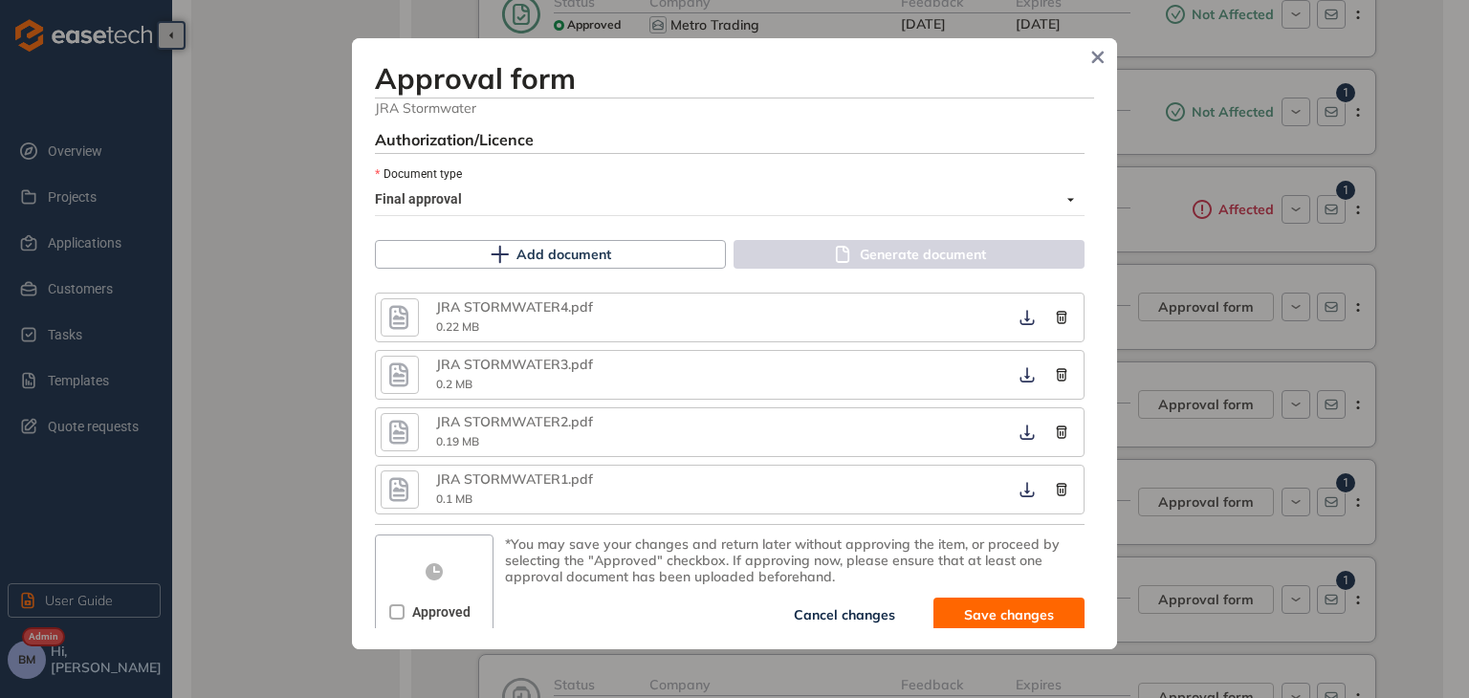
scroll to position [1099, 0]
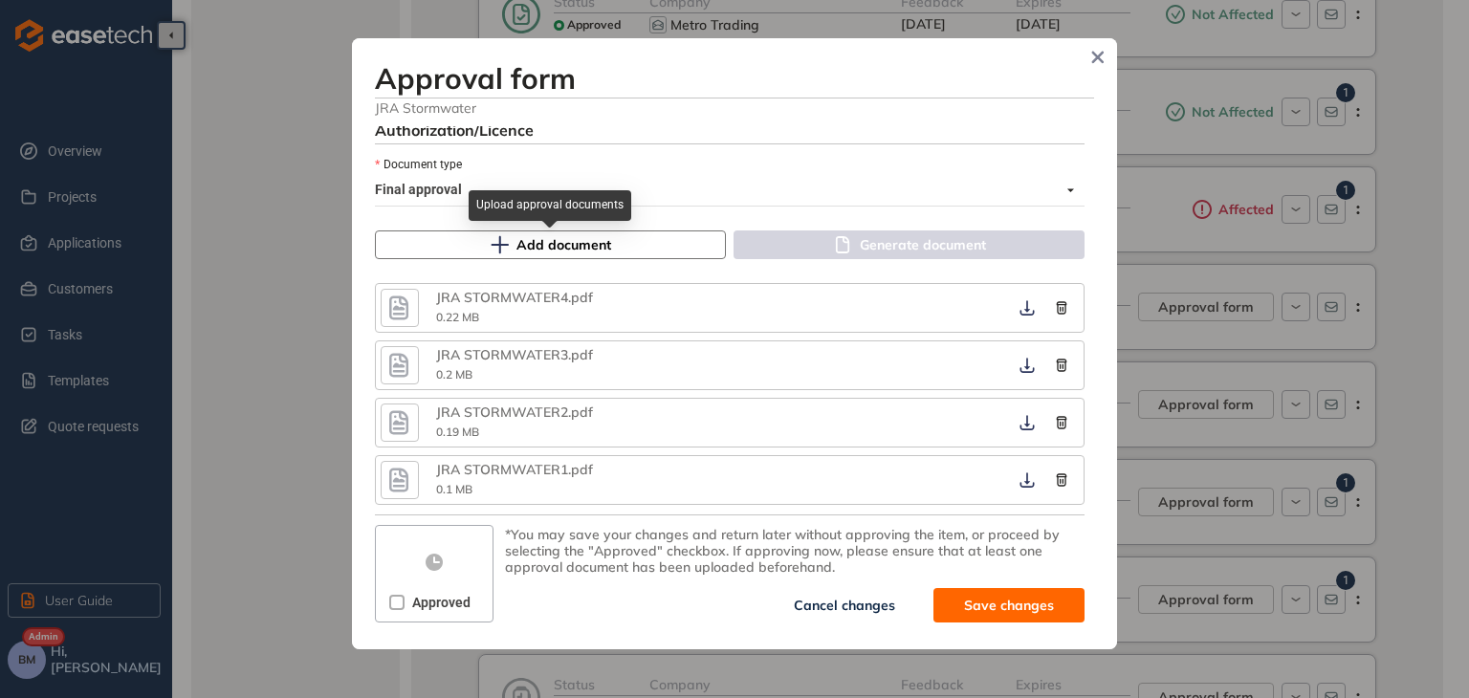
click at [561, 253] on span "Add document" at bounding box center [563, 244] width 95 height 21
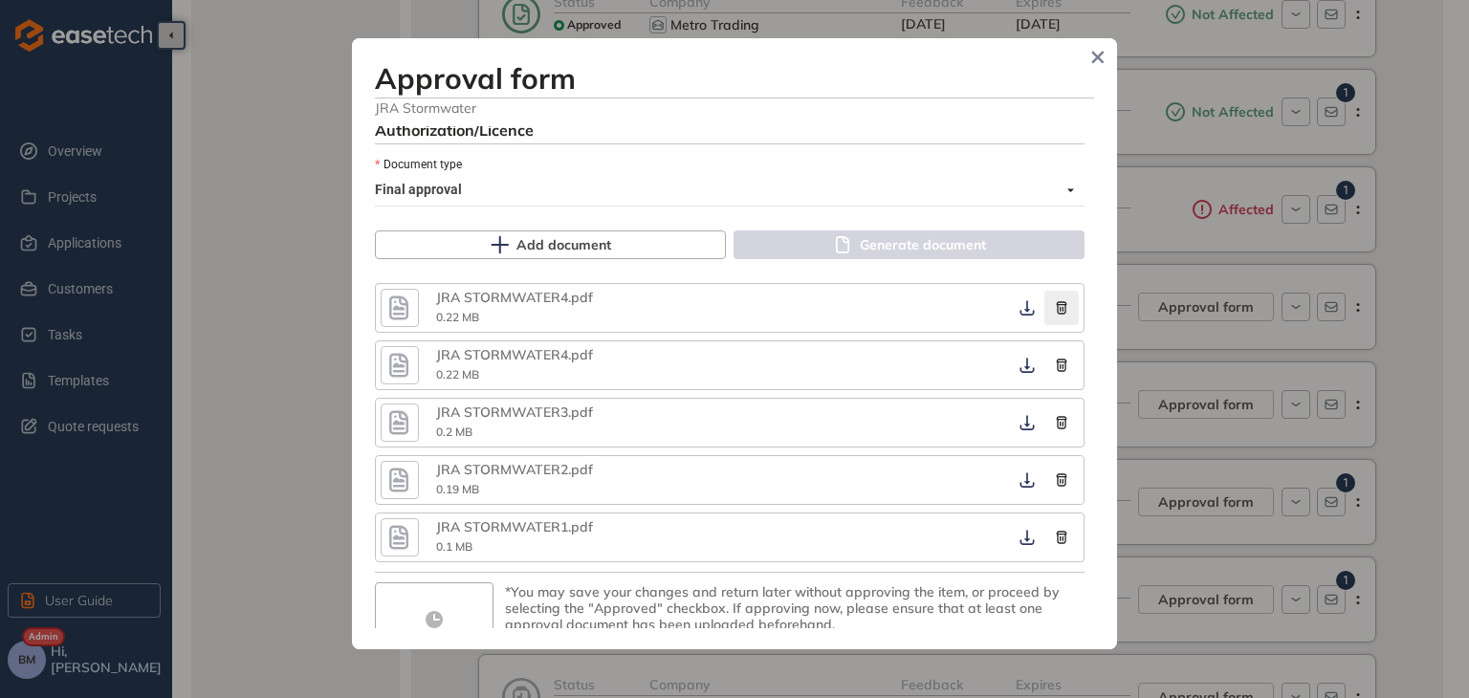
click at [1052, 311] on icon "button" at bounding box center [1061, 307] width 19 height 13
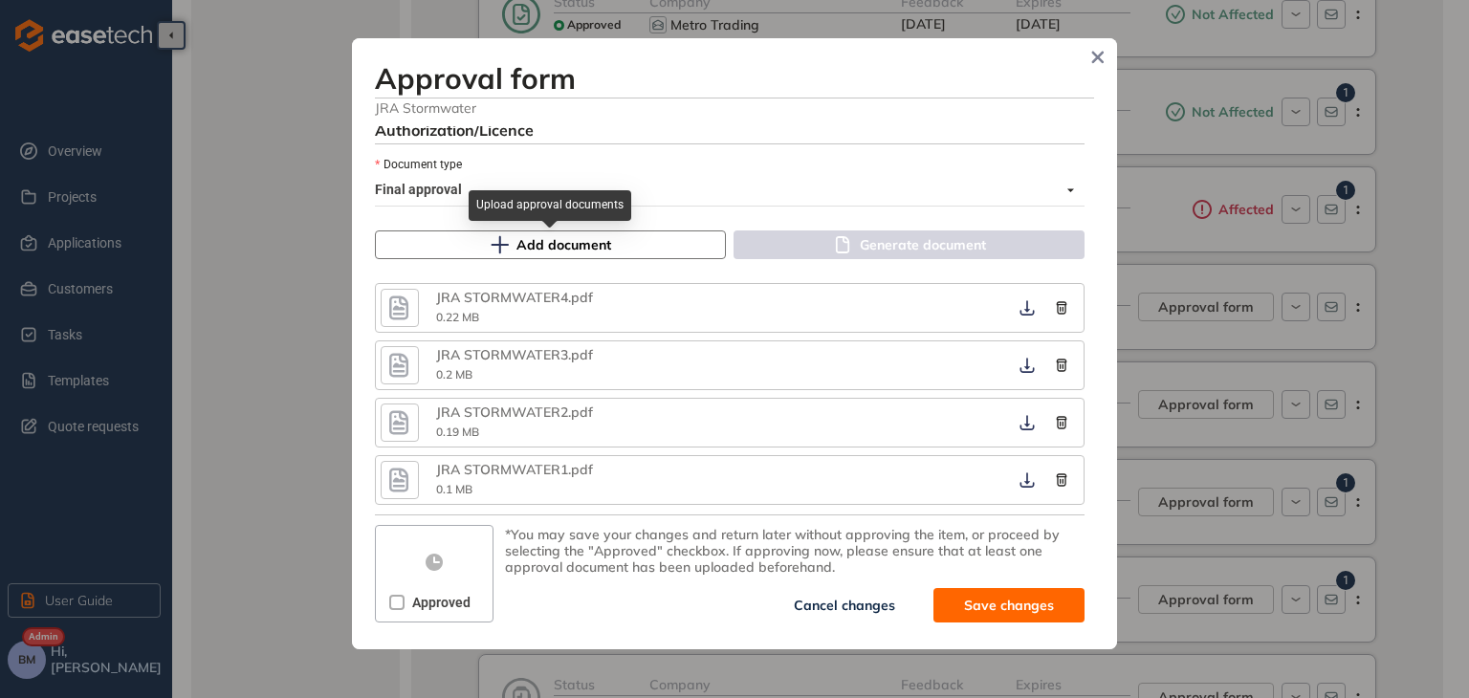
click at [520, 246] on span "Add document" at bounding box center [563, 244] width 95 height 21
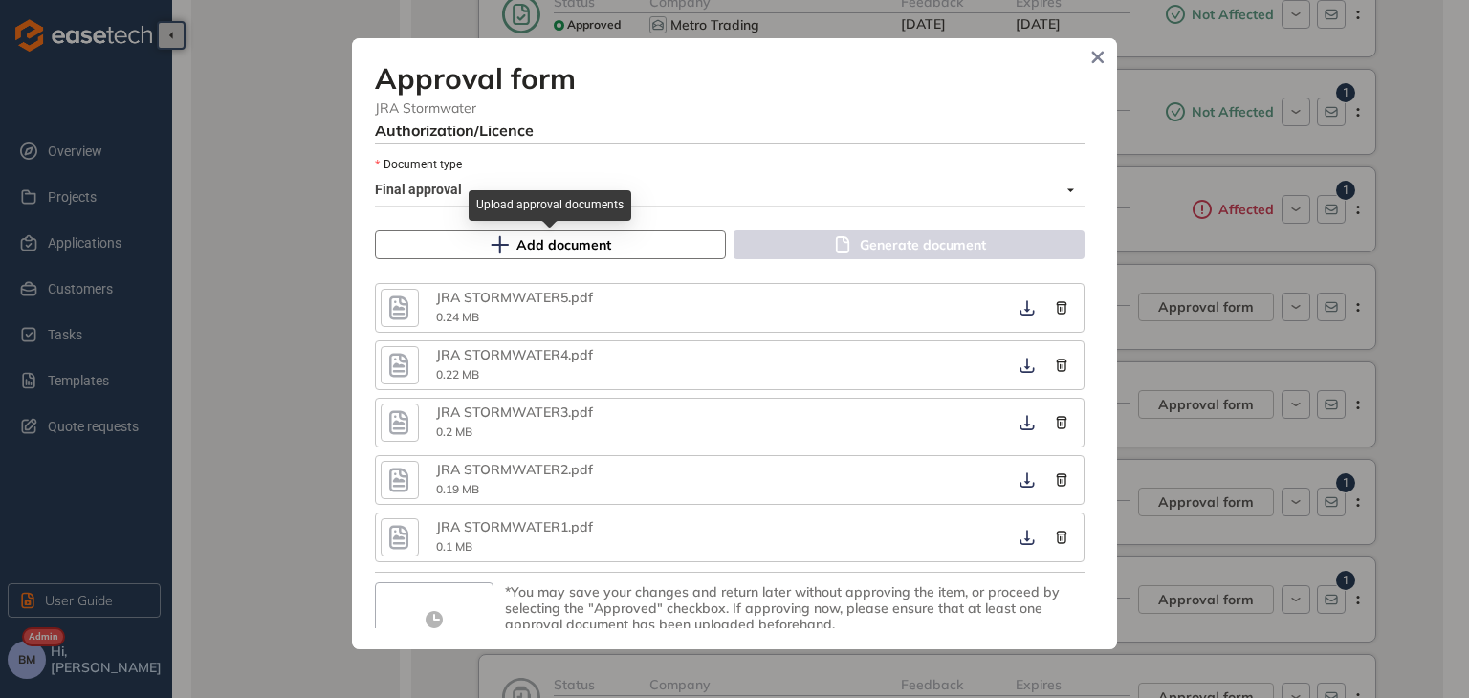
click at [559, 241] on span "Add document" at bounding box center [563, 244] width 95 height 21
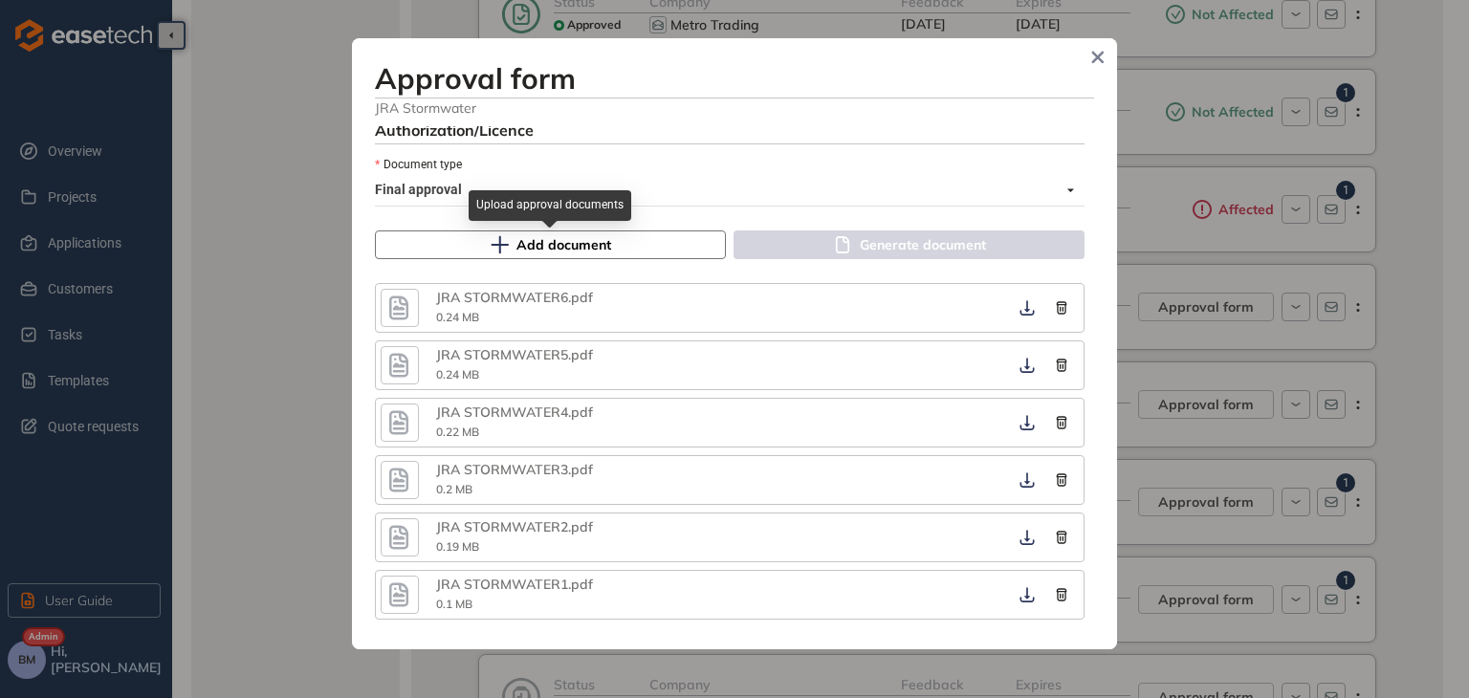
click at [632, 253] on button "Add document" at bounding box center [550, 245] width 351 height 29
click at [577, 250] on span "Add document" at bounding box center [563, 244] width 95 height 21
click at [557, 249] on span "Add document" at bounding box center [563, 244] width 95 height 21
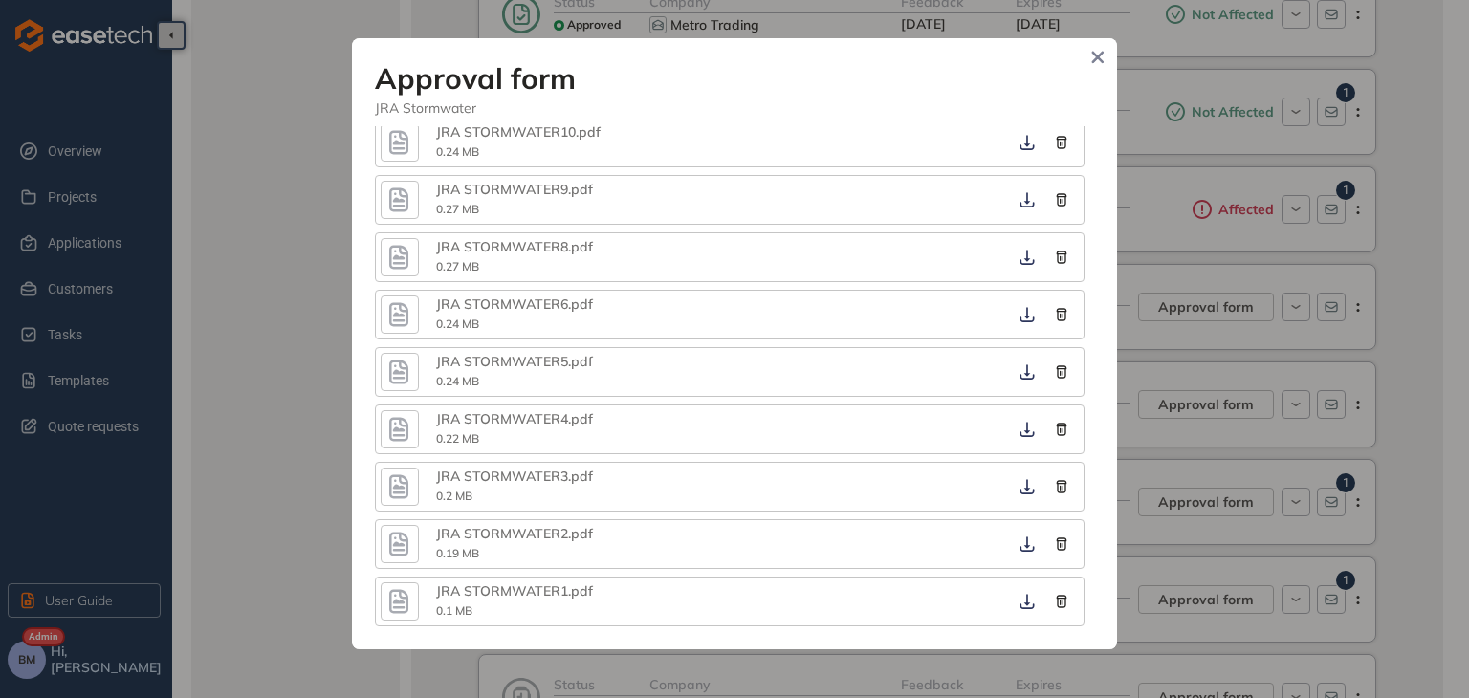
scroll to position [1385, 0]
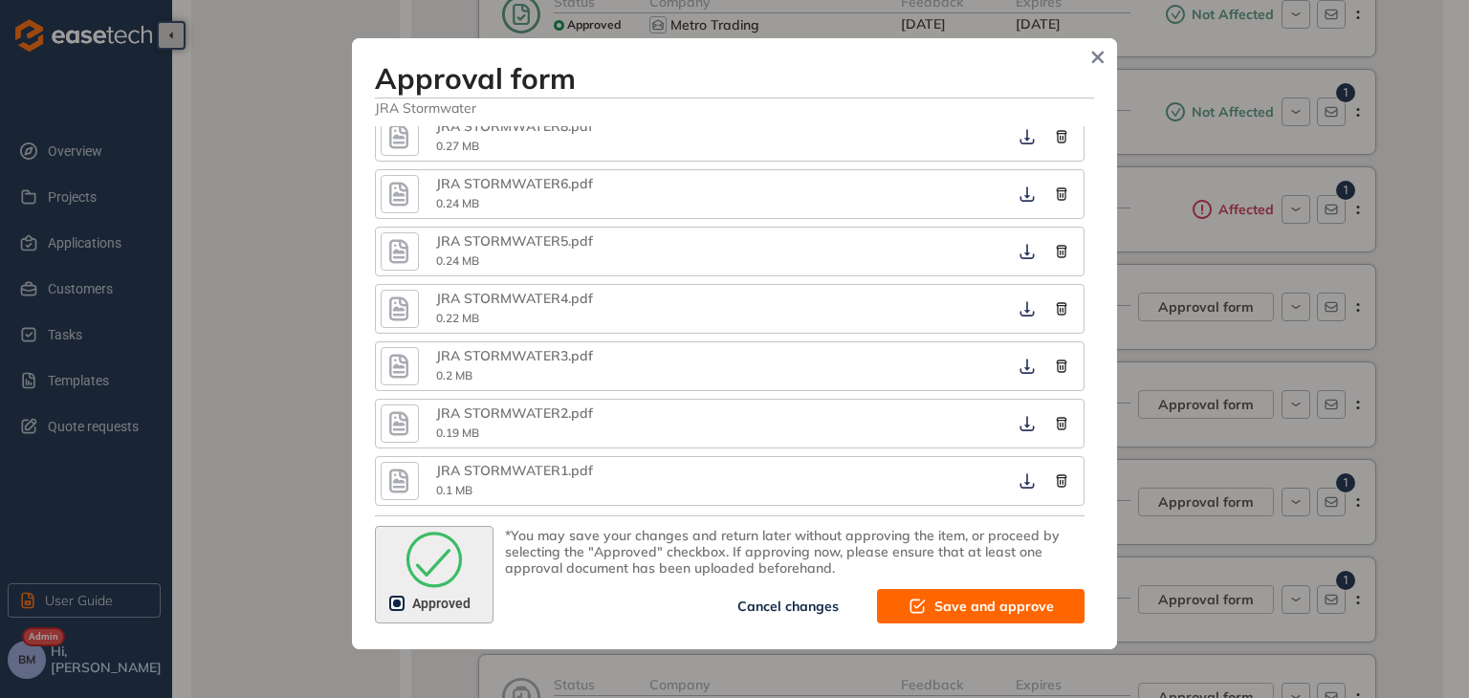
click at [941, 604] on span "Save and approve" at bounding box center [994, 606] width 120 height 21
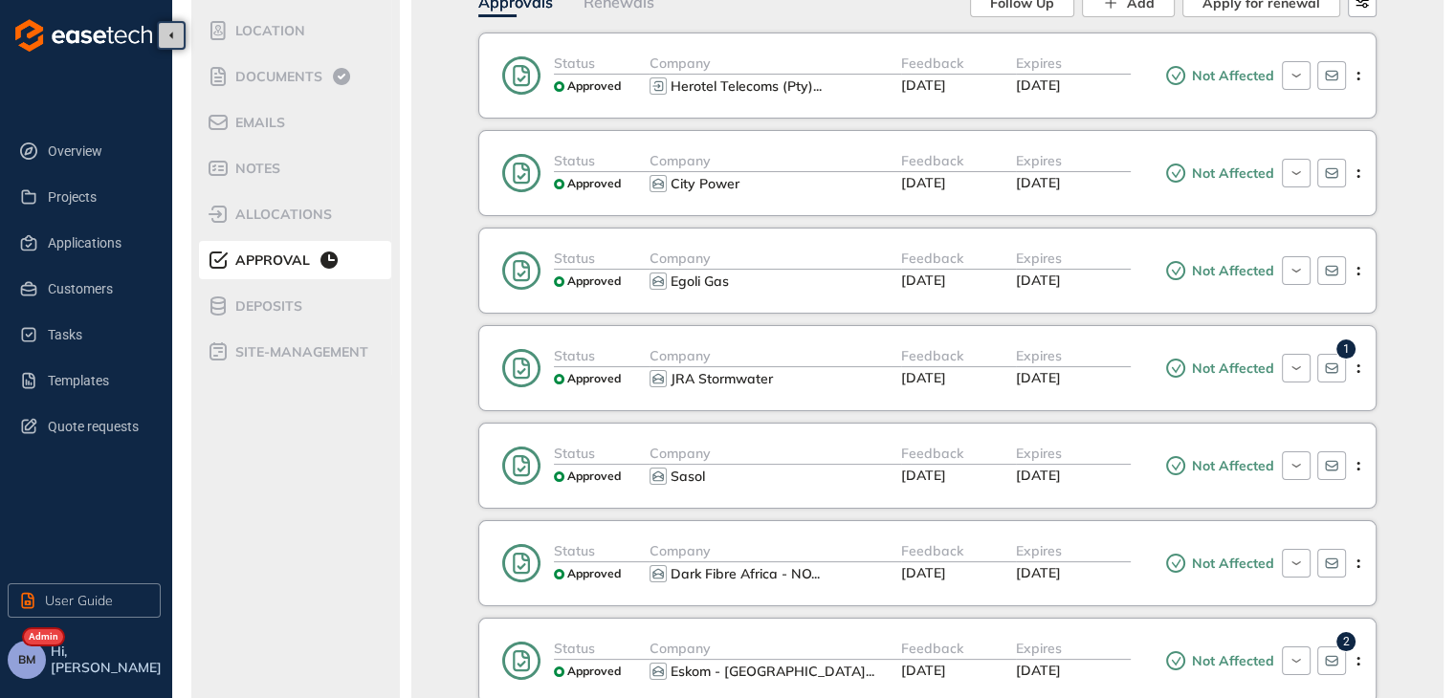
scroll to position [0, 0]
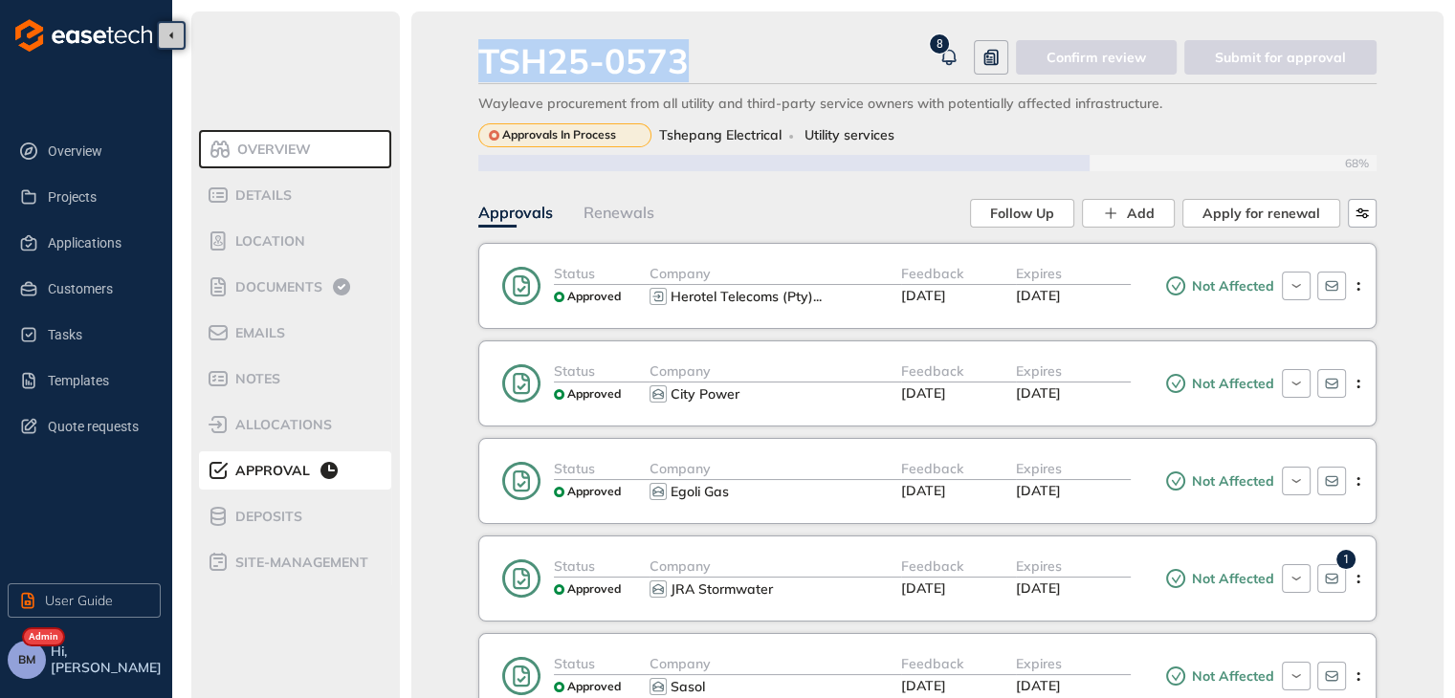
drag, startPoint x: 692, startPoint y: 56, endPoint x: 482, endPoint y: 71, distance: 210.9
click at [482, 71] on div "TSH25-0573" at bounding box center [704, 60] width 453 height 41
copy div "TSH25-0573"
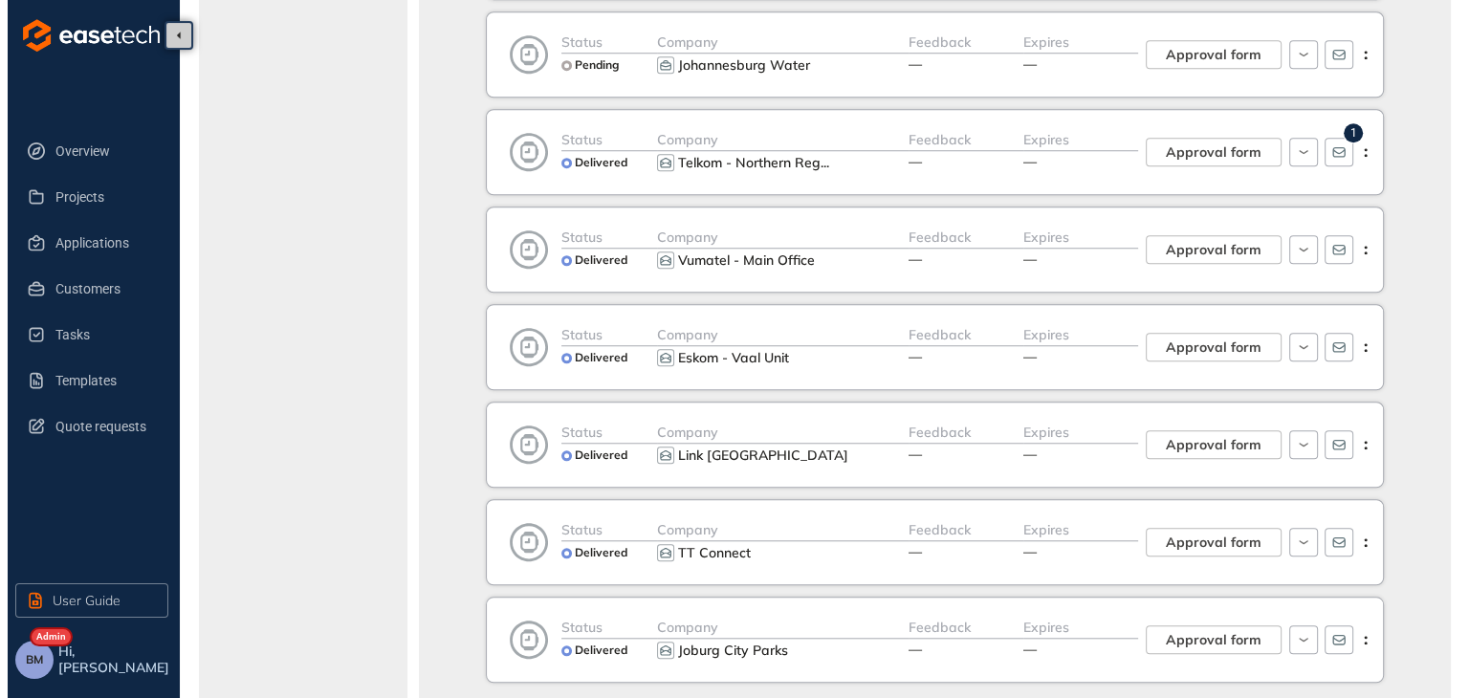
scroll to position [1691, 0]
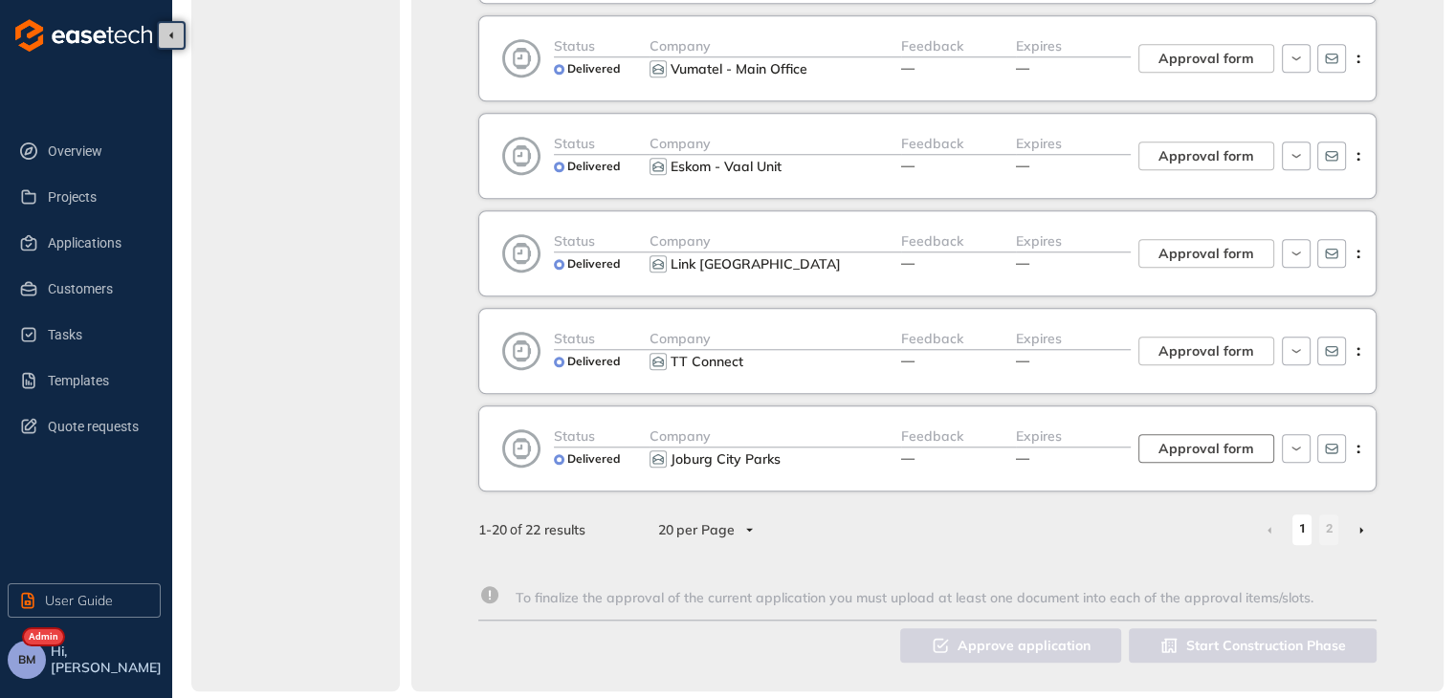
click at [1172, 439] on span "Approval form" at bounding box center [1206, 448] width 96 height 21
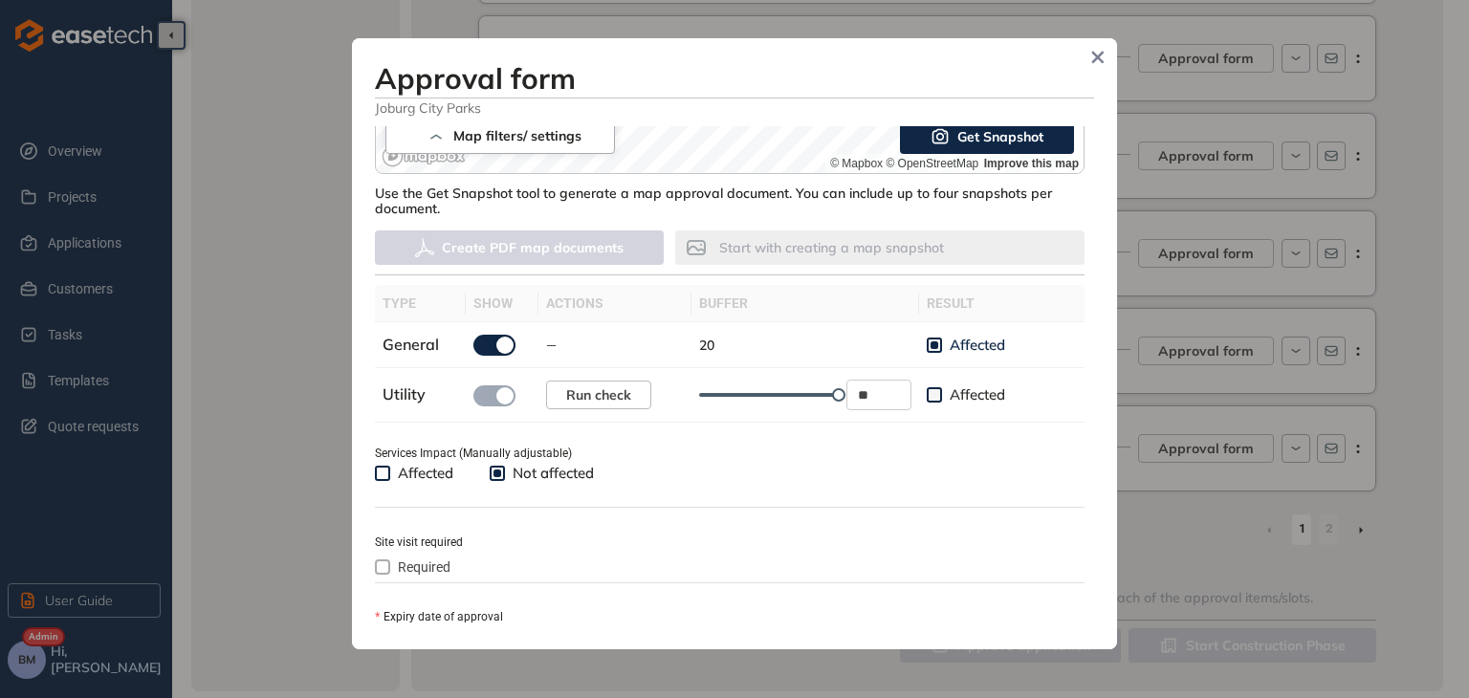
scroll to position [574, 0]
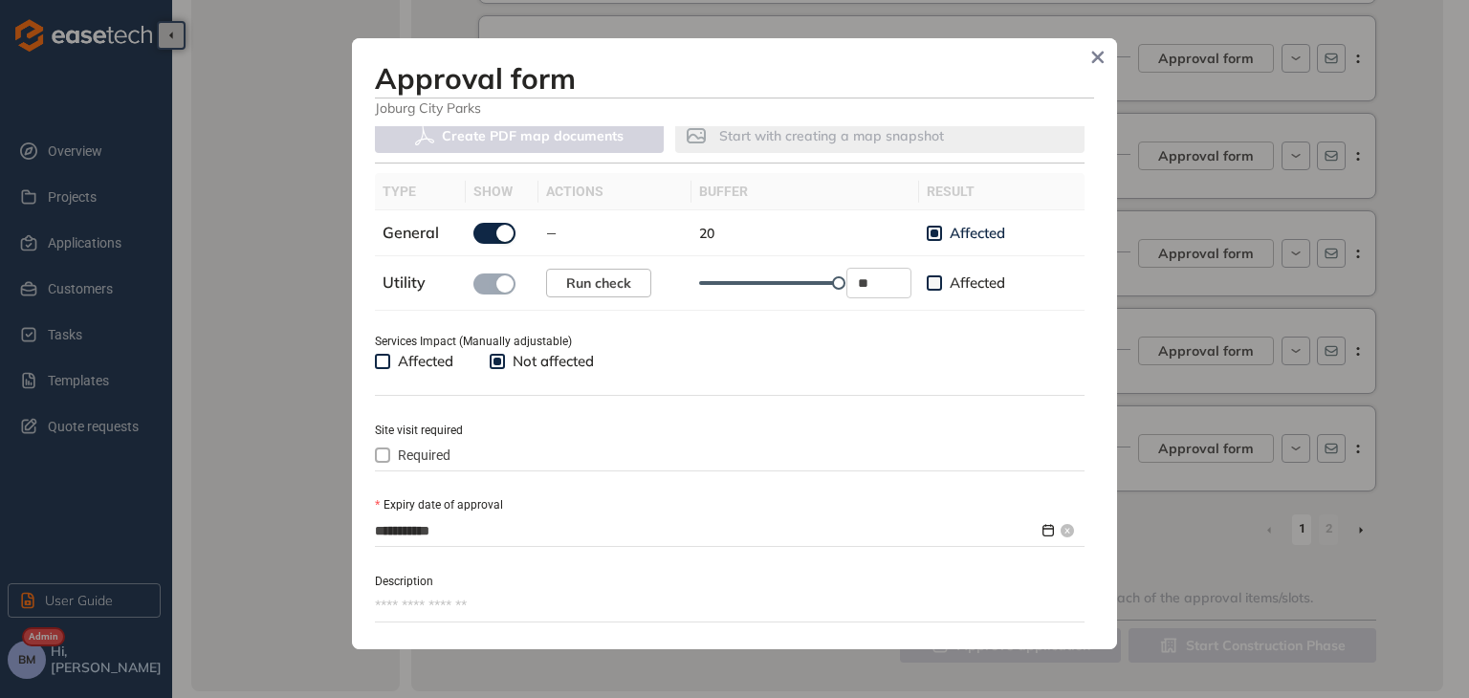
click at [470, 533] on input "**********" at bounding box center [707, 530] width 664 height 21
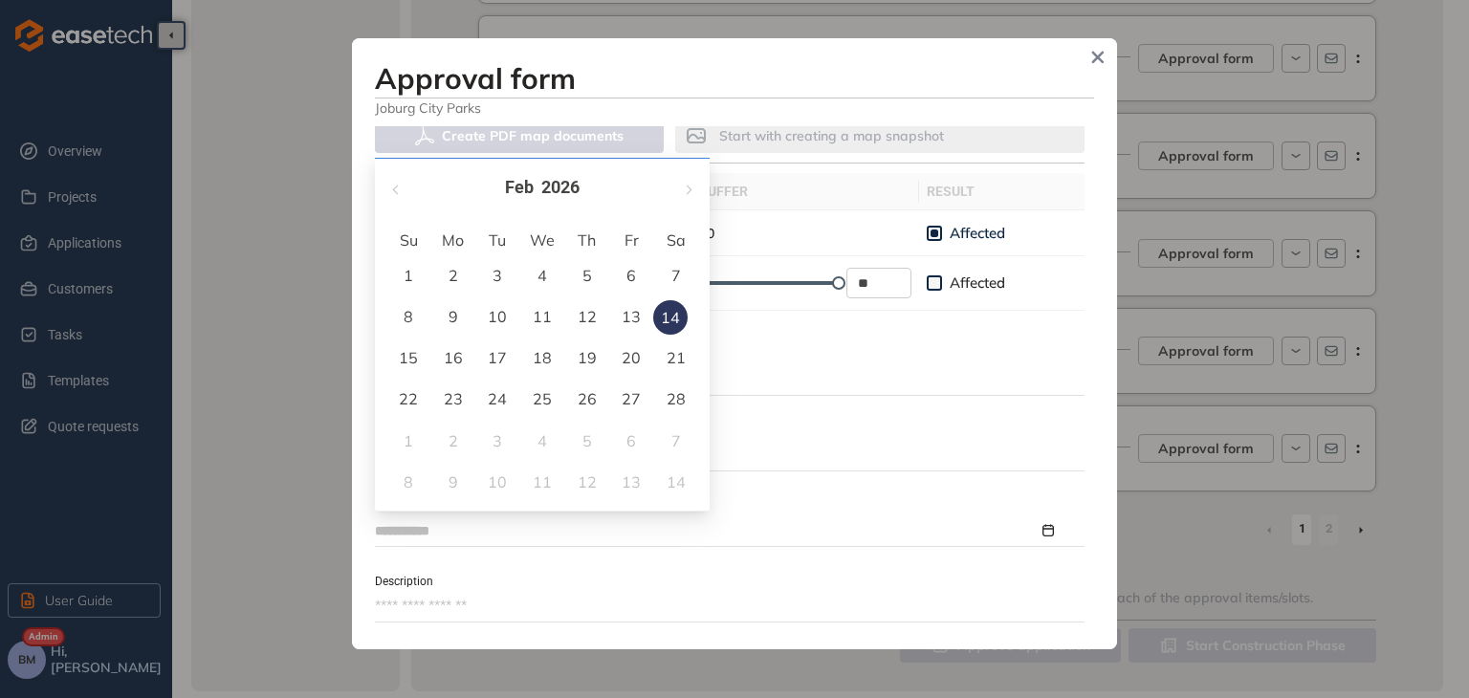
type input "**********"
click at [452, 397] on div "23" at bounding box center [453, 398] width 23 height 23
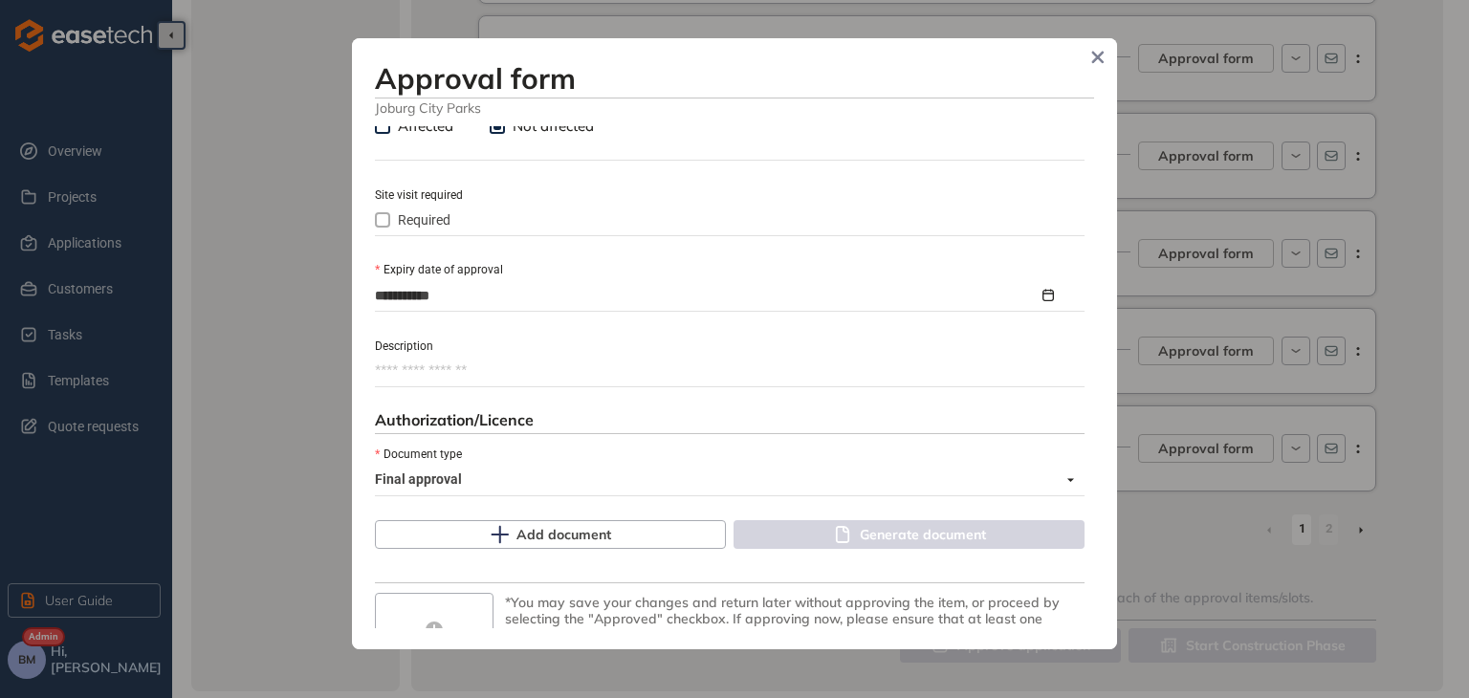
scroll to position [861, 0]
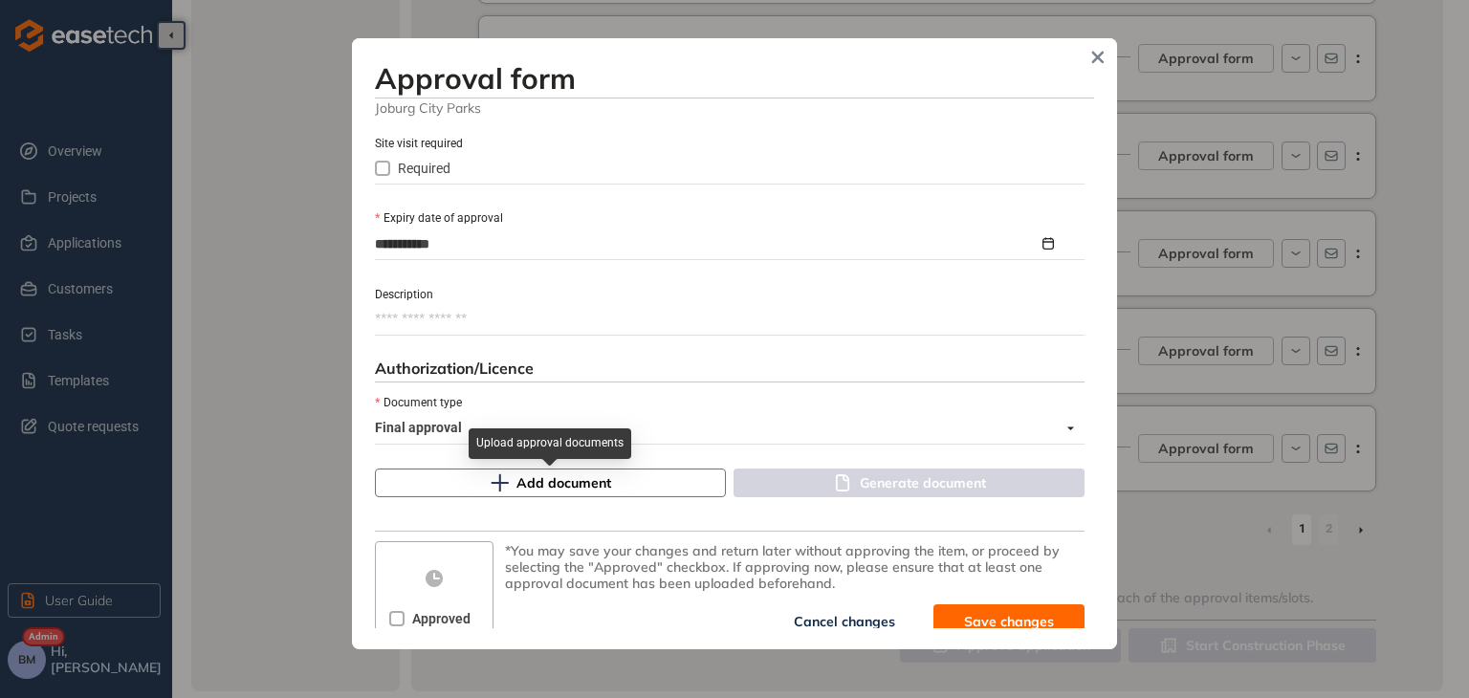
click at [532, 485] on span "Add document" at bounding box center [563, 482] width 95 height 21
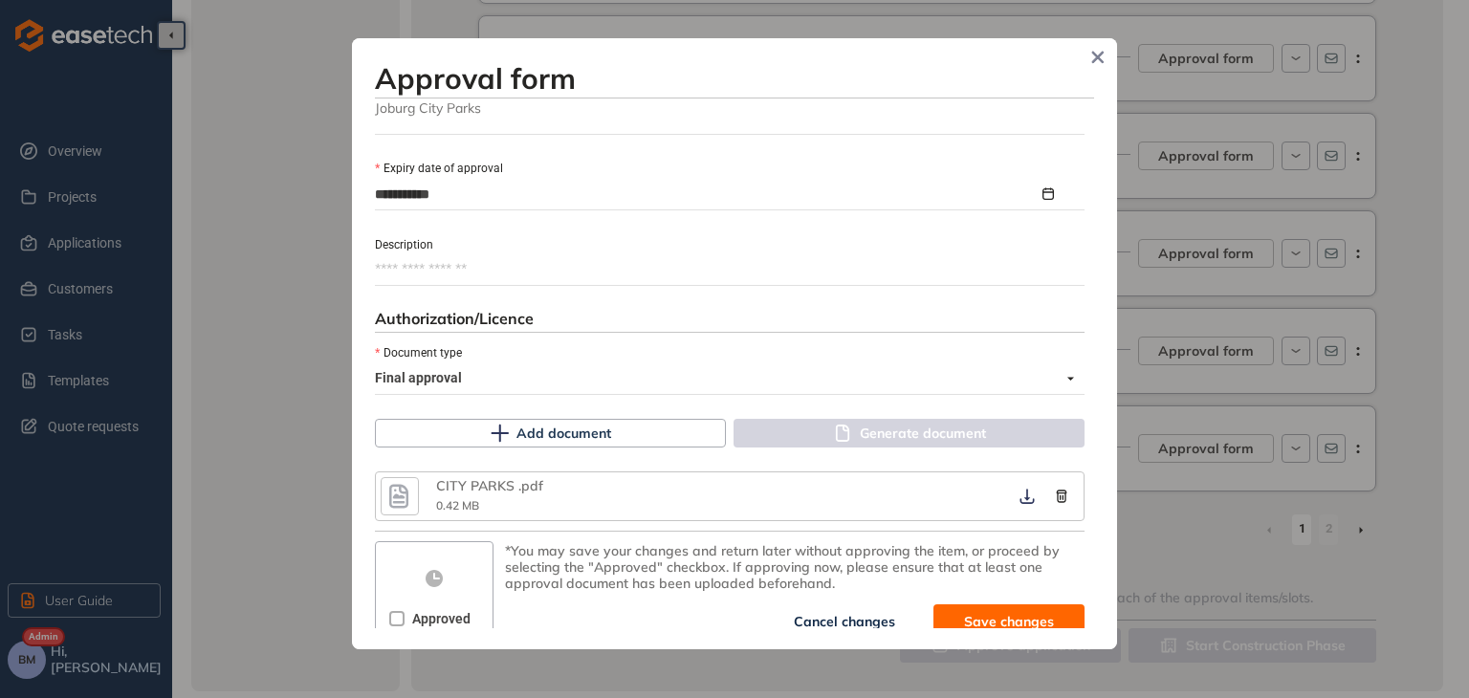
scroll to position [929, 0]
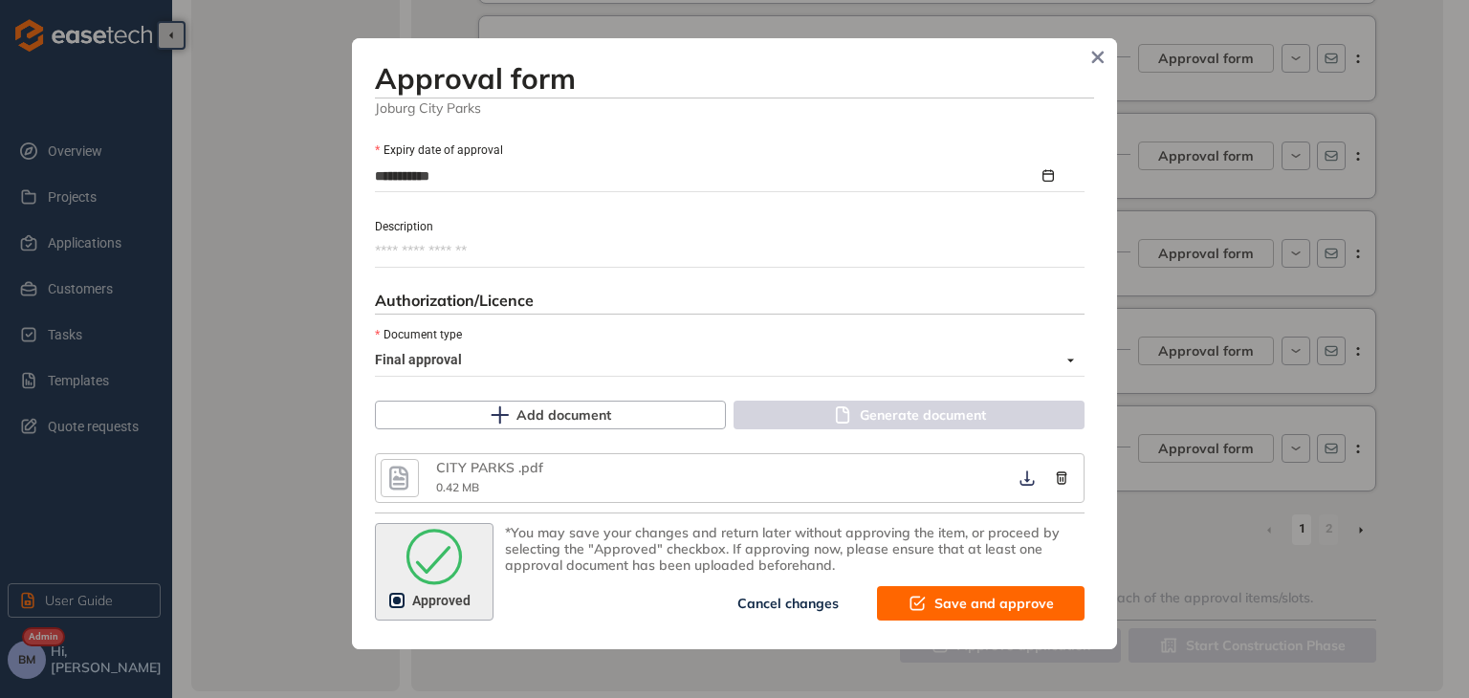
click at [945, 590] on button "Save and approve" at bounding box center [981, 603] width 208 height 34
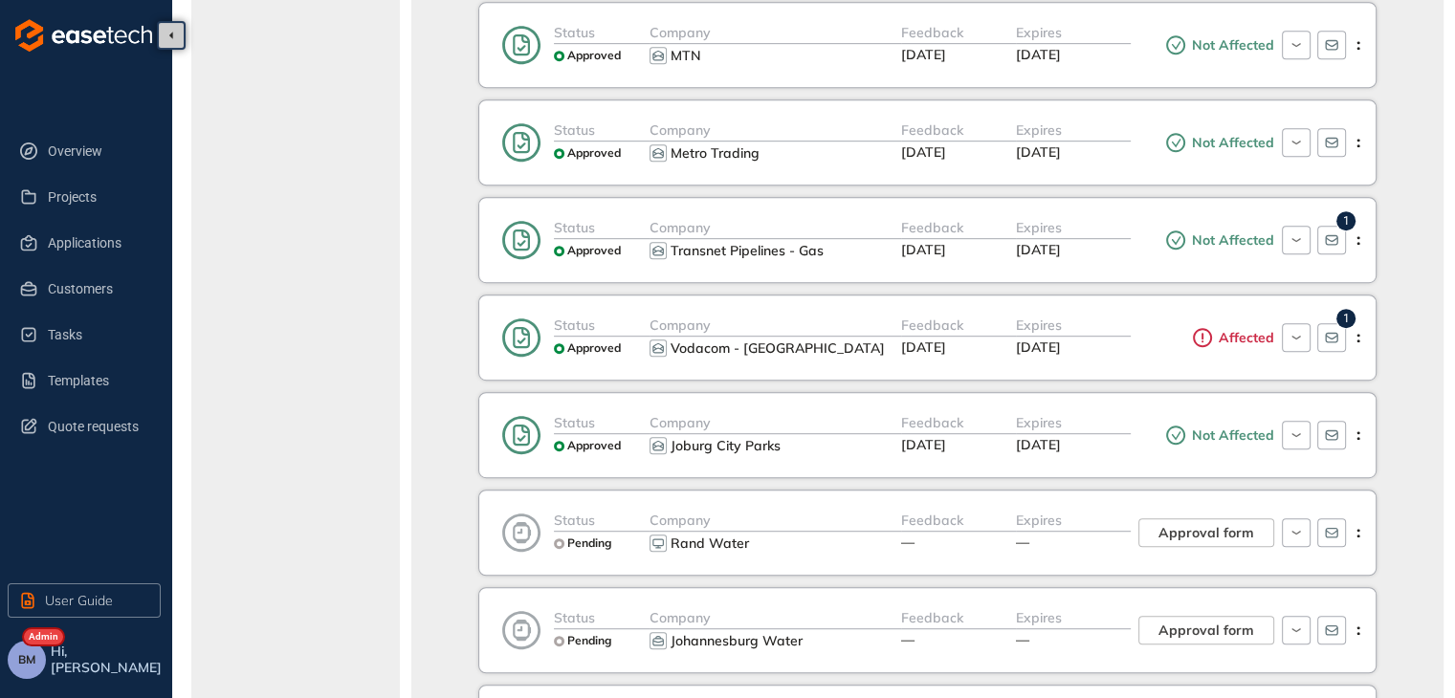
scroll to position [1022, 0]
